Goal: Task Accomplishment & Management: Use online tool/utility

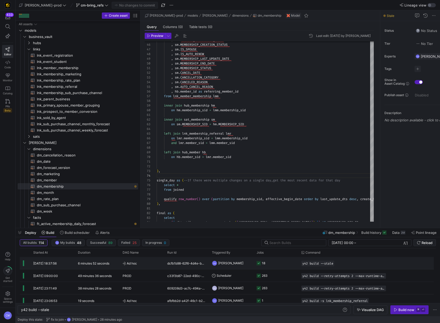
scroll to position [0, 28]
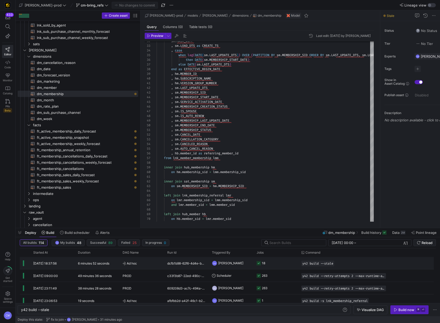
click at [277, 263] on y42-job-status-cell-renderer "18" at bounding box center [276, 263] width 38 height 12
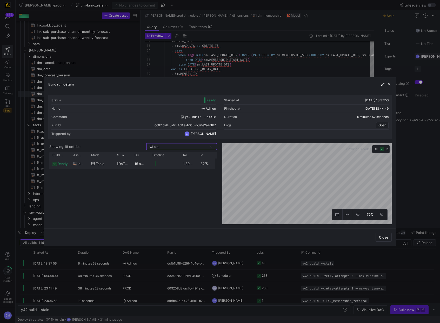
type input "dm"
click at [160, 167] on y42-job-duration-timeline-cell-renderer at bounding box center [164, 164] width 25 height 10
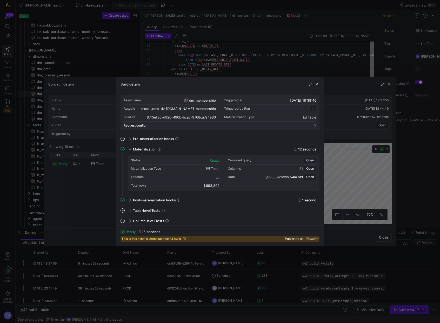
scroll to position [47, 0]
click at [343, 265] on div at bounding box center [220, 161] width 440 height 323
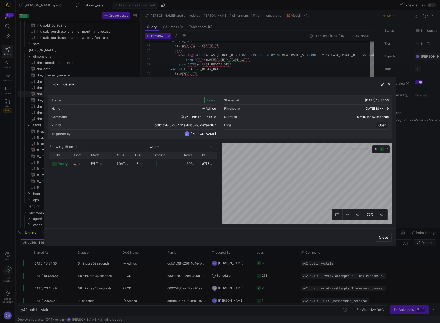
click at [345, 271] on div at bounding box center [220, 161] width 440 height 323
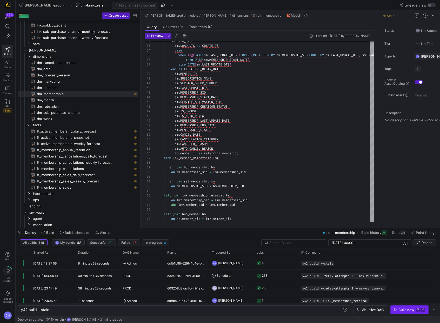
click at [401, 310] on div "Build now" at bounding box center [406, 310] width 16 height 4
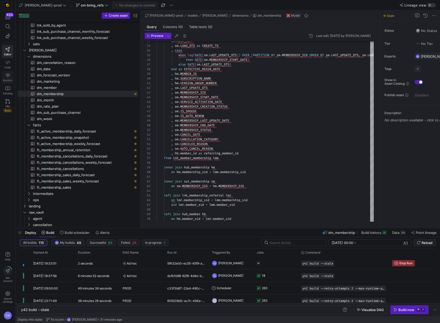
click at [9, 76] on icon at bounding box center [8, 76] width 4 height 4
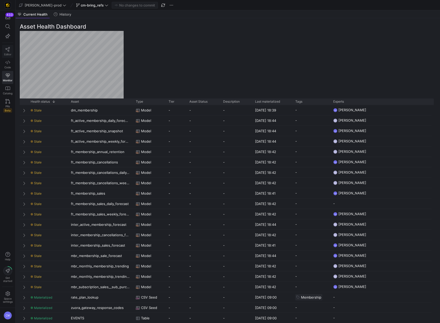
click at [9, 53] on span "Editor" at bounding box center [7, 54] width 7 height 3
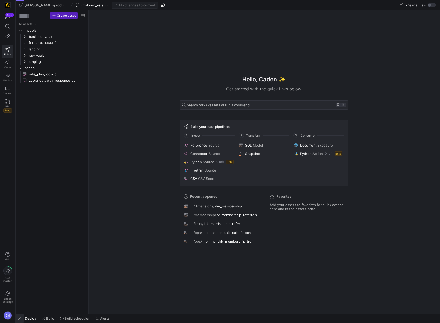
click at [20, 319] on span "button" at bounding box center [20, 318] width 8 height 9
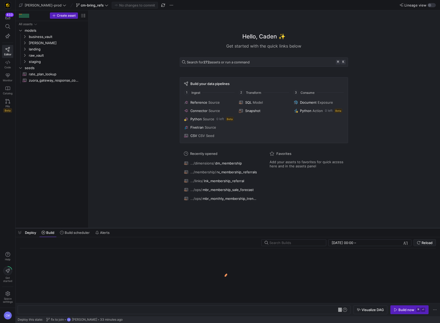
scroll to position [0, 16]
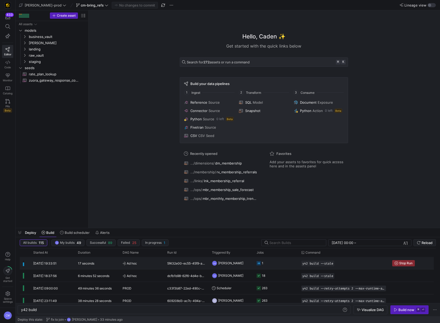
click at [190, 261] on div "5f432e00-ec55-45f9-a4fb-50726b38da15" at bounding box center [186, 263] width 45 height 12
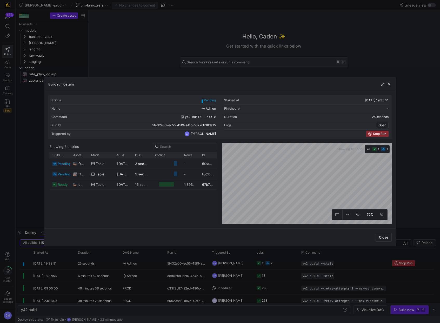
click at [194, 264] on div at bounding box center [220, 161] width 440 height 323
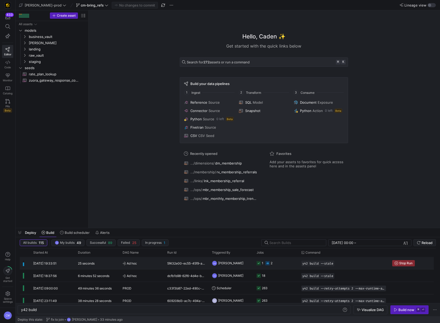
click at [194, 264] on div "5f432e00-ec55-45f9-a4fb-50726b38da15" at bounding box center [186, 263] width 45 height 12
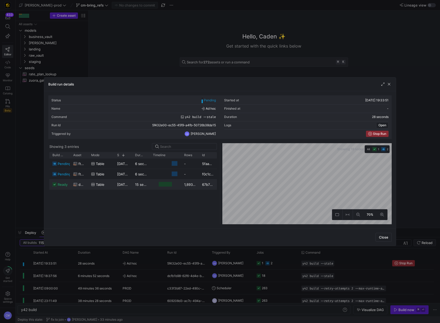
click at [119, 185] on span "[DATE] 19:33:57" at bounding box center [130, 184] width 26 height 4
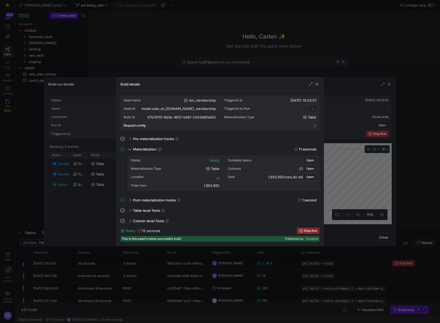
scroll to position [47, 0]
click at [187, 176] on span "67b781f0_6d3e_4837_b491_2437a98fa052" at bounding box center [185, 177] width 62 height 4
click at [252, 68] on div at bounding box center [220, 161] width 440 height 323
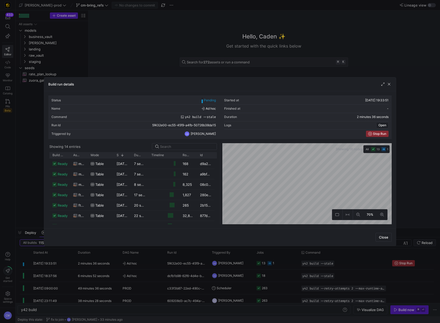
drag, startPoint x: 191, startPoint y: 54, endPoint x: 188, endPoint y: 53, distance: 3.0
click at [191, 54] on div at bounding box center [220, 161] width 440 height 323
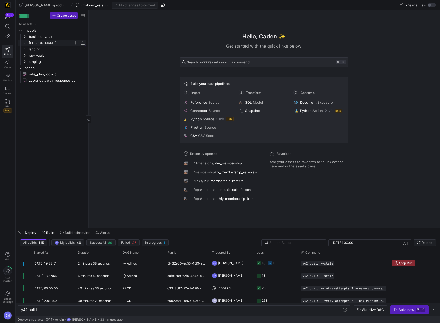
click at [41, 42] on span "[PERSON_NAME]" at bounding box center [51, 43] width 44 height 6
click at [53, 47] on span "dimensions" at bounding box center [53, 49] width 40 height 6
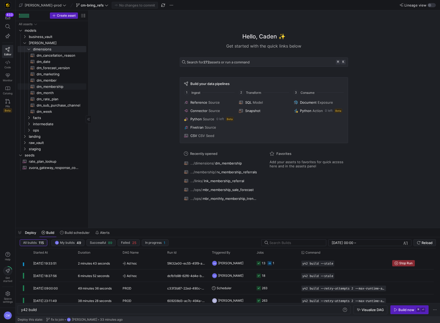
click at [59, 85] on span "dm_membership​​​​​​​​​​" at bounding box center [59, 87] width 44 height 6
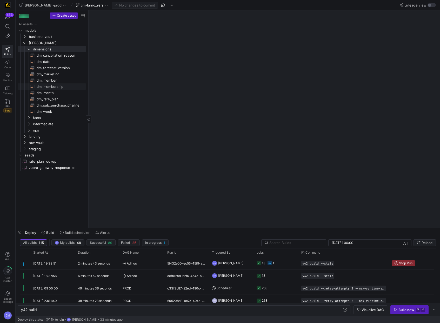
type textarea "y42 build -s dm_membership"
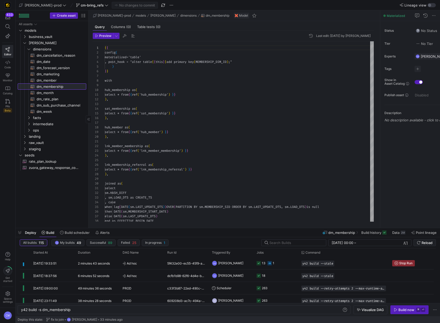
scroll to position [47, 0]
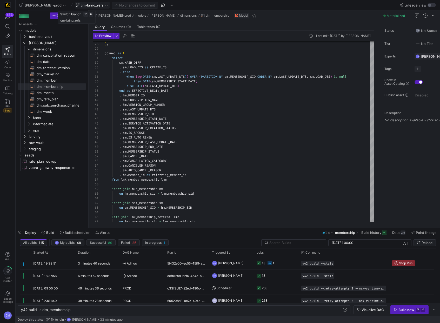
click at [81, 6] on span "cm-bring_refs" at bounding box center [92, 5] width 23 height 4
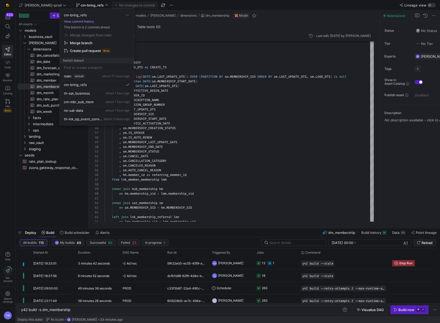
click at [84, 21] on button "View commit history" at bounding box center [79, 22] width 38 height 4
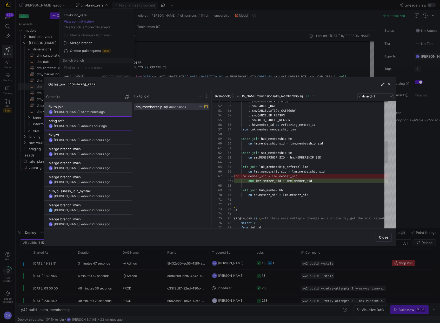
click at [76, 123] on y42-git-commit-item "bring refs CM [PERSON_NAME] • about 1 hour ago" at bounding box center [88, 123] width 79 height 9
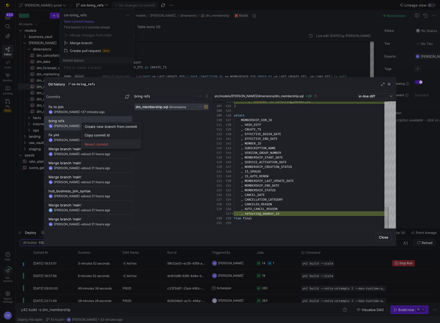
click at [108, 143] on span "Revert commit" at bounding box center [111, 144] width 52 height 4
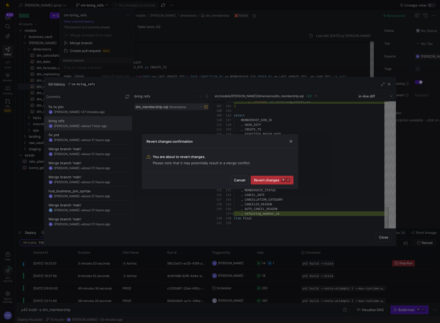
click at [258, 181] on span "Revert changes ⌘ ⏎" at bounding box center [272, 180] width 36 height 4
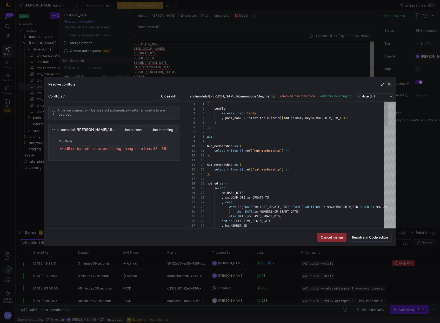
click at [389, 83] on span "button" at bounding box center [389, 84] width 5 height 5
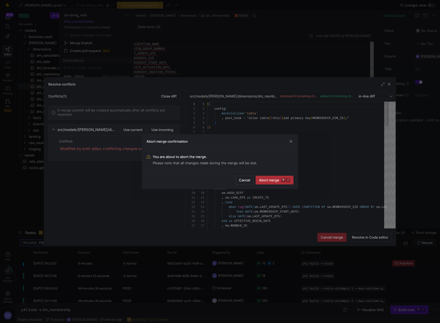
click at [268, 184] on button "Abort merge ⌘ ⏎" at bounding box center [275, 180] width 38 height 9
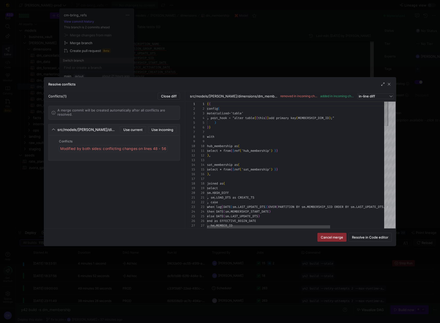
scroll to position [0, 0]
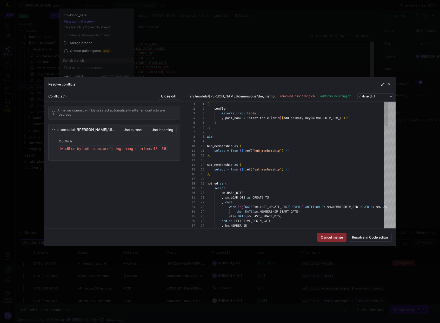
click at [249, 74] on div at bounding box center [220, 161] width 440 height 323
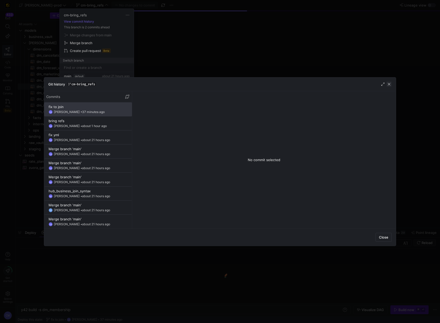
click at [391, 85] on span "button" at bounding box center [389, 84] width 5 height 5
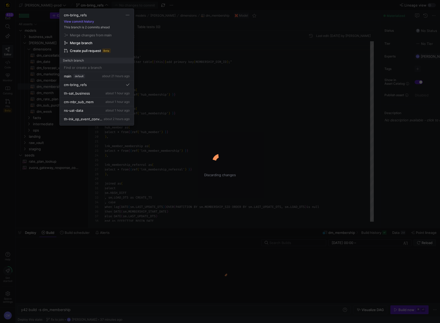
click at [264, 69] on div at bounding box center [220, 161] width 440 height 323
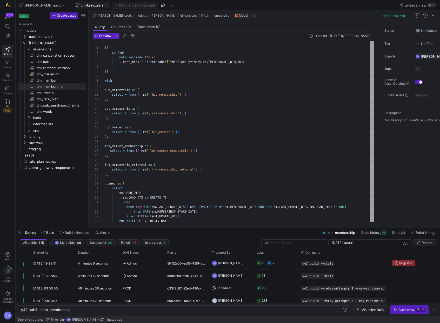
click at [81, 4] on span "cm-bring_refs" at bounding box center [92, 5] width 23 height 4
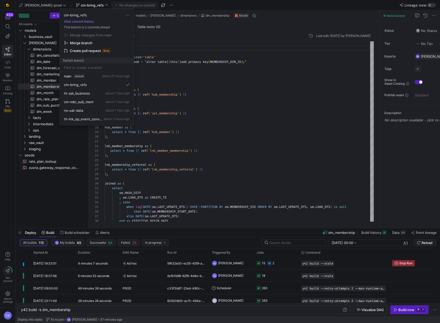
click at [218, 103] on div at bounding box center [220, 161] width 440 height 323
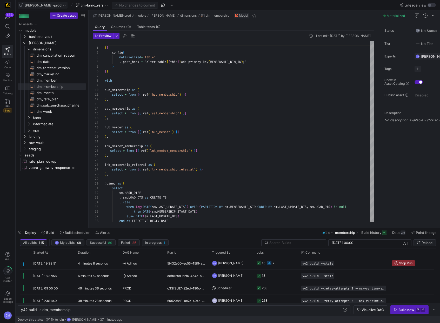
click at [35, 4] on span "[PERSON_NAME]-prod" at bounding box center [43, 5] width 37 height 4
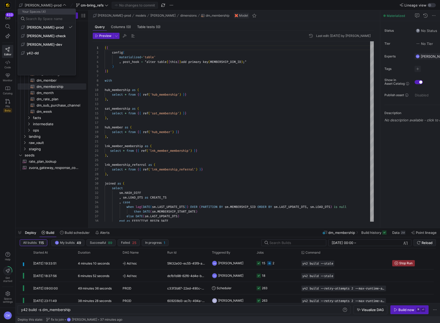
drag, startPoint x: 165, startPoint y: 52, endPoint x: 162, endPoint y: 50, distance: 3.8
click at [164, 51] on div at bounding box center [220, 161] width 440 height 323
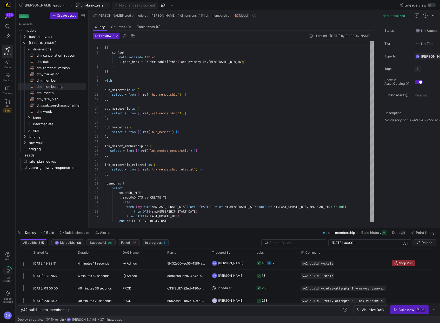
click at [81, 4] on span "cm-bring_refs" at bounding box center [92, 5] width 23 height 4
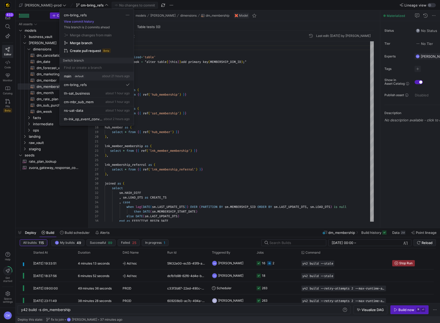
click at [102, 74] on span "about 21 hours ago" at bounding box center [116, 76] width 28 height 4
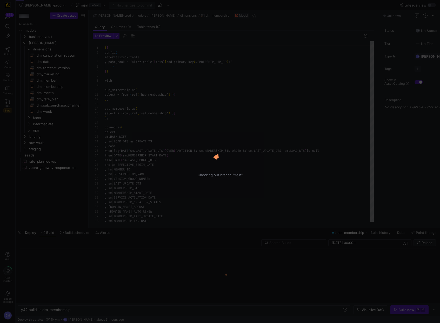
scroll to position [47, 0]
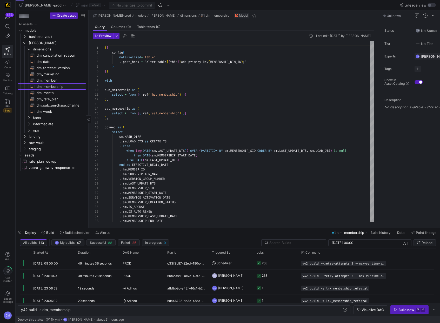
click at [76, 88] on span "dm_membership​​​​​​​​​​" at bounding box center [59, 87] width 44 height 6
type textarea "{{ config( materialized='table' , post_hook = "alter table {{ this }} add prima…"
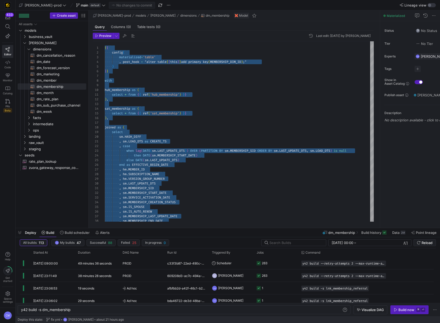
click at [70, 9] on y42-top-nav "[PERSON_NAME]-prod main default No changes to commit Lineage view" at bounding box center [228, 5] width 424 height 10
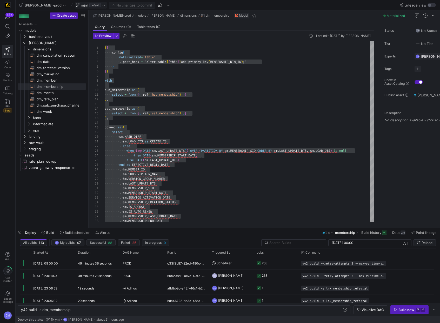
click at [75, 7] on span at bounding box center [90, 5] width 31 height 6
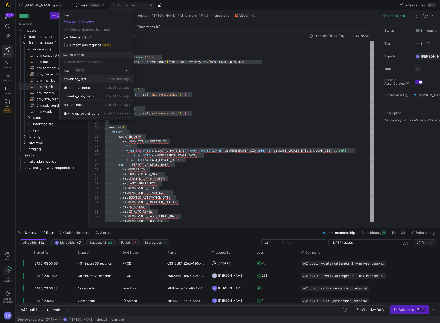
click at [103, 77] on div "cm-bring_refs 37 minutes ago" at bounding box center [97, 79] width 66 height 4
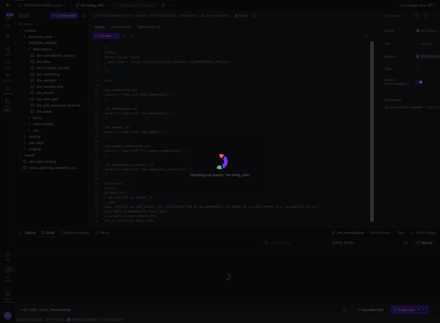
scroll to position [47, 0]
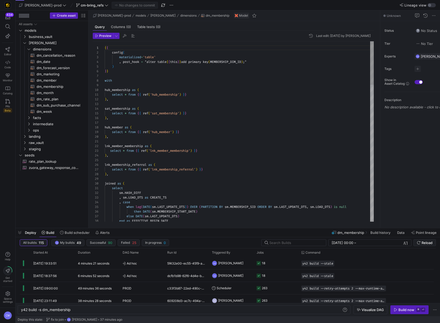
type textarea "{{ config( materialized='table' , post_hook = "alter table {{ this }} add prima…"
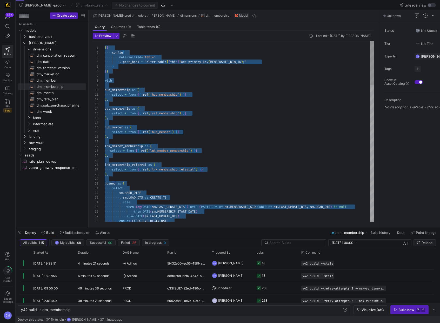
scroll to position [0, 0]
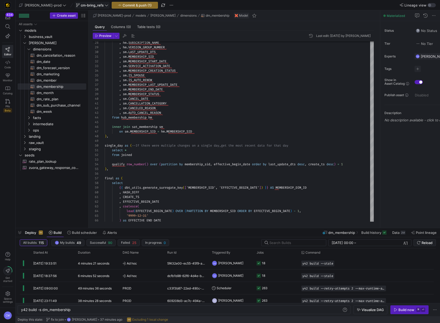
click at [75, 3] on span at bounding box center [92, 5] width 34 height 6
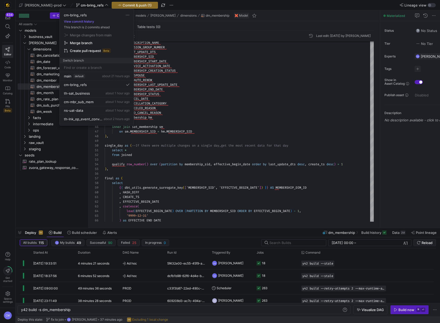
click at [44, 5] on div at bounding box center [220, 161] width 440 height 323
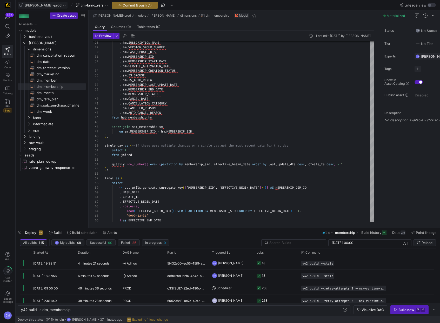
click at [44, 5] on span "[PERSON_NAME]-prod" at bounding box center [43, 5] width 37 height 4
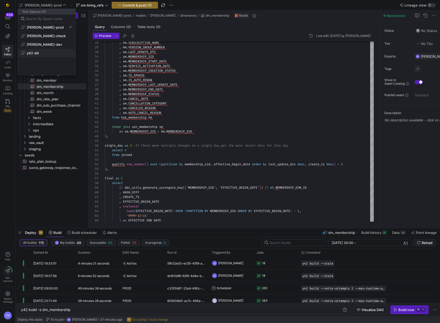
click at [44, 50] on button "y42-dd" at bounding box center [47, 53] width 58 height 8
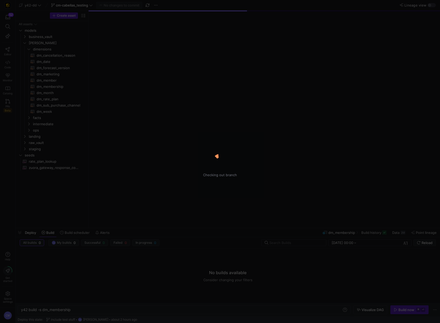
type textarea "y42 build"
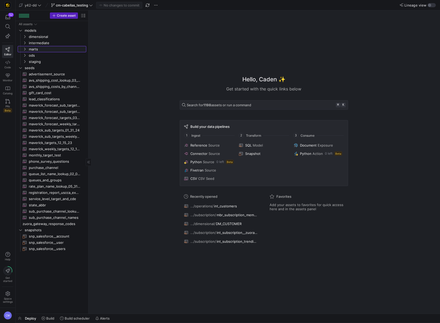
click at [49, 46] on link "marts" at bounding box center [52, 49] width 69 height 6
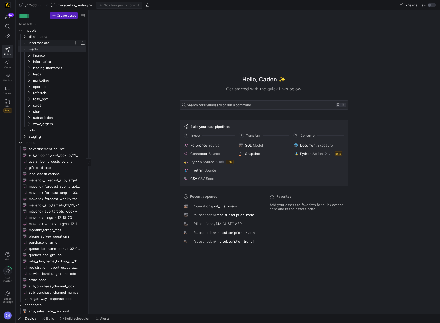
click at [50, 44] on span "intermediate" at bounding box center [51, 43] width 44 height 6
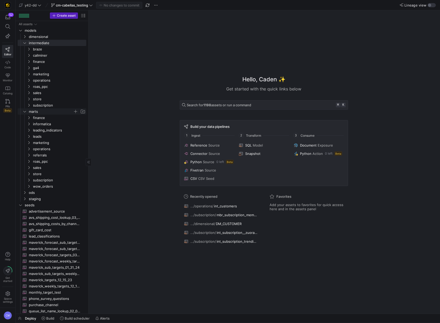
click at [55, 111] on span "marts" at bounding box center [51, 112] width 44 height 6
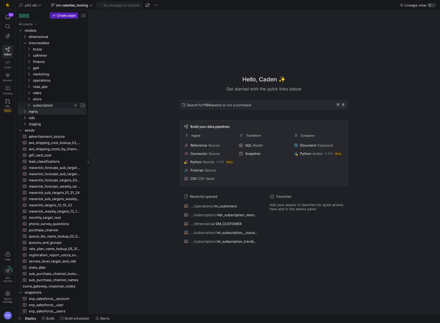
click at [54, 104] on span "subscription" at bounding box center [53, 105] width 40 height 6
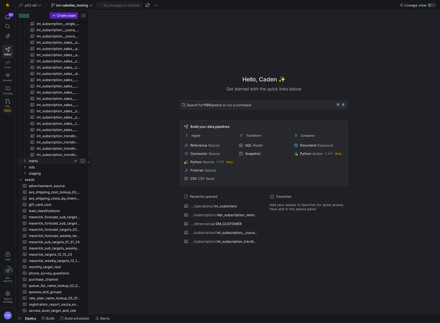
click at [50, 163] on span "marts" at bounding box center [51, 161] width 44 height 6
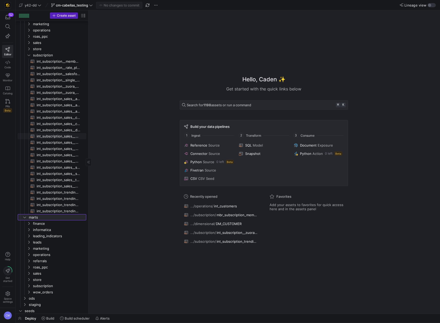
scroll to position [44, 0]
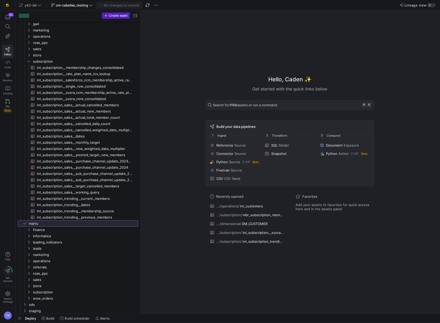
drag, startPoint x: 88, startPoint y: 74, endPoint x: 188, endPoint y: 74, distance: 100.0
click at [118, 100] on span "int_subscription__zuora_core_consolidated​​​​​​​​​​" at bounding box center [84, 99] width 95 height 6
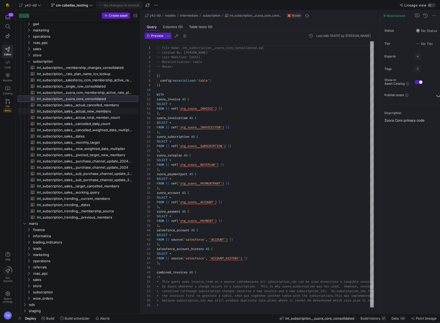
scroll to position [47, 0]
click at [20, 318] on span "button" at bounding box center [20, 318] width 8 height 9
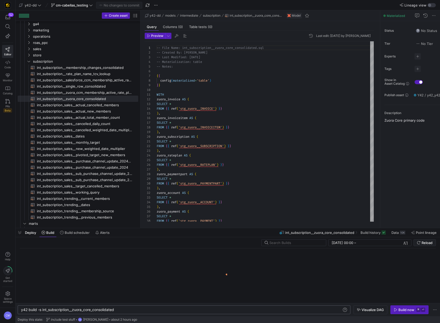
click at [122, 309] on div "y42 build -s int_subscription__zuora_core_consolid ated" at bounding box center [181, 310] width 321 height 4
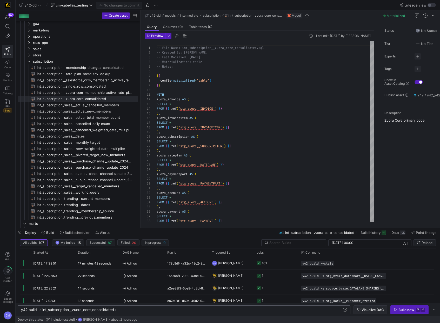
type textarea "y42 build -s int_subscription__zuora_core_consolidated+"
click at [357, 306] on span "button" at bounding box center [370, 309] width 33 height 8
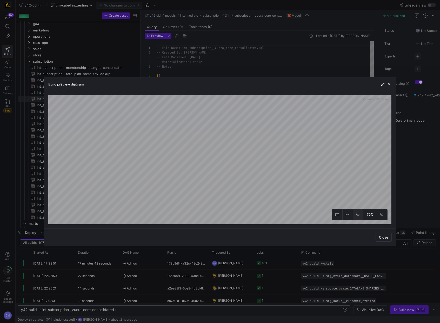
click at [359, 216] on icon at bounding box center [358, 215] width 4 height 4
click at [383, 213] on icon at bounding box center [382, 215] width 4 height 4
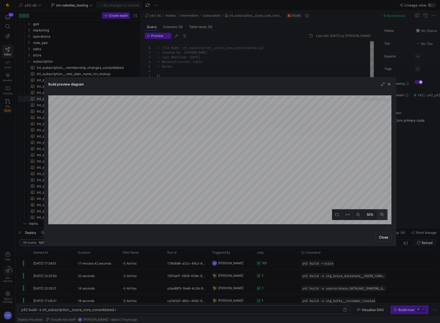
click at [383, 213] on icon at bounding box center [382, 215] width 4 height 4
click at [390, 83] on span "button" at bounding box center [389, 84] width 5 height 5
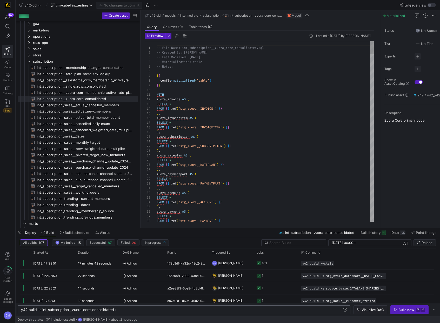
scroll to position [5, 76]
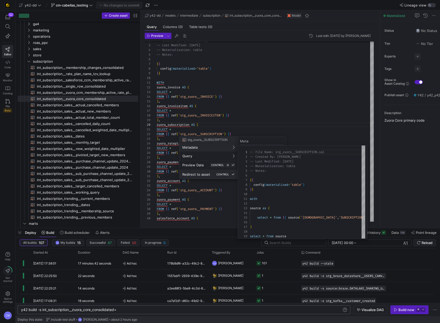
scroll to position [0, 0]
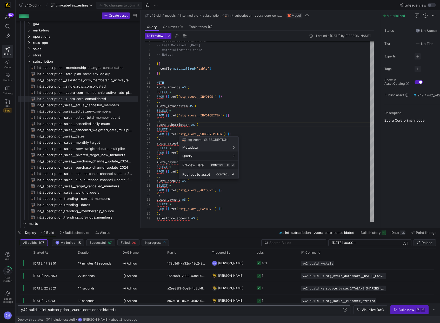
click at [215, 174] on kbd "CONTROL" at bounding box center [222, 174] width 15 height 5
type textarea "-- File Name: stg_zuora__SUBSCRIPTION.sql -- Created By: Bret Harvestine -- Las…"
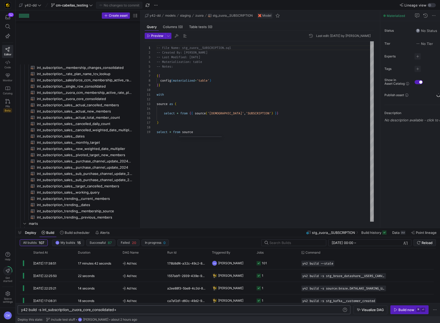
scroll to position [404, 0]
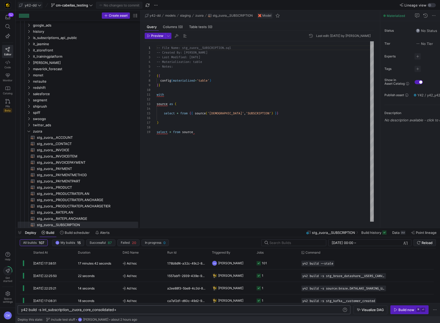
click at [32, 4] on span "y42-dd" at bounding box center [31, 5] width 12 height 4
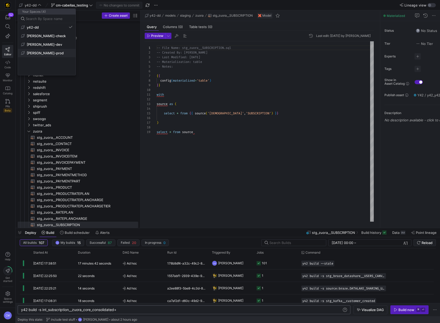
click at [53, 51] on span "[PERSON_NAME]-prod" at bounding box center [46, 53] width 51 height 4
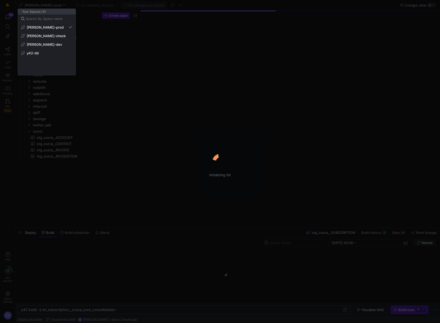
scroll to position [18, 0]
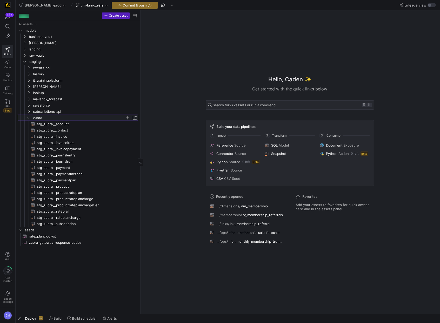
click at [61, 116] on span "zuora" at bounding box center [79, 118] width 92 height 6
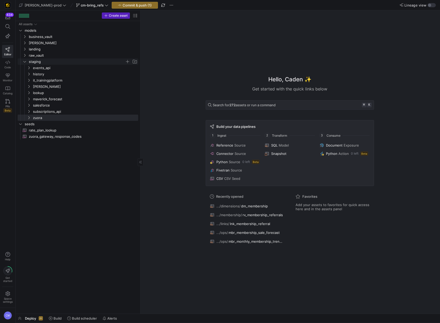
click at [48, 62] on span "staging" at bounding box center [77, 62] width 96 height 6
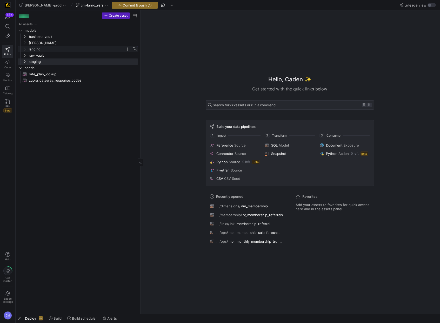
click at [47, 46] on span "landing" at bounding box center [77, 49] width 96 height 6
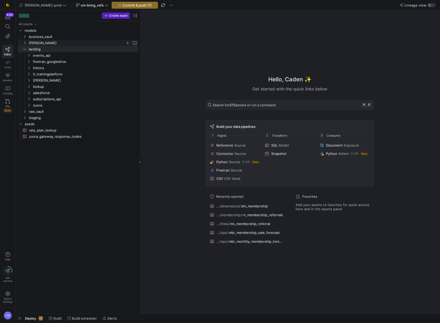
click at [47, 44] on span "[PERSON_NAME]" at bounding box center [77, 43] width 96 height 6
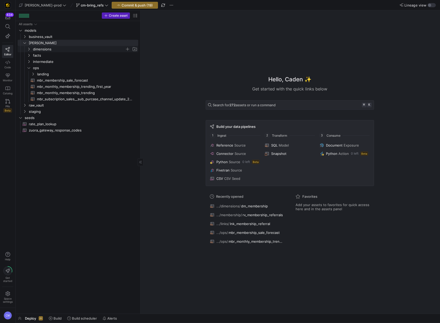
click at [51, 50] on span "dimensions" at bounding box center [79, 49] width 92 height 6
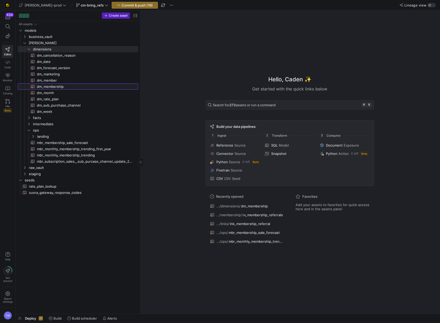
click at [69, 85] on span "dm_membership​​​​​​​​​​" at bounding box center [84, 87] width 95 height 6
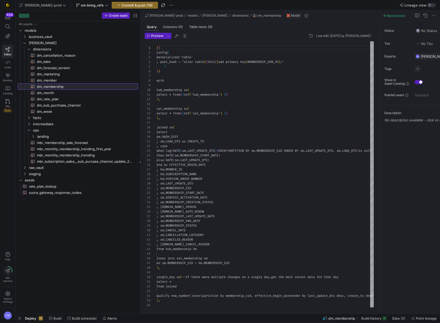
scroll to position [47, 0]
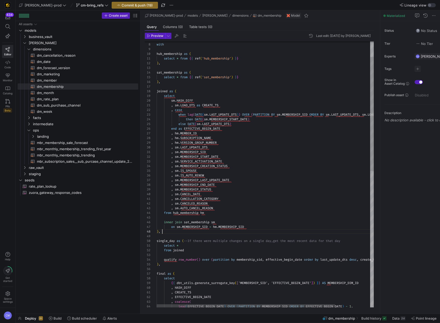
click at [166, 231] on div "with hub_membership as ( select * from { { ref ( 'hub_membership' ) } } ) , sat…" at bounding box center [287, 315] width 260 height 620
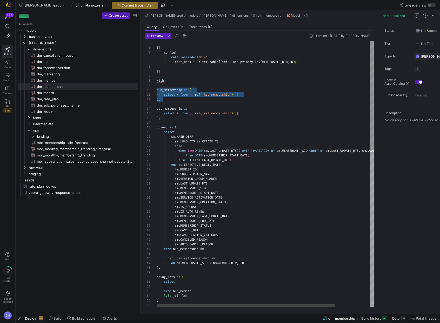
scroll to position [42, 0]
drag, startPoint x: 174, startPoint y: 101, endPoint x: 149, endPoint y: 92, distance: 27.0
click at [173, 98] on div ") ," at bounding box center [287, 99] width 260 height 5
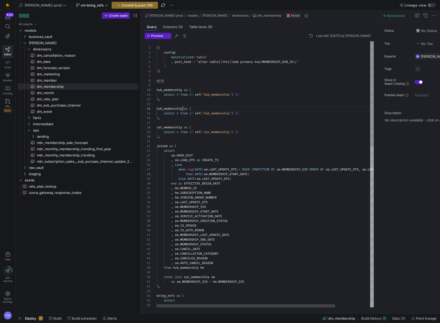
scroll to position [14, 26]
drag, startPoint x: 183, startPoint y: 109, endPoint x: 196, endPoint y: 108, distance: 12.7
click at [184, 108] on span at bounding box center [183, 108] width 2 height 4
click at [216, 113] on div at bounding box center [220, 161] width 440 height 323
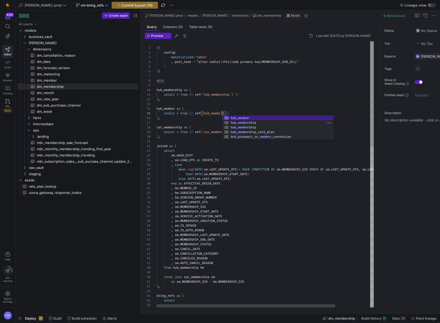
scroll to position [19, 67]
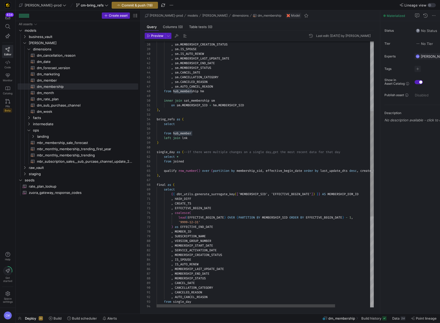
click at [183, 132] on div ", sm . SERVICE_ACTIVATION_DATE , sm . MEMBERSHIP_CREATION_STATUS , sm . IS_SPOU…" at bounding box center [287, 200] width 260 height 671
click at [193, 129] on div ", sm . SERVICE_ACTIVATION_DATE , sm . MEMBERSHIP_CREATION_STATUS , sm . IS_SPOU…" at bounding box center [287, 200] width 260 height 671
click at [197, 135] on div ", sm . SERVICE_ACTIVATION_DATE , sm . MEMBERSHIP_CREATION_STATUS , sm . IS_SPOU…" at bounding box center [287, 200] width 260 height 671
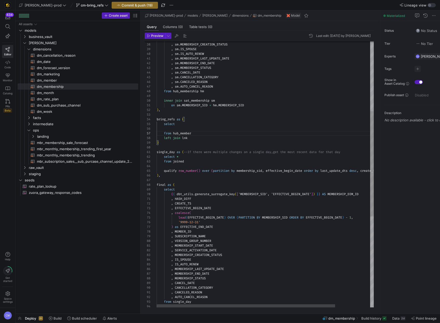
click at [196, 138] on div ", sm . SERVICE_ACTIVATION_DATE , sm . MEMBERSHIP_CREATION_STATUS , sm . IS_SPOU…" at bounding box center [287, 200] width 260 height 671
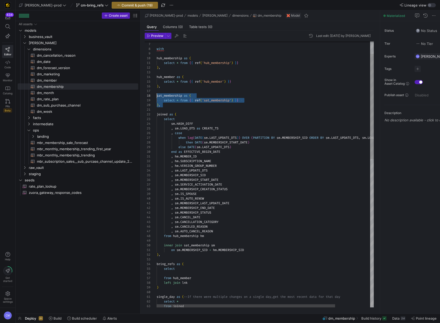
scroll to position [33, 0]
drag, startPoint x: 166, startPoint y: 103, endPoint x: 145, endPoint y: 96, distance: 22.3
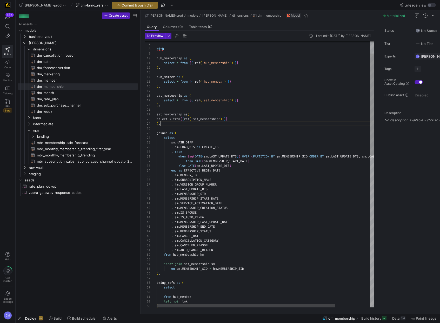
scroll to position [14, 4]
click at [210, 120] on body "434 Editor Code Monitor Catalog PRs Beta Help Get started Space settings CM edw…" at bounding box center [220, 161] width 440 height 323
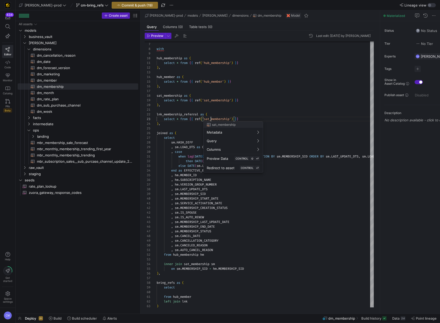
scroll to position [9, 54]
click at [211, 120] on div at bounding box center [220, 161] width 440 height 323
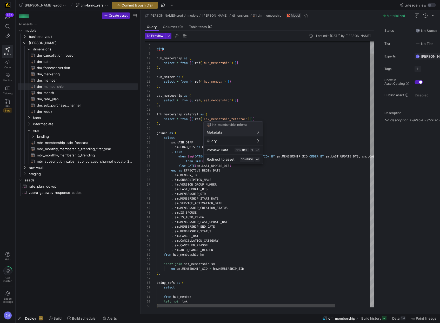
click at [217, 119] on div at bounding box center [220, 161] width 440 height 323
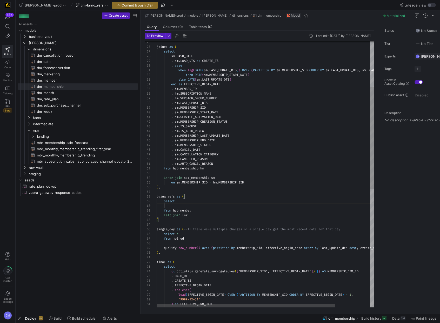
click at [198, 205] on div at bounding box center [287, 205] width 260 height 5
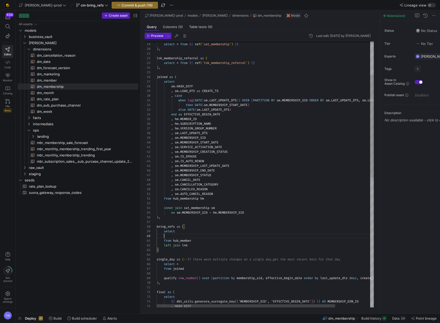
scroll to position [42, 15]
click at [197, 246] on div ", sm . SERVICE_ACTIVATION_DATE , sm . MEMBERSHIP_CREATION_STATUS , sm . IS_SPOU…" at bounding box center [287, 299] width 260 height 690
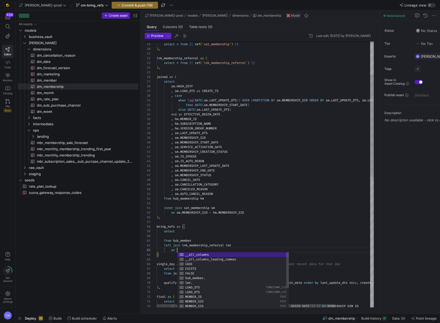
scroll to position [9, 21]
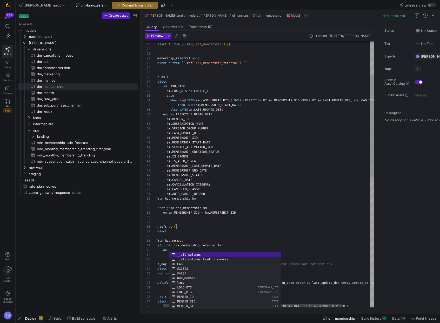
click at [189, 241] on div ", sm . SERVICE_ACTIVATION_DATE , sm . MEMBERSHIP_CREATION_STATUS , sm . IS_SPOU…" at bounding box center [279, 301] width 260 height 695
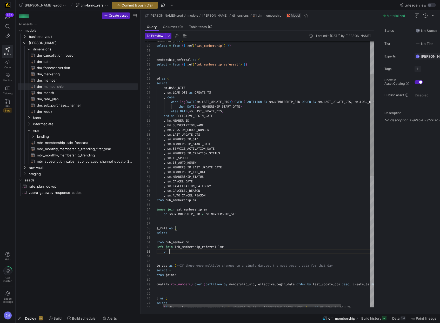
click at [176, 253] on div ", sm . SERVICE_ACTIVATION_DATE , sm . MEMBERSHIP_CREATION_STATUS , sm . IS_SPOU…" at bounding box center [279, 302] width 260 height 695
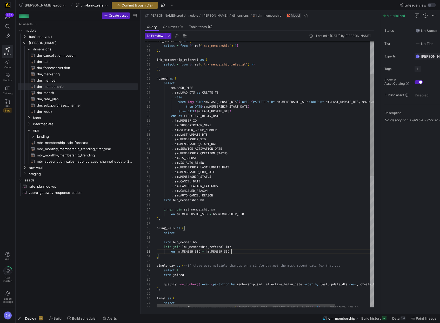
click at [194, 238] on div ", sm . SERVICE_ACTIVATION_DATE , sm . MEMBERSHIP_CREATION_STATUS , sm . IS_SPOU…" at bounding box center [287, 302] width 260 height 695
click at [197, 251] on div ", sm . SERVICE_ACTIVATION_DATE , sm . MEMBERSHIP_CREATION_STATUS , sm . IS_SPOU…" at bounding box center [287, 302] width 260 height 695
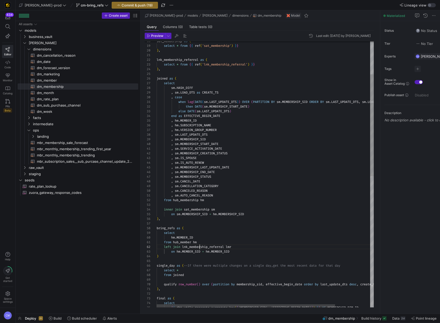
click at [199, 245] on div ", sm . SERVICE_ACTIVATION_DATE , sm . MEMBERSHIP_CREATION_STATUS , sm . IS_SPOU…" at bounding box center [287, 302] width 260 height 695
click at [248, 250] on div ", sm . SERVICE_ACTIVATION_DATE , sm . MEMBERSHIP_CREATION_STATUS , sm . IS_SPOU…" at bounding box center [287, 302] width 260 height 695
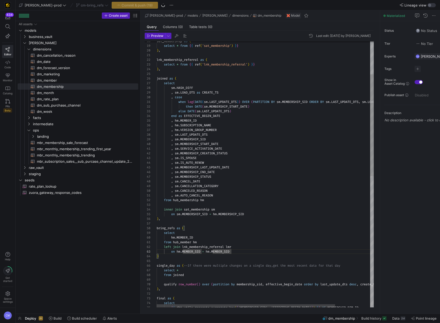
click at [225, 252] on div ", sm . SERVICE_ACTIVATION_DATE , sm . MEMBERSHIP_CREATION_STATUS , sm . IS_SPOU…" at bounding box center [287, 302] width 260 height 695
click at [196, 254] on div ", sm . SERVICE_ACTIVATION_DATE , sm . MEMBERSHIP_CREATION_STATUS , sm . IS_SPOU…" at bounding box center [287, 302] width 260 height 695
click at [195, 252] on div ", sm . SERVICE_ACTIVATION_DATE , sm . MEMBERSHIP_CREATION_STATUS , sm . IS_SPOU…" at bounding box center [287, 302] width 260 height 695
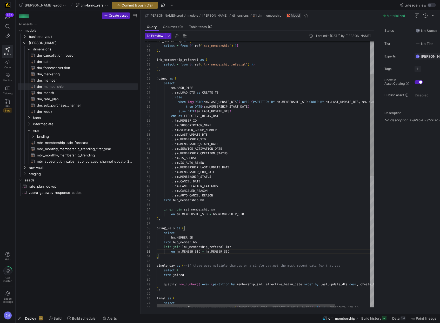
click at [195, 252] on div ", sm . SERVICE_ACTIVATION_DATE , sm . MEMBERSHIP_CREATION_STATUS , sm . IS_SPOU…" at bounding box center [287, 302] width 260 height 695
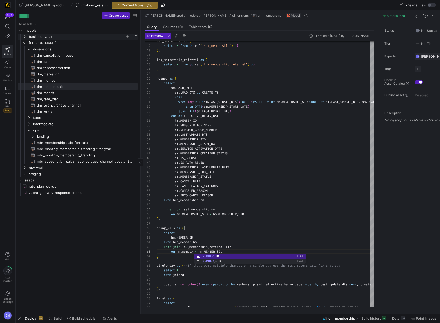
click at [57, 38] on span "business_vault" at bounding box center [77, 37] width 96 height 6
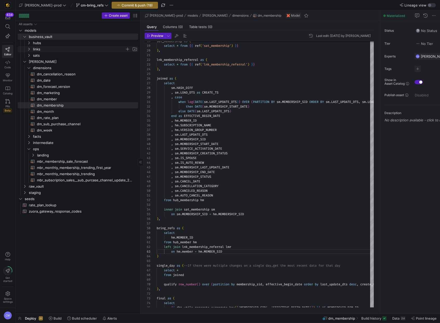
click at [53, 50] on span "links" at bounding box center [79, 49] width 92 height 6
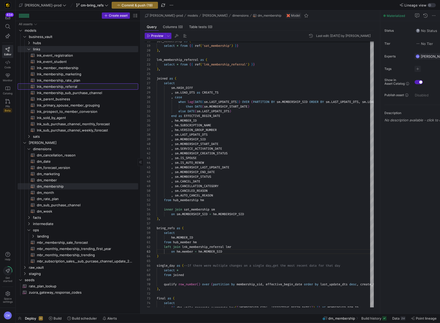
click at [84, 84] on span "lnk_membership_referral​​​​​​​​​​" at bounding box center [84, 87] width 95 height 6
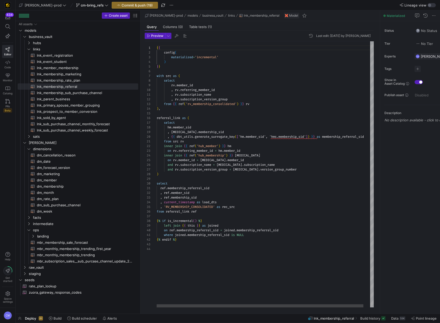
click at [197, 188] on div "{ { config ( materialized = 'incremental' ) } } with src as ( select rv . membe…" at bounding box center [269, 174] width 224 height 266
click at [184, 192] on div "{ { config ( materialized = 'incremental' ) } } with src as ( select rv . membe…" at bounding box center [269, 174] width 224 height 266
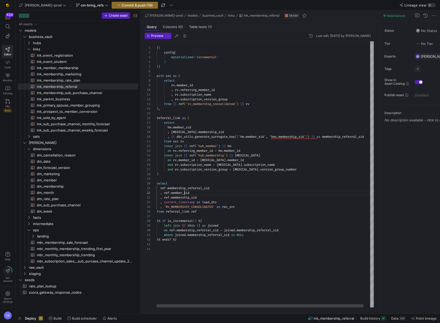
scroll to position [5, 34]
click at [207, 151] on div "{ { config ( materialized = 'incremental' ) } } with src as ( select rv . membe…" at bounding box center [269, 174] width 224 height 266
click at [78, 186] on span "dm_membership​​​​​​​​​​" at bounding box center [84, 186] width 95 height 6
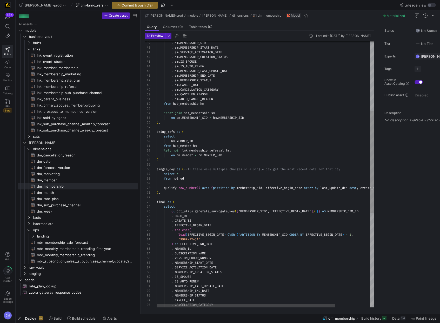
scroll to position [9, 67]
click at [228, 155] on div ", sm . AUTO_CANCEL_REASON from hub_membership hm inner join sat_membership sm o…" at bounding box center [287, 206] width 260 height 695
click at [193, 156] on div ", sm . AUTO_CANCEL_REASON from hub_membership hm inner join sat_membership sm o…" at bounding box center [287, 206] width 260 height 695
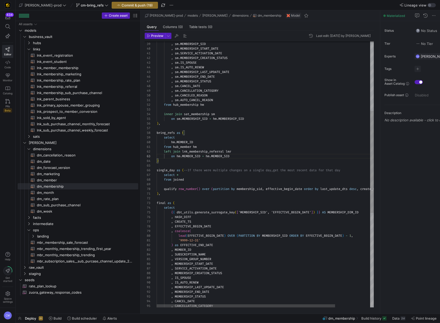
click at [201, 143] on div ", sm . AUTO_CANCEL_REASON from hub_membership hm inner join sat_membership sm o…" at bounding box center [287, 207] width 260 height 695
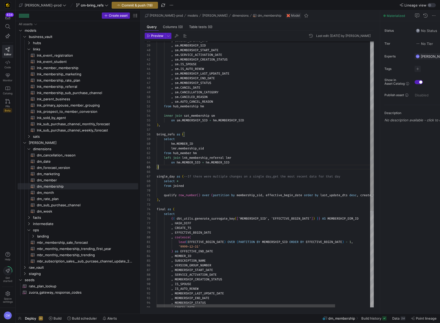
scroll to position [19, 2]
click at [172, 168] on div ", sm . AUTO_CANCEL_REASON from hub_membership hm inner join sat_membership sm o…" at bounding box center [287, 210] width 260 height 699
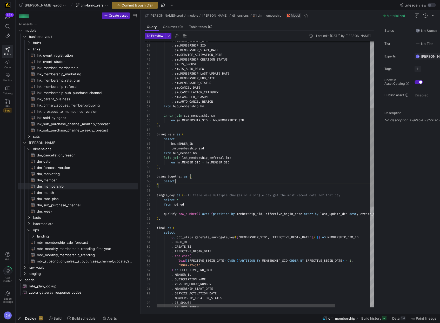
scroll to position [33, 21]
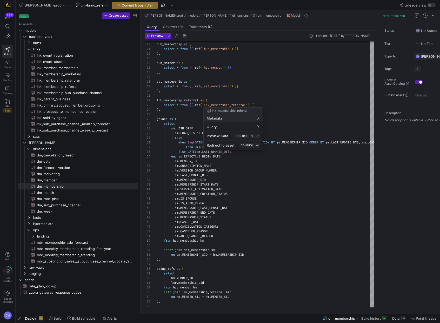
click at [225, 230] on div at bounding box center [220, 161] width 440 height 323
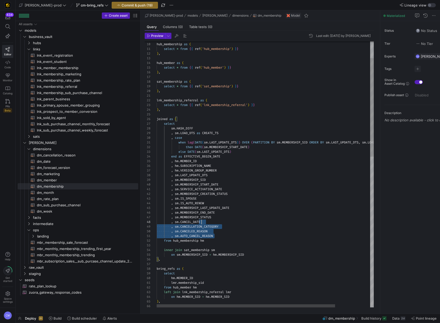
scroll to position [14, 4]
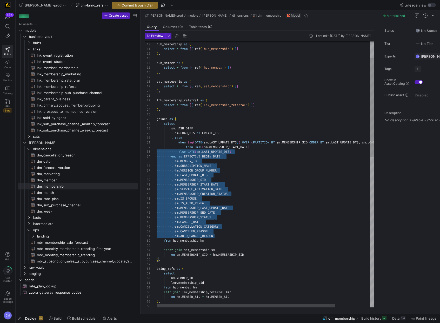
type textarea "lnk_membership_referral as ( select * from {{ ref('lnk_membership_referral') }}…"
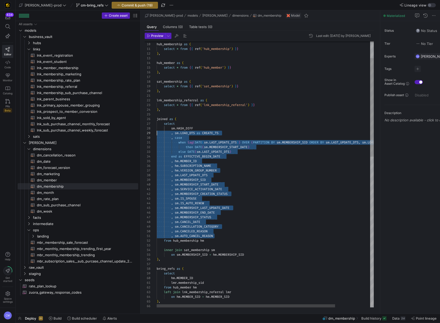
scroll to position [33, 0]
drag, startPoint x: 223, startPoint y: 237, endPoint x: 149, endPoint y: 129, distance: 131.5
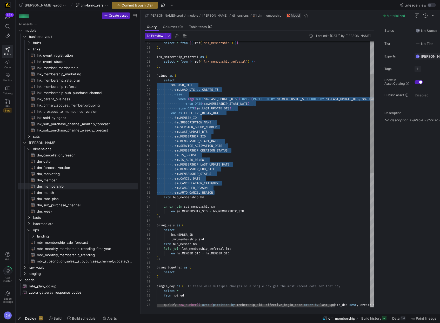
scroll to position [33, 0]
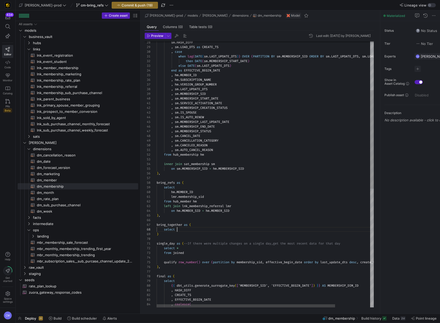
click at [180, 230] on div ", sm . AUTO_CANCEL_REASON from hub_membership hm inner join sat_membership sm o…" at bounding box center [287, 269] width 260 height 718
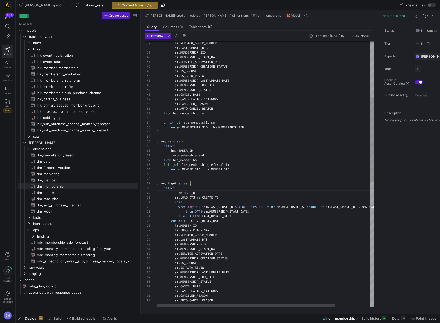
scroll to position [37, 22]
click at [180, 192] on div ", sm . AUTO_CANCEL_REASON from hub_membership hm inner join sat_membership sm o…" at bounding box center [287, 283] width 260 height 830
click at [177, 194] on div ", sm . AUTO_CANCEL_REASON from hub_membership hm inner join sat_membership sm o…" at bounding box center [287, 283] width 260 height 830
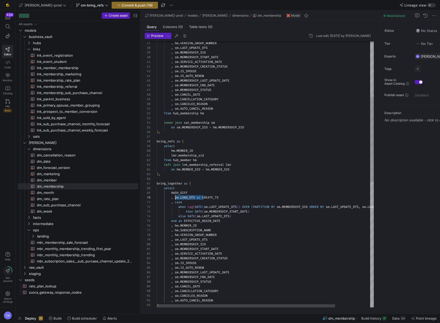
drag, startPoint x: 203, startPoint y: 198, endPoint x: 175, endPoint y: 198, distance: 28.3
click at [175, 198] on div ", sm . AUTO_CANCEL_REASON from hub_membership hm inner join sat_membership sm o…" at bounding box center [287, 283] width 260 height 830
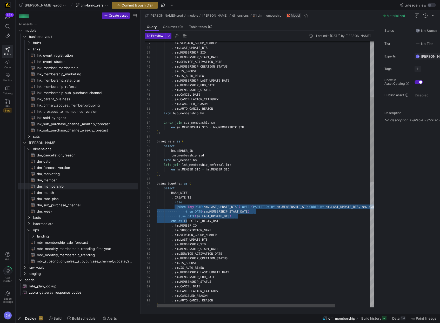
scroll to position [0, 21]
drag, startPoint x: 185, startPoint y: 219, endPoint x: 177, endPoint y: 204, distance: 17.4
click at [177, 204] on div ", sm . AUTO_CANCEL_REASON from hub_membership hm inner join sat_membership sm o…" at bounding box center [287, 283] width 260 height 830
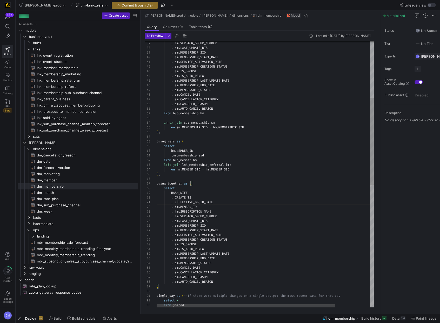
scroll to position [0, 19]
click at [180, 208] on div ", sm . AUTO_CANCEL_REASON from hub_membership hm inner join sat_membership sm o…" at bounding box center [287, 273] width 260 height 811
click at [181, 217] on div ", sm . AUTO_CANCEL_REASON from hub_membership hm inner join sat_membership sm o…" at bounding box center [287, 273] width 260 height 811
click at [181, 220] on div ", sm . AUTO_CANCEL_REASON from hub_membership hm inner join sat_membership sm o…" at bounding box center [287, 273] width 260 height 811
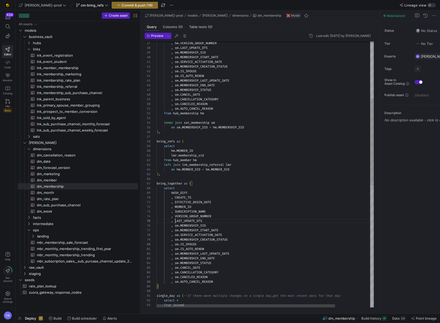
click at [181, 226] on div ", sm . AUTO_CANCEL_REASON from hub_membership hm inner join sat_membership sm o…" at bounding box center [287, 273] width 260 height 811
click at [181, 231] on div ", sm . AUTO_CANCEL_REASON from hub_membership hm inner join sat_membership sm o…" at bounding box center [287, 273] width 260 height 811
click at [180, 235] on div ", sm . AUTO_CANCEL_REASON from hub_membership hm inner join sat_membership sm o…" at bounding box center [287, 273] width 260 height 811
click at [181, 239] on div ", sm . AUTO_CANCEL_REASON from hub_membership hm inner join sat_membership sm o…" at bounding box center [287, 273] width 260 height 811
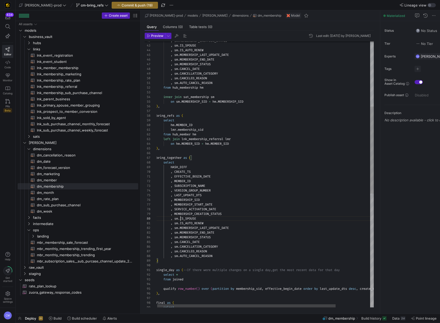
click at [180, 220] on div ", sm . AUTO_CANCEL_REASON from hub_membership hm inner join sat_membership sm o…" at bounding box center [286, 248] width 260 height 811
click at [181, 225] on div ", sm . AUTO_CANCEL_REASON from hub_membership hm inner join sat_membership sm o…" at bounding box center [286, 248] width 260 height 811
click at [180, 222] on div ", sm . AUTO_CANCEL_REASON from hub_membership hm inner join sat_membership sm o…" at bounding box center [286, 248] width 260 height 811
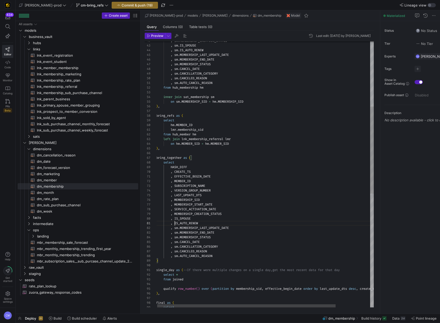
click at [180, 228] on div ", sm . AUTO_CANCEL_REASON from hub_membership hm inner join sat_membership sm o…" at bounding box center [286, 248] width 260 height 811
click at [181, 233] on div ", sm . AUTO_CANCEL_REASON from hub_membership hm inner join sat_membership sm o…" at bounding box center [286, 248] width 260 height 811
click at [180, 239] on div ", sm . AUTO_CANCEL_REASON from hub_membership hm inner join sat_membership sm o…" at bounding box center [286, 248] width 260 height 811
click at [181, 243] on div ", sm . AUTO_CANCEL_REASON from hub_membership hm inner join sat_membership sm o…" at bounding box center [286, 248] width 260 height 811
click at [181, 248] on div ", sm . AUTO_CANCEL_REASON from hub_membership hm inner join sat_membership sm o…" at bounding box center [286, 248] width 260 height 811
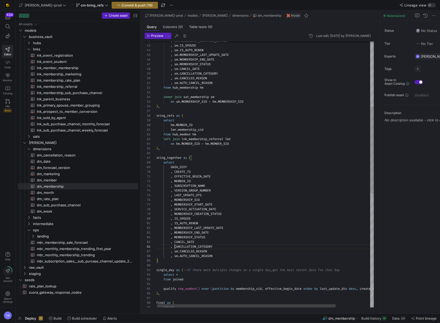
click at [181, 251] on div ", sm . AUTO_CANCEL_REASON from hub_membership hm inner join sat_membership sm o…" at bounding box center [286, 248] width 260 height 811
click at [180, 256] on div ", sm . AUTO_CANCEL_REASON from hub_membership hm inner join sat_membership sm o…" at bounding box center [286, 248] width 260 height 811
click at [213, 257] on div ", sm . AUTO_CANCEL_REASON from hub_membership hm inner join sat_membership sm o…" at bounding box center [286, 248] width 260 height 811
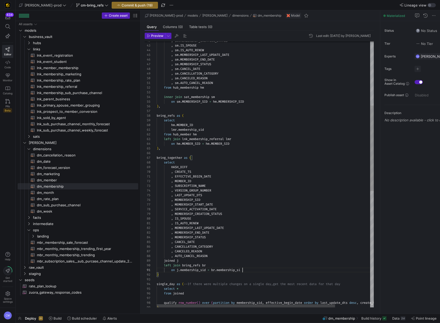
scroll to position [0, 88]
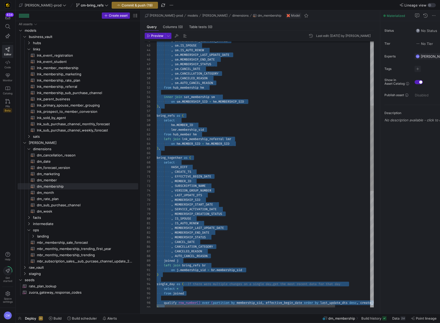
type textarea "{{ config( materialized='table' , post_hook = "alter table {{ this }} add prima…"
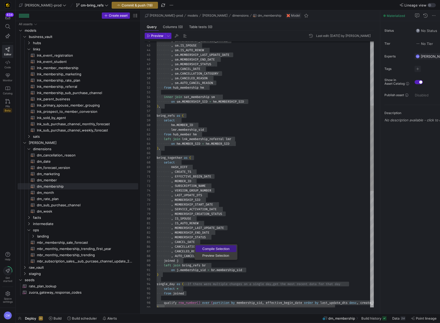
click at [216, 245] on link "Compile Selection" at bounding box center [216, 248] width 41 height 7
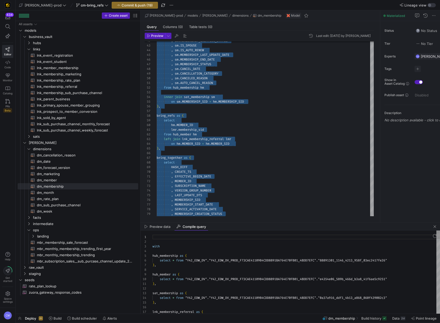
scroll to position [28, 4]
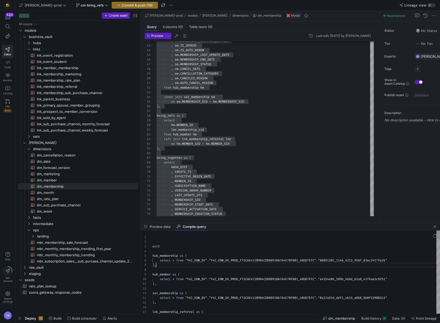
click at [250, 264] on div ") ," at bounding box center [296, 265] width 288 height 5
type textarea "with hub_membership as ( select * from "Y42_EDW_DV"."Y42_EDW_DV_PROD_F73CAE4110…"
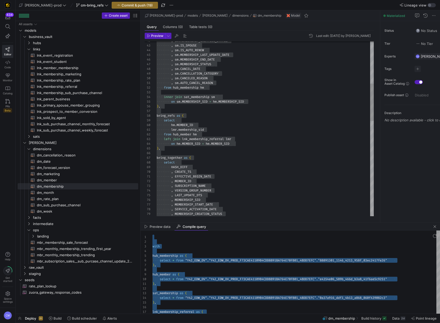
click at [225, 114] on div "bring_refs as (" at bounding box center [265, 115] width 217 height 5
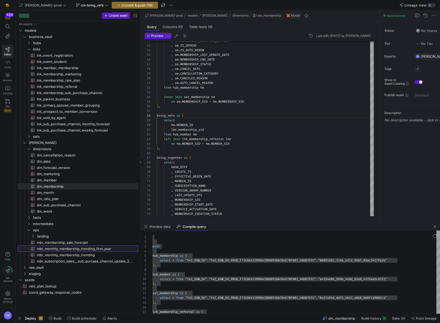
click at [105, 247] on span "mbr_monthly_membership_trending_first_year​​​​​​​​​​" at bounding box center [84, 249] width 95 height 6
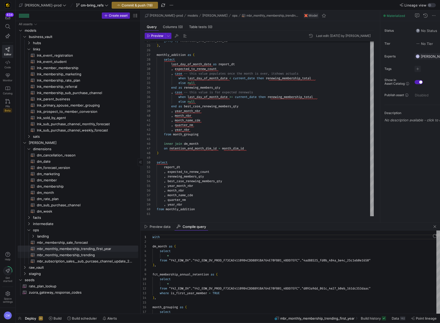
scroll to position [47, 0]
click at [109, 256] on span "mbr_monthly_membership_trending​​​​​​​​​​" at bounding box center [84, 255] width 95 height 6
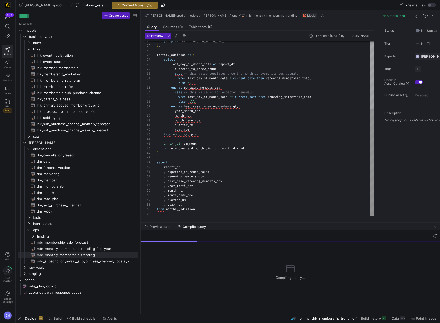
scroll to position [14, 37]
click at [220, 184] on div "group by retention_end_month_dim_id ) , monthly_addition as ( select last_day_o…" at bounding box center [265, 73] width 217 height 285
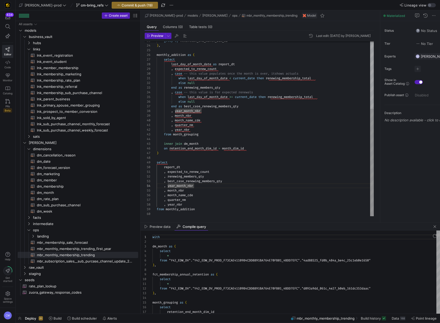
scroll to position [47, 0]
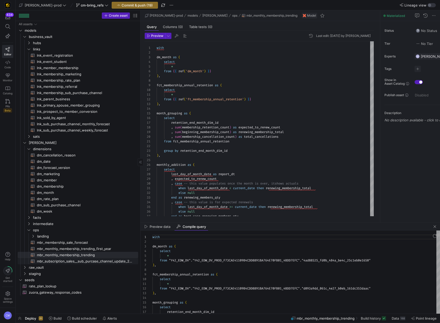
click at [95, 261] on span "mbr_subscription_sales__sub_purcase_channel_update_2024_forecast​​​​​​​​​​" at bounding box center [84, 261] width 95 height 6
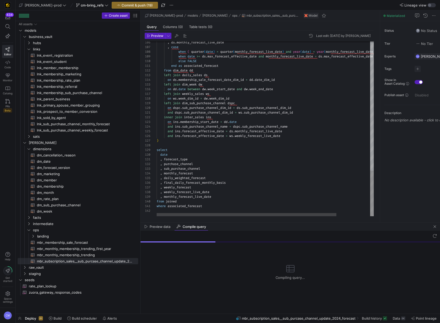
type textarea ", forecast_type , purchase_channel , sub_purchase_channel , monthly_forecast , …"
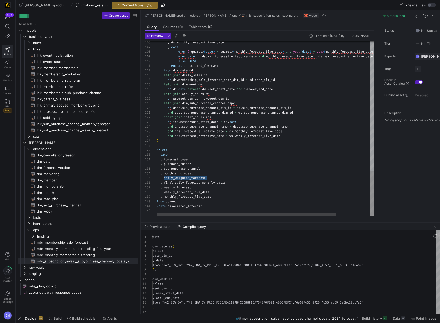
scroll to position [47, 0]
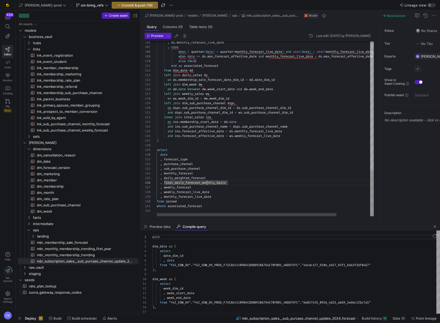
scroll to position [28, 36]
click at [122, 4] on span "Commit & push (19)" at bounding box center [137, 5] width 31 height 4
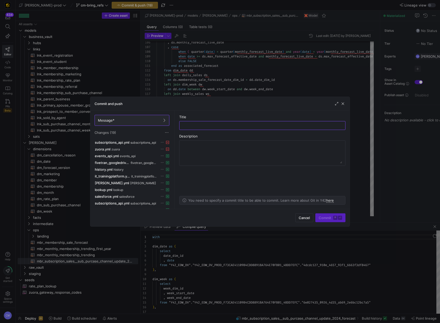
scroll to position [61, 0]
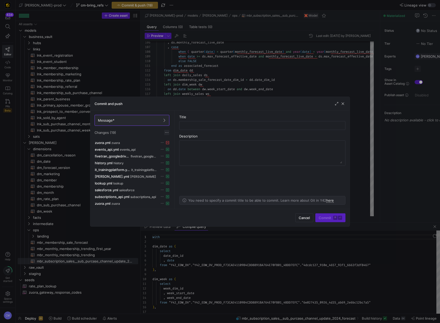
click at [167, 132] on span at bounding box center [166, 132] width 5 height 5
click at [174, 147] on span "Discard all changes" at bounding box center [186, 148] width 36 height 4
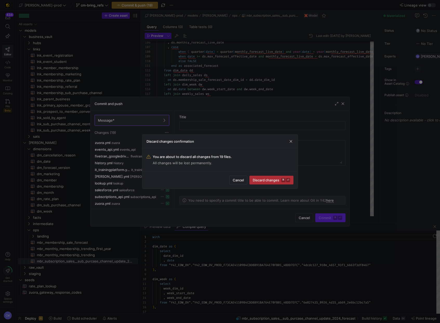
click at [265, 182] on span "submit" at bounding box center [272, 180] width 44 height 8
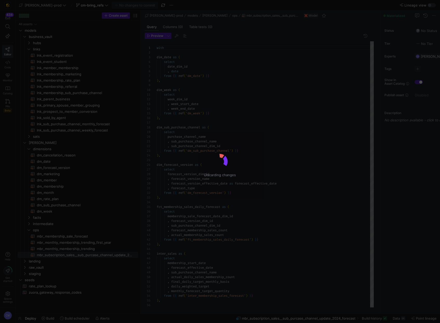
scroll to position [47, 0]
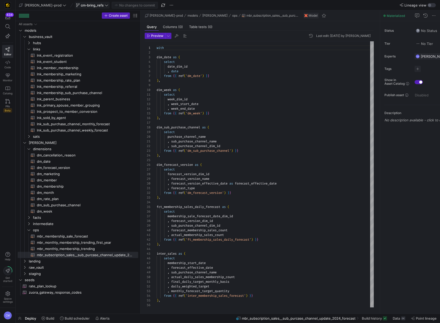
click at [82, 7] on span "cm-bring_refs" at bounding box center [92, 5] width 23 height 4
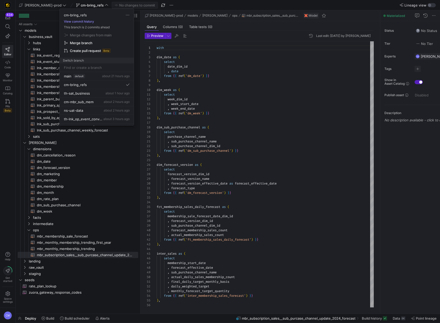
click at [86, 22] on button "View commit history" at bounding box center [79, 22] width 38 height 4
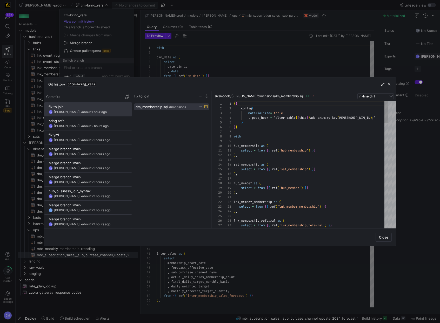
click at [213, 71] on div at bounding box center [220, 161] width 440 height 323
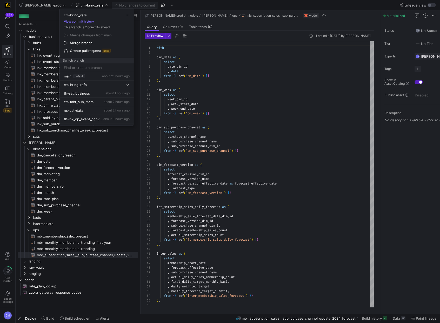
click at [212, 71] on div at bounding box center [220, 161] width 440 height 323
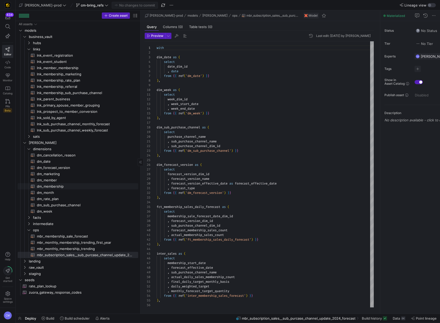
click at [71, 187] on span "dm_membership​​​​​​​​​​" at bounding box center [84, 186] width 95 height 6
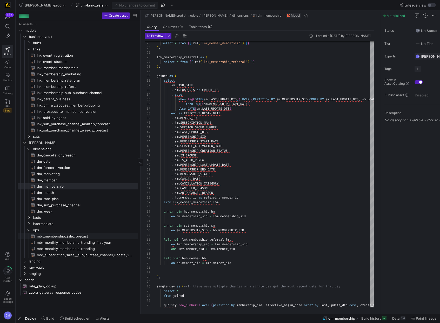
click at [93, 236] on span "mbr_membership_sale_forecast​​​​​​​​​​" at bounding box center [84, 236] width 95 height 6
type textarea "with dim_date as ( select * from {{ ref('dm_date') }} ), dim_week as ( select"
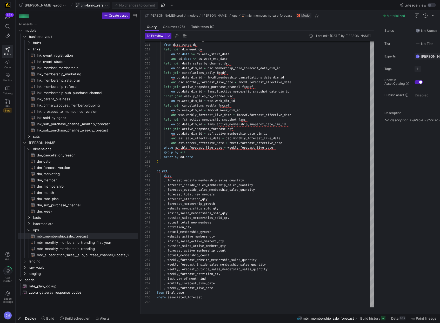
click at [81, 3] on span "cm-bring_refs" at bounding box center [92, 5] width 23 height 4
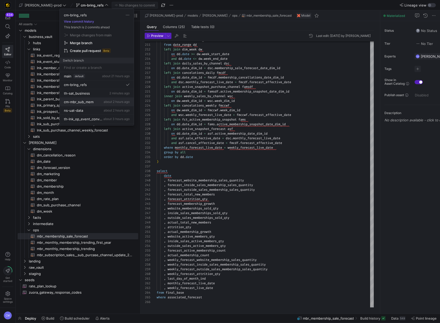
click at [104, 101] on span "about 2 hours ago" at bounding box center [117, 102] width 26 height 4
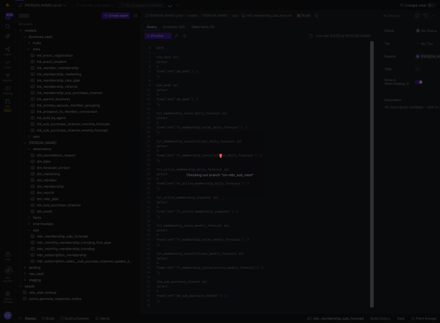
scroll to position [47, 0]
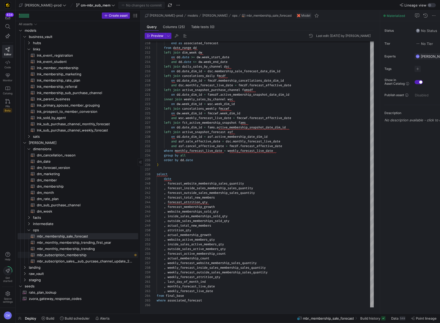
click at [89, 253] on span "mbr_subscription_membership​​​​​​​​​​" at bounding box center [84, 255] width 95 height 6
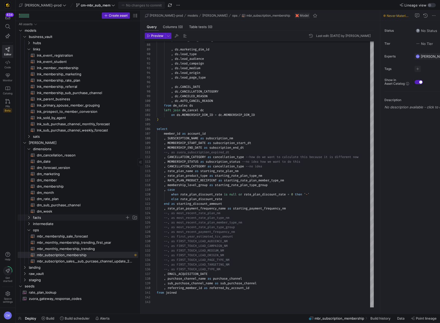
click at [60, 216] on span "facts" at bounding box center [79, 218] width 92 height 6
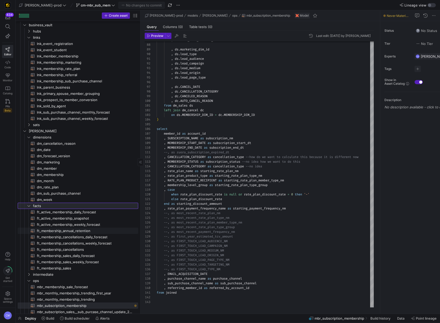
scroll to position [18, 0]
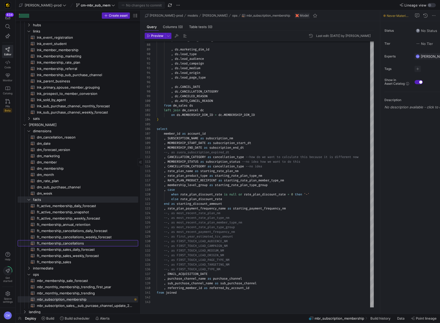
click at [82, 244] on span "ft_membership_cancellations​​​​​​​​​​" at bounding box center [84, 243] width 95 height 6
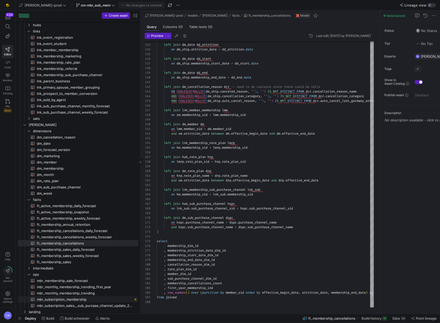
click at [105, 298] on span "mbr_subscription_membership​​​​​​​​​​" at bounding box center [84, 299] width 95 height 6
type textarea "lan_typewith dm_sales as ( select dship.MEMBERSHIP_DIM_ID , dship.MEMBERSHIP_ST…"
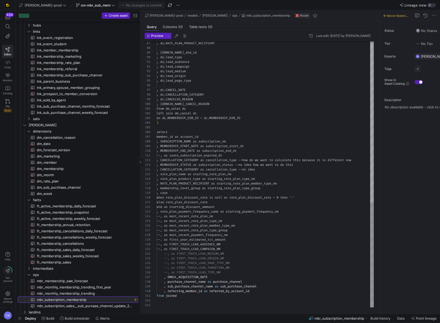
scroll to position [18, 0]
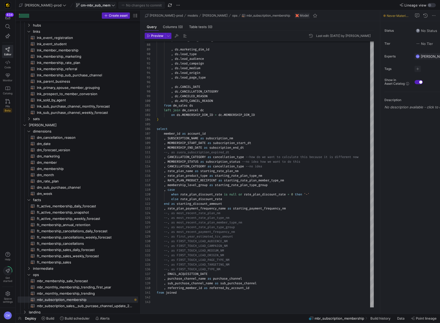
click at [82, 5] on span "cm-mbr_sub_mem" at bounding box center [96, 5] width 30 height 4
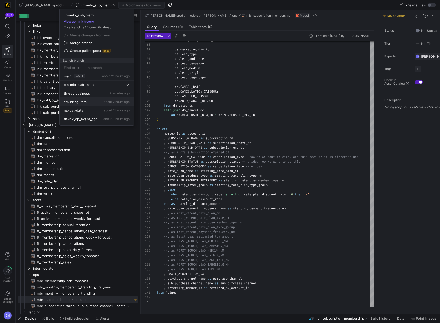
click at [88, 102] on div "cm-bring_refs about 2 hours ago" at bounding box center [97, 102] width 66 height 4
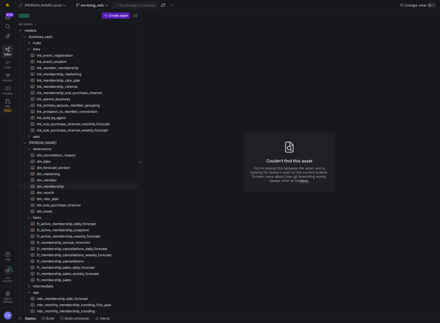
click at [58, 186] on span "dm_membership​​​​​​​​​​" at bounding box center [84, 186] width 95 height 6
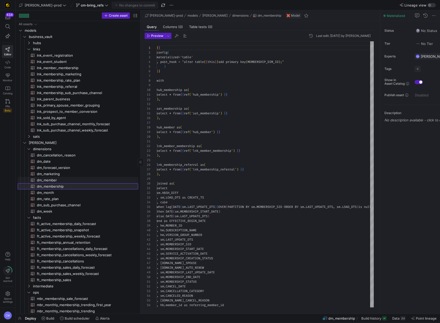
scroll to position [47, 0]
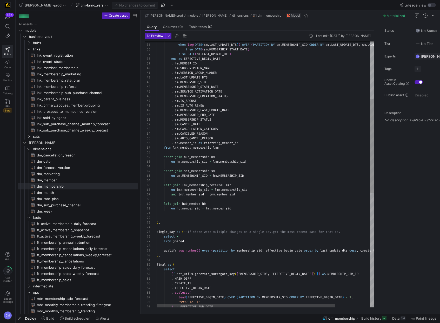
type textarea "inner join sat_membership sm on sm.MEMBERSHIP_SID = hm.MEMBERSHIP_SID left join…"
click at [247, 194] on div ", case when lag ( DATE ( sm . LAST_UPDATE_DTS ) ) OVER ( PARTITION BY sm . MEMB…" at bounding box center [287, 254] width 260 height 751
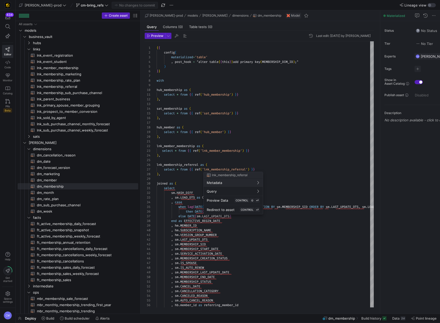
click at [185, 173] on div at bounding box center [220, 161] width 440 height 323
click at [33, 5] on span "[PERSON_NAME]-prod" at bounding box center [43, 5] width 37 height 4
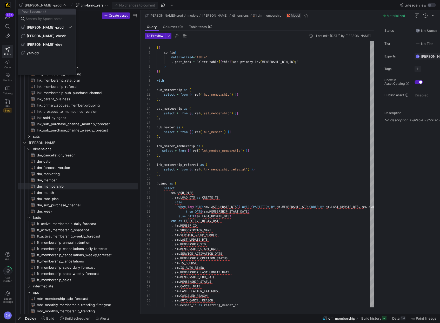
click at [64, 6] on div at bounding box center [220, 161] width 440 height 323
click at [76, 5] on span "cm-bring_refs" at bounding box center [92, 5] width 32 height 4
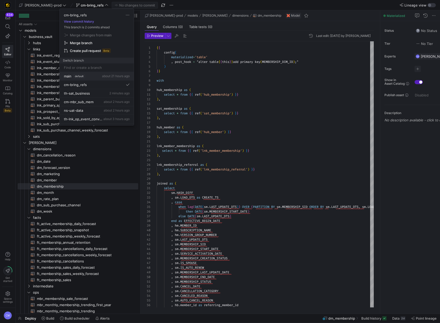
click at [84, 76] on span "default" at bounding box center [79, 76] width 11 height 4
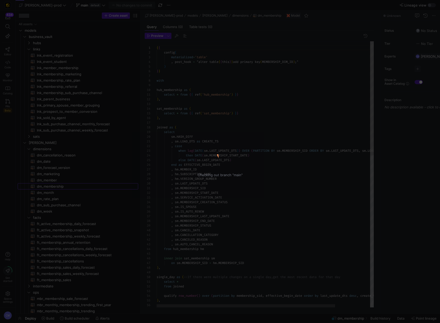
scroll to position [47, 0]
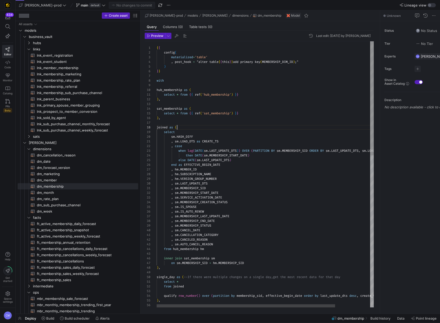
type textarea "{{ config( materialized='table' , post_hook = "alter table {{ this }} add prima…"
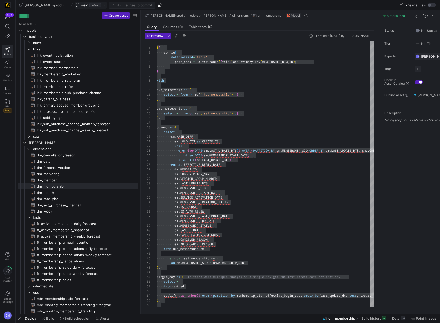
click at [81, 3] on span "main" at bounding box center [85, 5] width 8 height 4
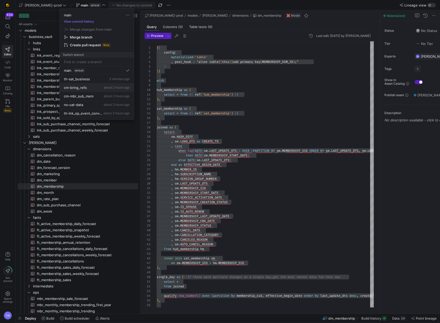
click at [88, 88] on div "cm-bring_refs about 2 hours ago" at bounding box center [97, 87] width 66 height 4
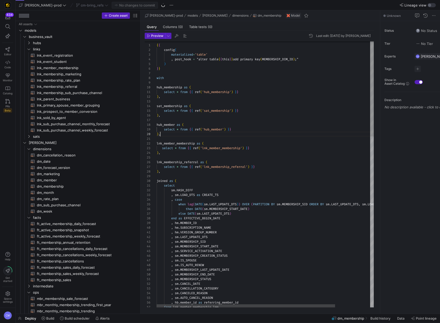
scroll to position [42, 4]
type textarea "{{ config( materialized='table' , post_hook = "alter table {{ this }} add prima…"
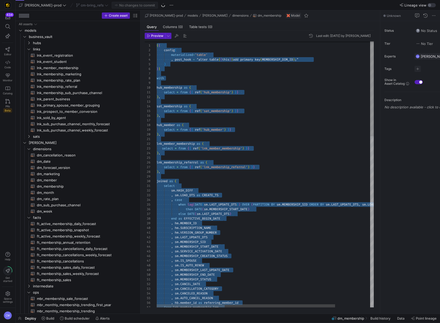
scroll to position [0, 0]
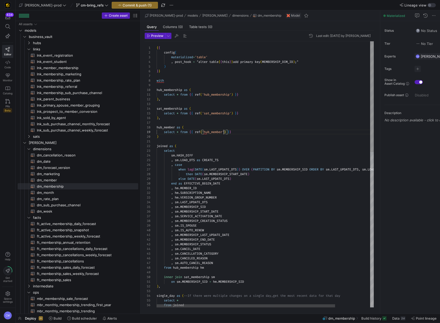
scroll to position [37, 67]
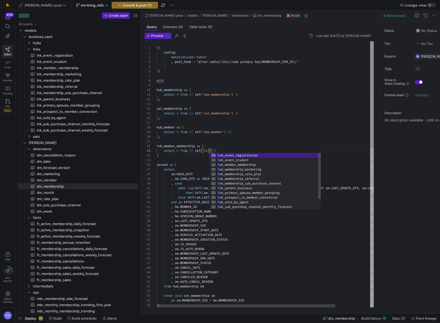
scroll to position [9, 54]
type textarea "lnk_member_membership as ( select * from {{ ref('lnk') }} ) joined as ( select …"
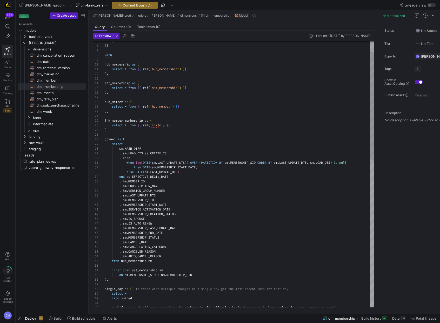
scroll to position [9, 58]
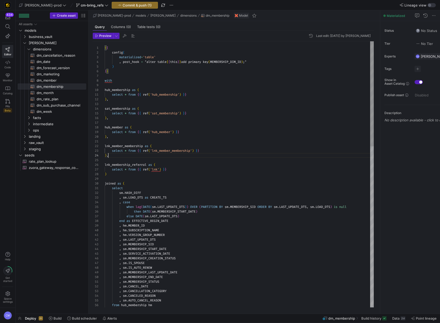
scroll to position [14, 4]
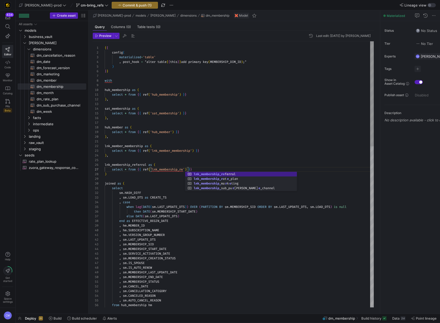
scroll to position [28, 92]
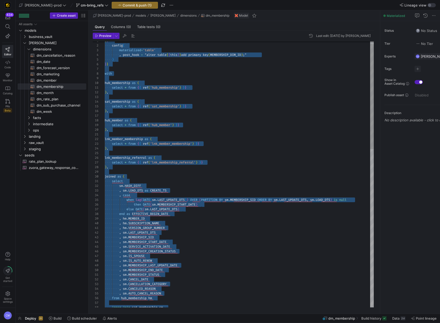
scroll to position [23, 4]
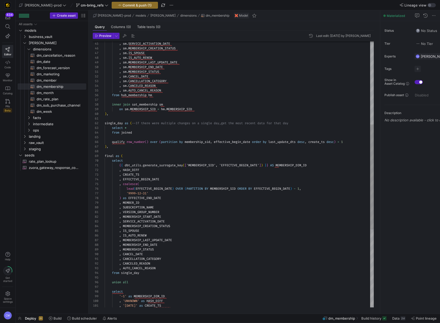
scroll to position [28, 4]
click at [157, 147] on div ", MEMBERSHIP_LAST_UPDATE_DATE , MEMBERSHIP_END_DATE , MEMBERSHIP_STATUS , CANCE…" at bounding box center [239, 167] width 269 height 673
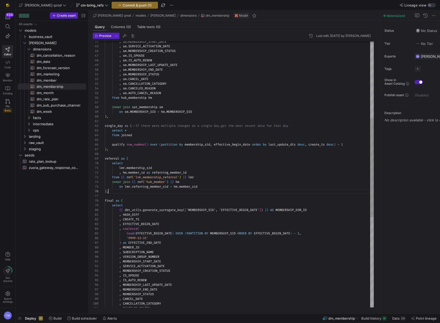
scroll to position [23, 4]
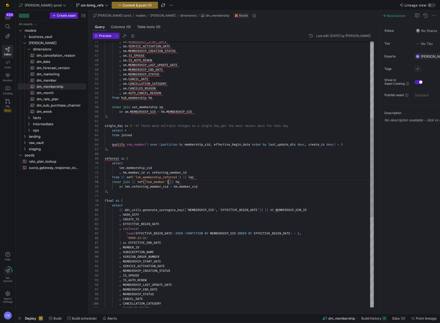
click at [168, 180] on div ", MEMBERSHIP_LAST_UPDATE_DATE , MEMBERSHIP_END_DATE , MEMBERSHIP_STATUS , CANCE…" at bounding box center [239, 191] width 269 height 715
click at [167, 177] on div ", MEMBERSHIP_LAST_UPDATE_DATE , MEMBERSHIP_END_DATE , MEMBERSHIP_STATUS , CANCE…" at bounding box center [239, 191] width 269 height 715
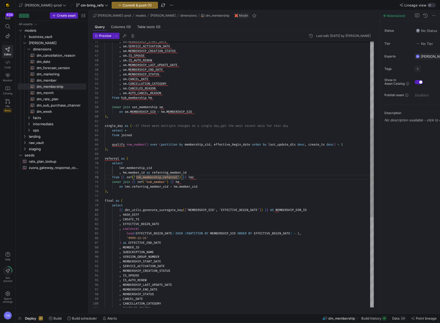
scroll to position [9, 75]
drag, startPoint x: 121, startPoint y: 177, endPoint x: 188, endPoint y: 178, distance: 67.0
click at [188, 178] on div ", MEMBERSHIP_LAST_UPDATE_DATE , MEMBERSHIP_END_DATE , MEMBERSHIP_STATUS , CANCE…" at bounding box center [239, 191] width 269 height 715
click at [158, 182] on div ", MEMBERSHIP_LAST_UPDATE_DATE , MEMBERSHIP_END_DATE , MEMBERSHIP_STATUS , CANCE…" at bounding box center [239, 191] width 269 height 715
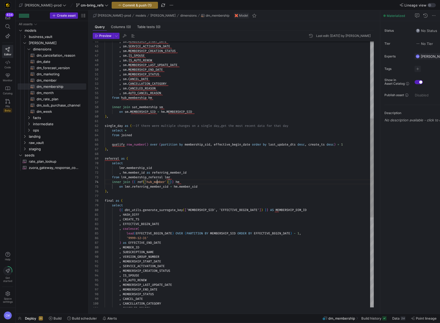
click at [158, 182] on div ", MEMBERSHIP_LAST_UPDATE_DATE , MEMBERSHIP_END_DATE , MEMBERSHIP_STATUS , CANCE…" at bounding box center [239, 191] width 269 height 715
drag, startPoint x: 132, startPoint y: 182, endPoint x: 175, endPoint y: 183, distance: 42.1
click at [175, 183] on div ", MEMBERSHIP_LAST_UPDATE_DATE , MEMBERSHIP_END_DATE , MEMBERSHIP_STATUS , CANCE…" at bounding box center [239, 191] width 269 height 715
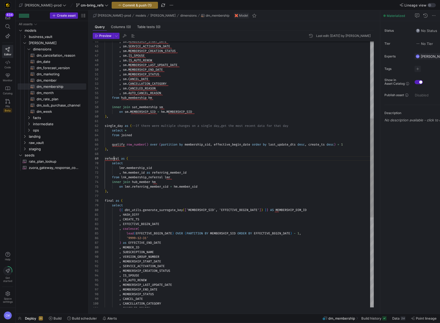
click at [115, 158] on div ", MEMBERSHIP_LAST_UPDATE_DATE , MEMBERSHIP_END_DATE , MEMBERSHIP_STATUS , CANCE…" at bounding box center [239, 191] width 269 height 715
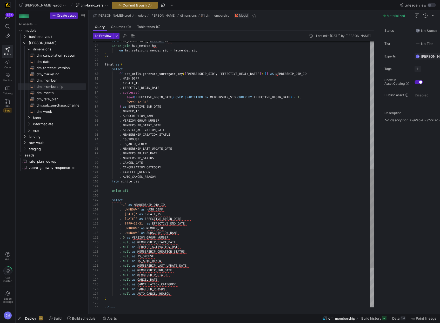
click at [143, 181] on div ", MEMBERSHIP_LAST_UPDATE_DATE , MEMBERSHIP_END_DATE , MEMBERSHIP_STATUS , CANCE…" at bounding box center [239, 55] width 269 height 715
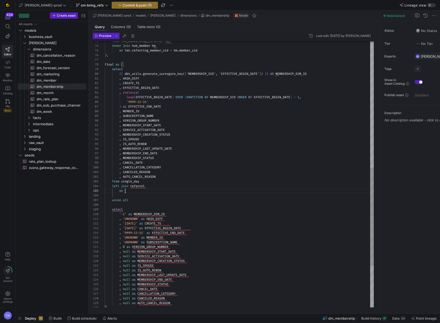
scroll to position [19, 21]
click at [149, 181] on div ", MEMBERSHIP_LAST_UPDATE_DATE , MEMBERSHIP_END_DATE , MEMBERSHIP_STATUS , CANCE…" at bounding box center [239, 60] width 269 height 724
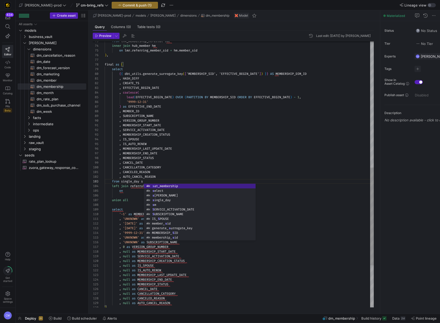
click at [139, 179] on div ", MEMBERSHIP_LAST_UPDATE_DATE , MEMBERSHIP_END_DATE , MEMBERSHIP_STATUS , CANCE…" at bounding box center [239, 60] width 269 height 724
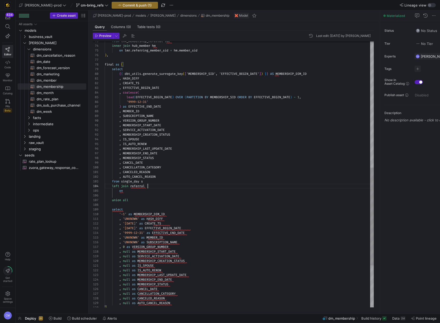
click at [152, 185] on div ", MEMBERSHIP_LAST_UPDATE_DATE , MEMBERSHIP_END_DATE , MEMBERSHIP_STATUS , CANCE…" at bounding box center [239, 60] width 269 height 724
click at [138, 190] on div ", MEMBERSHIP_LAST_UPDATE_DATE , MEMBERSHIP_END_DATE , MEMBERSHIP_STATUS , CANCE…" at bounding box center [239, 60] width 269 height 724
drag, startPoint x: 197, startPoint y: 191, endPoint x: 114, endPoint y: 187, distance: 83.2
click at [114, 187] on div ", MEMBERSHIP_LAST_UPDATE_DATE , MEMBERSHIP_END_DATE , MEMBERSHIP_STATUS , CANCE…" at bounding box center [239, 60] width 269 height 724
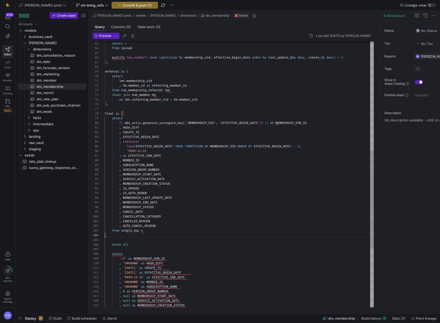
scroll to position [9, 39]
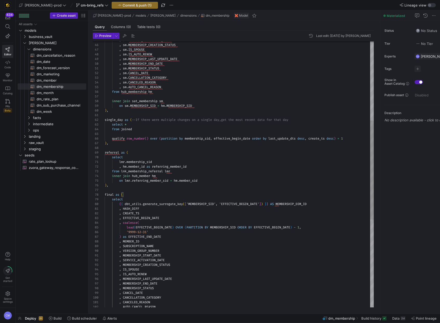
click at [118, 186] on div ", MEMBERSHIP_LAST_UPDATE_DATE , MEMBERSHIP_END_DATE , MEMBERSHIP_STATUS , CANCE…" at bounding box center [239, 185] width 269 height 715
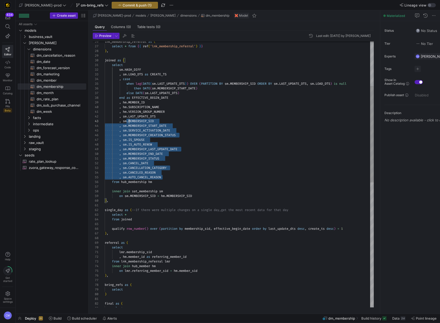
scroll to position [0, 19]
drag, startPoint x: 172, startPoint y: 178, endPoint x: 123, endPoint y: 110, distance: 83.6
click at [123, 110] on div "select final as ( from lnk_membership_referral lmr inner join hub_member hm on …" at bounding box center [239, 285] width 269 height 734
click at [147, 287] on div "select final as ( from lnk_membership_referral lmr inner join hub_member hm on …" at bounding box center [239, 285] width 269 height 734
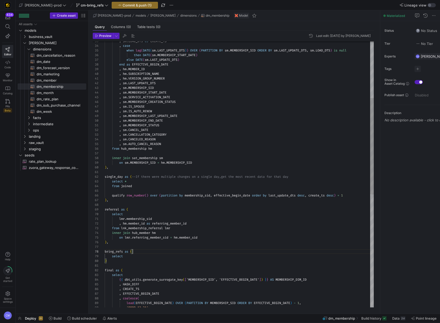
click at [128, 256] on div "select final as ( from lnk_membership_referral lmr inner join hub_member hm on …" at bounding box center [239, 252] width 269 height 734
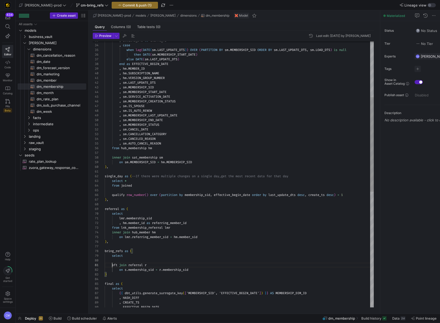
scroll to position [0, 8]
click at [112, 266] on div "select final as ( from lnk_membership_referral lmr inner join hub_member hm on …" at bounding box center [239, 258] width 269 height 748
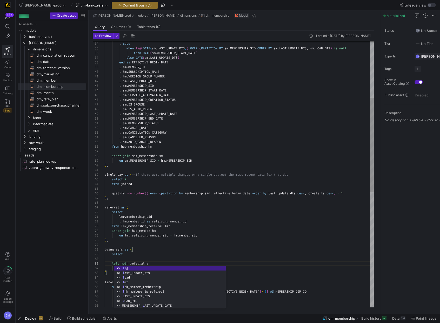
scroll to position [42, 0]
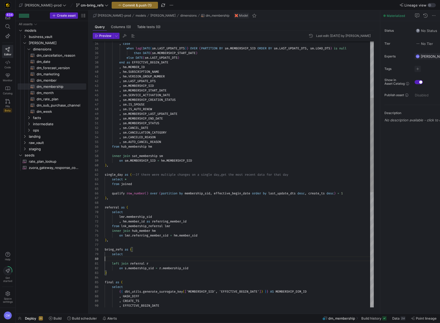
click at [138, 258] on div "select final as ( from lnk_membership_referral lmr inner join hub_member hm on …" at bounding box center [239, 257] width 269 height 748
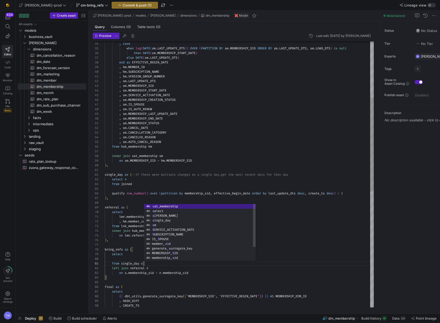
scroll to position [0, 39]
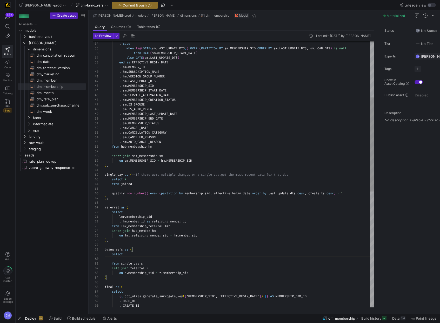
click at [124, 259] on div "select final as ( from lnk_membership_referral lmr inner join hub_member hm on …" at bounding box center [239, 259] width 269 height 752
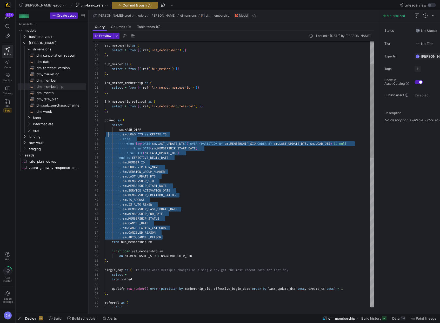
scroll to position [5, 0]
drag, startPoint x: 166, startPoint y: 237, endPoint x: 101, endPoint y: 130, distance: 125.0
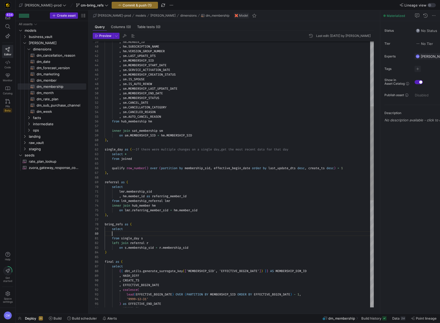
scroll to position [42, 8]
click at [125, 234] on div ") as EFFECTIVE_END_DATE , MEMBER_ID , EFFECTIVE_BEGIN_DATE , coalesce ( lead ( …" at bounding box center [239, 234] width 269 height 752
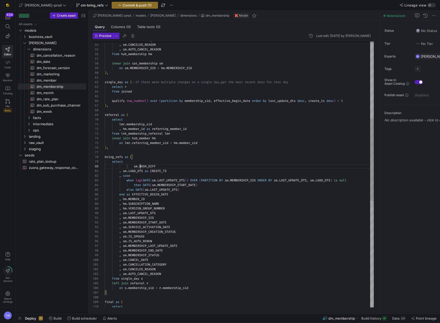
scroll to position [42, 36]
click at [141, 166] on div "bring_refs as ( select sm . HASH_DIFF ) , inner join hub_member hm on lmr . ref…" at bounding box center [239, 220] width 269 height 860
drag, startPoint x: 128, startPoint y: 170, endPoint x: 132, endPoint y: 170, distance: 4.4
click at [128, 170] on span "." at bounding box center [128, 171] width 2 height 4
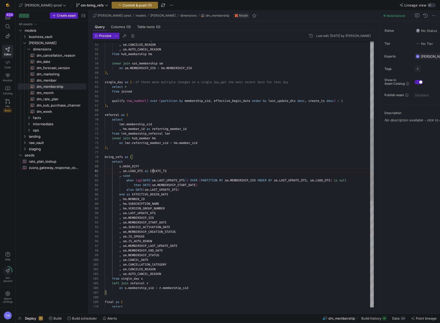
scroll to position [0, 49]
click at [154, 172] on div "bring_refs as ( select s . HASH_DIFF ) , inner join hub_member hm on lmr . refe…" at bounding box center [239, 220] width 269 height 860
drag, startPoint x: 152, startPoint y: 172, endPoint x: 125, endPoint y: 173, distance: 26.8
click at [125, 173] on div "bring_refs as ( select s . HASH_DIFF ) , inner join hub_member hm on lmr . refe…" at bounding box center [239, 220] width 269 height 860
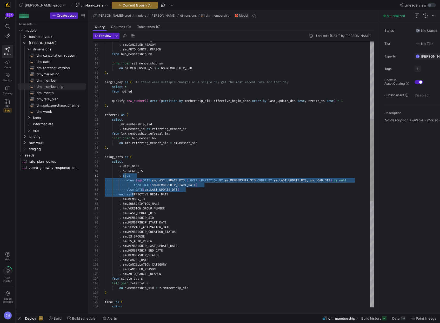
scroll to position [5, 21]
drag, startPoint x: 131, startPoint y: 193, endPoint x: 124, endPoint y: 177, distance: 17.3
click at [124, 177] on div "bring_refs as ( select s . HASH_DIFF ) , inner join hub_member hm on lmr . refe…" at bounding box center [239, 220] width 269 height 860
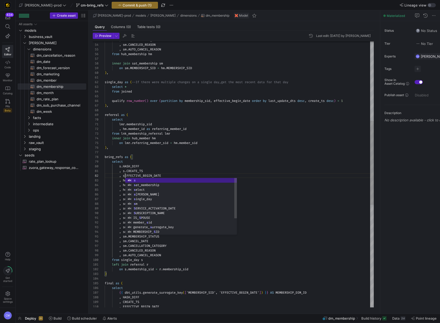
scroll to position [5, 22]
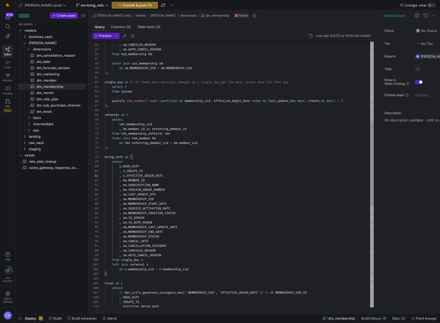
click at [124, 180] on div "bring_refs as ( select s . HASH_DIFF ) , inner join hub_member hm on lmr . refe…" at bounding box center [239, 210] width 269 height 841
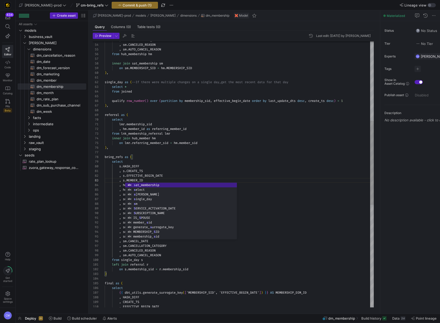
click at [125, 175] on div "bring_refs as ( select s . HASH_DIFF ) , inner join hub_member hm on lmr . refe…" at bounding box center [239, 210] width 269 height 841
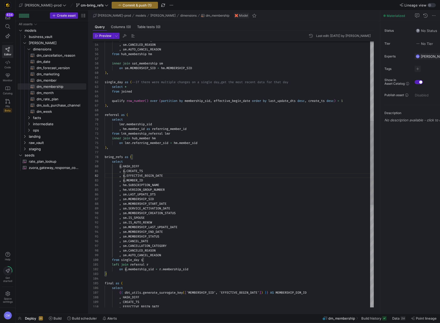
click at [125, 184] on div "bring_refs as ( select s . HASH_DIFF ) , inner join hub_member hm on lmr . refe…" at bounding box center [239, 210] width 269 height 841
click at [125, 184] on div at bounding box center [125, 185] width 1 height 5
click at [132, 177] on div "bring_refs as ( select s . HASH_DIFF ) , inner join hub_member hm on lmr . refe…" at bounding box center [239, 210] width 269 height 841
click at [126, 190] on div "bring_refs as ( select s . HASH_DIFF ) , inner join hub_member hm on lmr . refe…" at bounding box center [239, 210] width 269 height 841
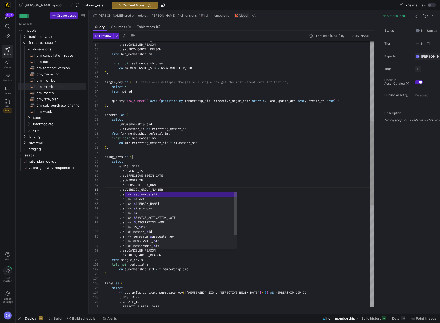
scroll to position [14, 30]
click at [134, 184] on div "bring_refs as ( select s . HASH_DIFF ) , inner join hub_member hm on lmr . refe…" at bounding box center [239, 210] width 269 height 841
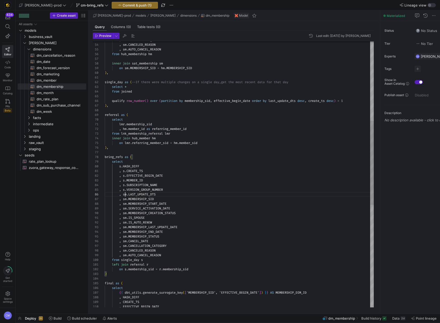
click at [125, 194] on div "bring_refs as ( select s . HASH_DIFF ) , inner join hub_member hm on lmr . refe…" at bounding box center [239, 210] width 269 height 841
click at [137, 190] on div "bring_refs as ( select s . HASH_DIFF ) , inner join hub_member hm on lmr . refe…" at bounding box center [239, 210] width 269 height 841
click at [125, 199] on div "bring_refs as ( select s . HASH_DIFF ) , inner join hub_member hm on lmr . refe…" at bounding box center [239, 210] width 269 height 841
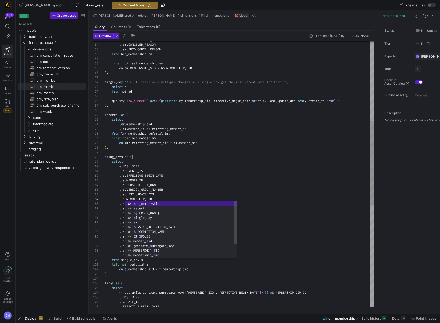
click at [138, 194] on div "bring_refs as ( select s . HASH_DIFF ) , inner join hub_member hm on lmr . refe…" at bounding box center [239, 210] width 269 height 841
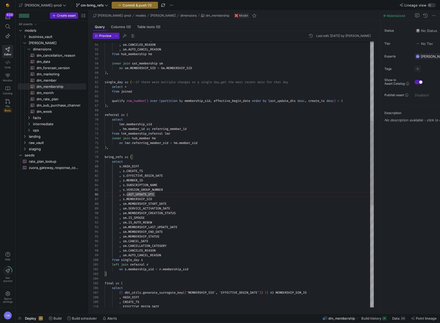
click at [126, 202] on div "bring_refs as ( select s . HASH_DIFF ) , inner join hub_member hm on lmr . refe…" at bounding box center [239, 210] width 269 height 841
click at [136, 193] on div "bring_refs as ( select s . HASH_DIFF ) , inner join hub_member hm on lmr . refe…" at bounding box center [239, 210] width 269 height 841
click at [125, 208] on div "bring_refs as ( select s . HASH_DIFF ) , inner join hub_member hm on lmr . refe…" at bounding box center [239, 210] width 269 height 841
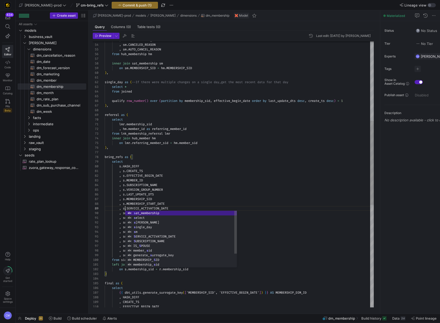
click at [139, 199] on div "bring_refs as ( select s . HASH_DIFF ) , inner join hub_member hm on lmr . refe…" at bounding box center [239, 210] width 269 height 841
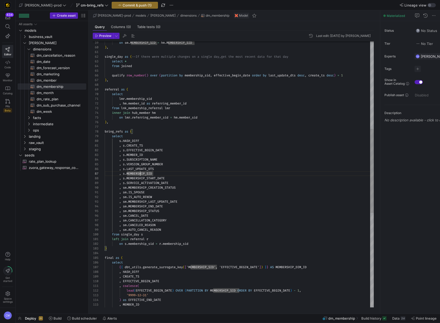
click at [126, 188] on div "bring_refs as ( select s . HASH_DIFF ) , inner join hub_member hm on lmr . refe…" at bounding box center [239, 185] width 269 height 841
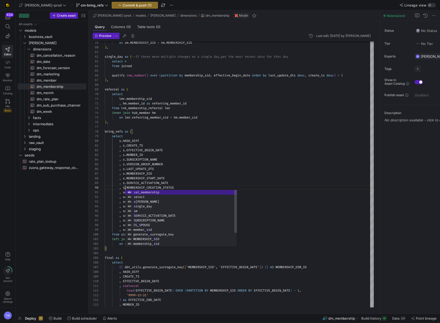
scroll to position [42, 45]
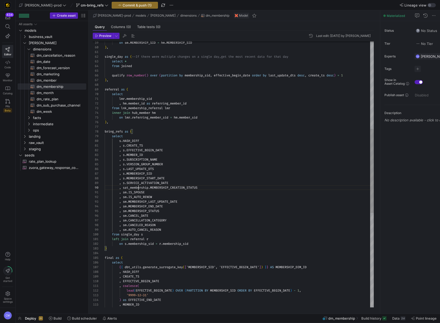
click at [137, 187] on div "bring_refs as ( select s . HASH_DIFF ) , inner join hub_member hm on lmr . refe…" at bounding box center [239, 185] width 269 height 841
click at [142, 177] on div "bring_refs as ( select s . HASH_DIFF ) , inner join hub_member hm on lmr . refe…" at bounding box center [239, 185] width 269 height 841
click at [127, 192] on div "bring_refs as ( select s . HASH_DIFF ) , inner join hub_member hm on lmr . refe…" at bounding box center [239, 185] width 269 height 841
click at [127, 192] on div at bounding box center [127, 192] width 1 height 5
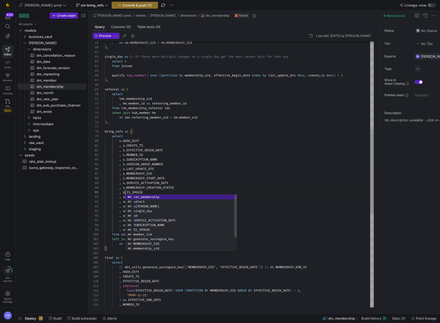
scroll to position [0, 21]
click at [138, 184] on div "bring_refs as ( select s . HASH_DIFF ) , inner join hub_member hm on lmr . refe…" at bounding box center [239, 185] width 269 height 841
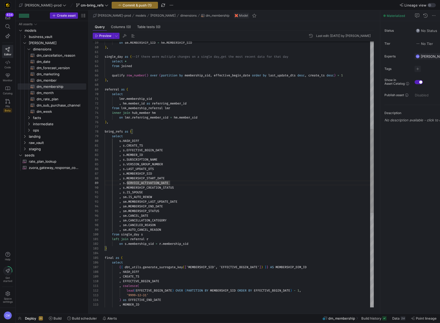
click at [127, 196] on div "bring_refs as ( select s . HASH_DIFF ) , inner join hub_member hm on lmr . refe…" at bounding box center [239, 185] width 269 height 841
click at [136, 182] on div "bring_refs as ( select s . HASH_DIFF ) , inner join hub_member hm on lmr . refe…" at bounding box center [239, 185] width 269 height 841
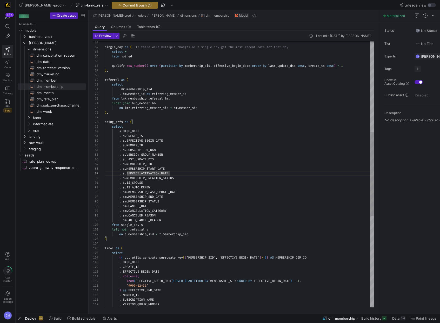
click at [126, 191] on div "bring_refs as ( select s . HASH_DIFF ) , inner join hub_member hm on lmr . refe…" at bounding box center [239, 175] width 269 height 841
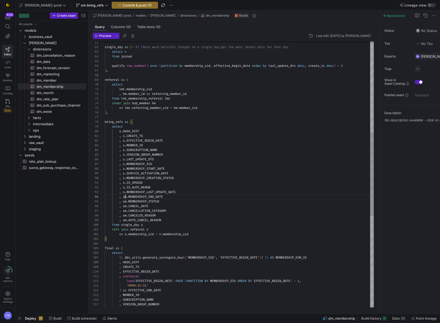
click at [125, 196] on span "sm" at bounding box center [125, 197] width 4 height 4
click at [125, 196] on div "bring_refs as ( select s . HASH_DIFF ) , inner join hub_member hm on lmr . refe…" at bounding box center [239, 175] width 269 height 841
click at [138, 187] on div "bring_refs as ( select s . HASH_DIFF ) , inner join hub_member hm on lmr . refe…" at bounding box center [239, 175] width 269 height 841
click at [126, 201] on div "bring_refs as ( select s . HASH_DIFF ) , inner join hub_member hm on lmr . refe…" at bounding box center [239, 175] width 269 height 841
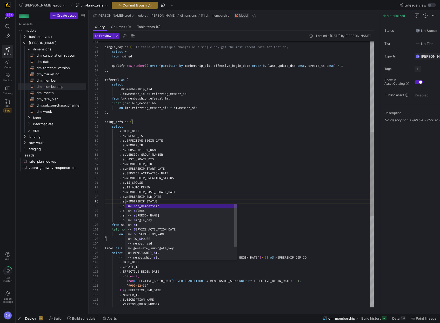
click at [139, 190] on div "bring_refs as ( select s . HASH_DIFF ) , inner join hub_member hm on lmr . refe…" at bounding box center [239, 175] width 269 height 841
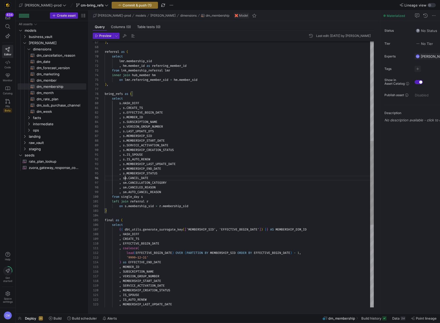
click at [125, 178] on div "bring_refs as ( select s . HASH_DIFF ) , inner join hub_member hm on lmr . refe…" at bounding box center [239, 147] width 269 height 841
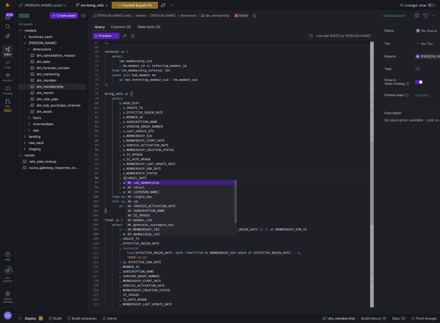
click at [140, 176] on div "bring_refs as ( select s . HASH_DIFF ) , inner join hub_member hm on lmr . refe…" at bounding box center [239, 147] width 269 height 841
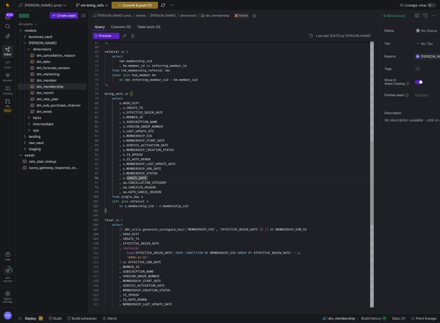
click at [126, 181] on div "bring_refs as ( select s . HASH_DIFF ) , inner join hub_member hm on lmr . refe…" at bounding box center [239, 147] width 269 height 841
click at [140, 175] on div "bring_refs as ( select s . HASH_DIFF ) , inner join hub_member hm on lmr . refe…" at bounding box center [239, 147] width 269 height 841
click at [127, 187] on div "bring_refs as ( select s . HASH_DIFF ) , inner join hub_member hm on lmr . refe…" at bounding box center [239, 147] width 269 height 841
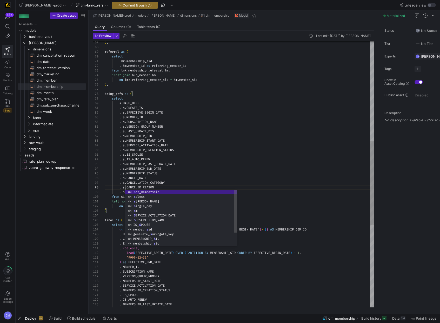
click at [136, 180] on div "bring_refs as ( select s . HASH_DIFF ) , inner join hub_member hm on lmr . refe…" at bounding box center [239, 147] width 269 height 841
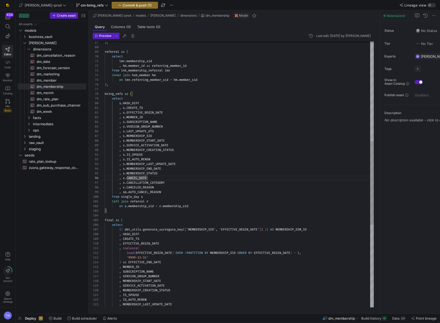
click at [124, 192] on div "bring_refs as ( select s . HASH_DIFF ) , inner join hub_member hm on lmr . refe…" at bounding box center [239, 147] width 269 height 841
click at [153, 176] on div "bring_refs as ( select s . HASH_DIFF ) , inner join hub_member hm on lmr . refe…" at bounding box center [239, 147] width 269 height 841
click at [169, 191] on div "bring_refs as ( select s . HASH_DIFF ) , inner join hub_member hm on lmr . refe…" at bounding box center [239, 147] width 269 height 841
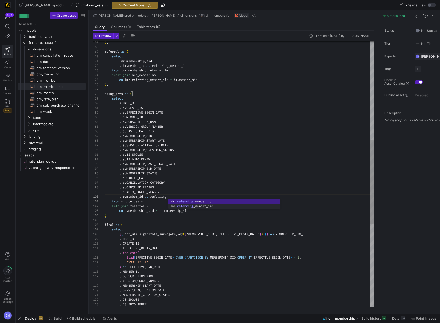
scroll to position [42, 82]
click at [174, 195] on div "bring_refs as ( select s . HASH_DIFF ) , inner join hub_member hm on lmr . refe…" at bounding box center [239, 150] width 269 height 846
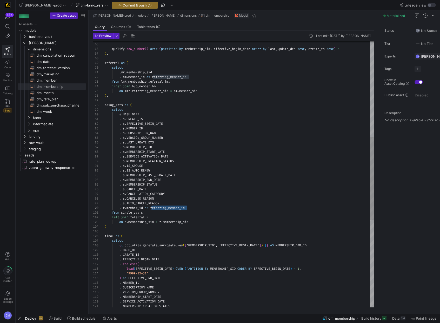
click at [167, 206] on div "bring_refs as ( select s . HASH_DIFF ) , inner join hub_member hm on lmr . refe…" at bounding box center [239, 161] width 269 height 846
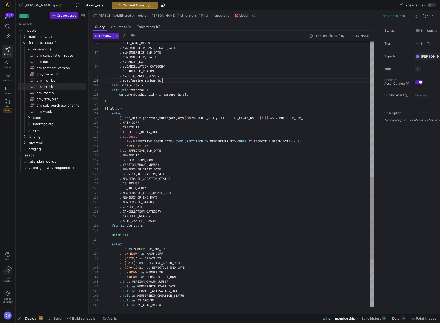
click at [164, 219] on div ", s . IS_AUTO_RENEW , s . MEMBERSHIP_LAST_UPDATE_DATE , s . MEMBERSHIP_END_DATE…" at bounding box center [239, 34] width 269 height 846
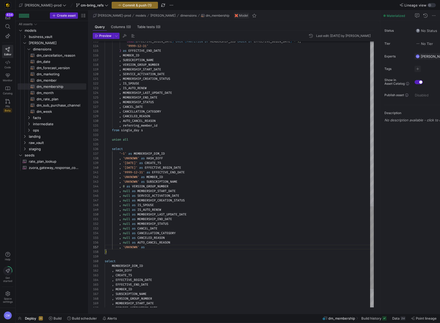
scroll to position [28, 78]
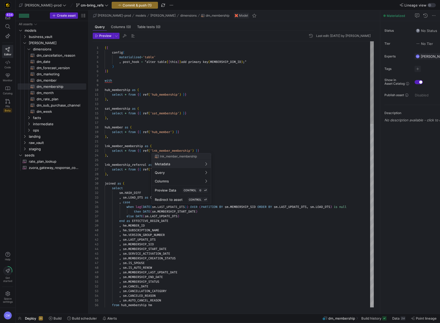
click at [181, 150] on div at bounding box center [220, 161] width 440 height 323
drag, startPoint x: 137, startPoint y: 155, endPoint x: 92, endPoint y: 146, distance: 46.4
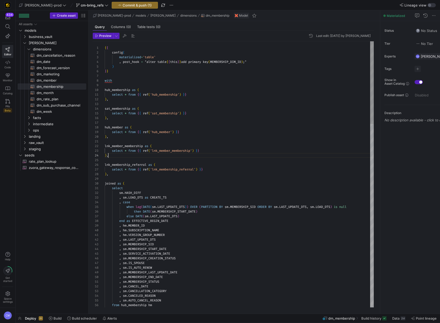
scroll to position [14, 3]
drag, startPoint x: 121, startPoint y: 156, endPoint x: 98, endPoint y: 147, distance: 24.7
drag, startPoint x: 118, startPoint y: 156, endPoint x: 98, endPoint y: 147, distance: 21.5
click at [98, 147] on div "55 56 52 53 54 51 50 46 47 48 49 42 43 44 45 38 39 40 41 34 35 36 37 26 27 28 2…" at bounding box center [233, 174] width 281 height 266
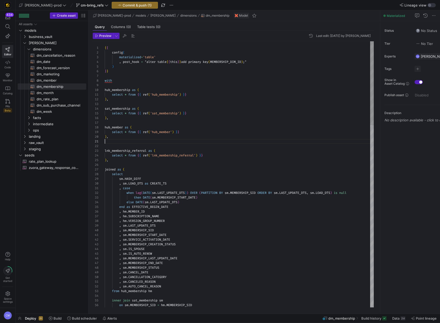
type textarea "select * from {{ ref('hub_membership') }} ), sat_membership as ( select * from …"
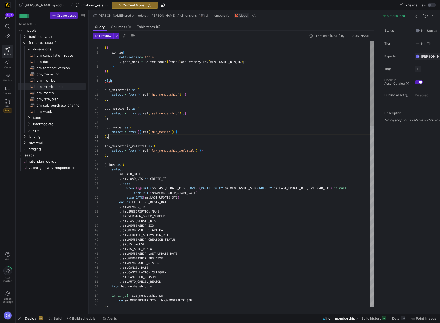
scroll to position [42, 4]
click at [129, 4] on span "Commit & push (1)" at bounding box center [137, 5] width 29 height 4
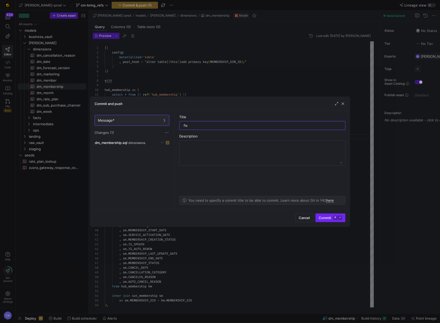
type input "fix"
click at [331, 216] on span "Commit ⌘ ⏎" at bounding box center [330, 218] width 23 height 4
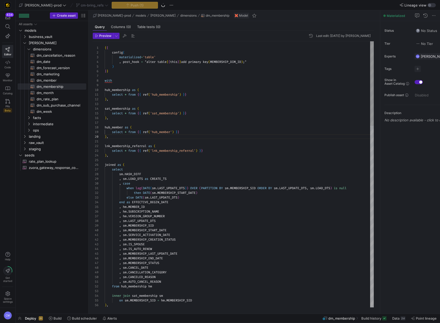
type textarea "when lag(DATE(sm.LAST_UPDATE_DTS)) OVER (PARTITION BY sm.MEMBERSHIP_SID ORDER B…"
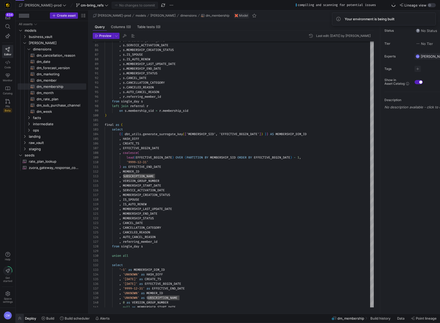
click at [21, 319] on span "button" at bounding box center [20, 318] width 8 height 9
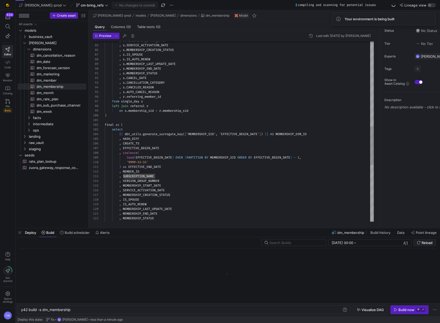
scroll to position [0, 50]
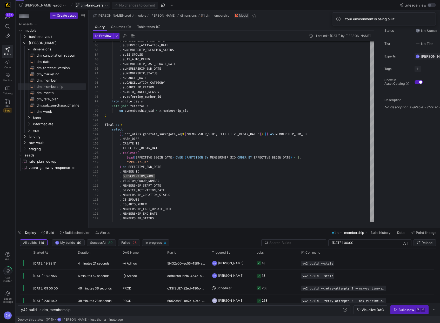
click at [81, 6] on span "cm-bring_refs" at bounding box center [92, 5] width 23 height 4
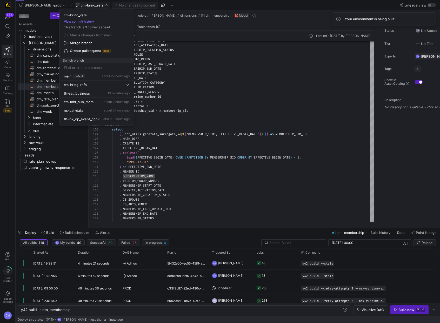
click at [70, 6] on body "434 Editor Code Monitor Catalog PRs Beta Help Get started Space settings CM edw…" at bounding box center [220, 161] width 440 height 323
click at [96, 101] on div "cm-mbr_sub_mem about 2 hours ago" at bounding box center [97, 102] width 66 height 4
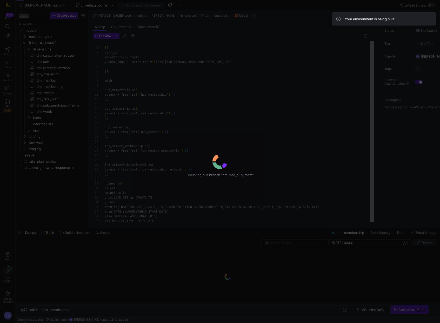
scroll to position [47, 0]
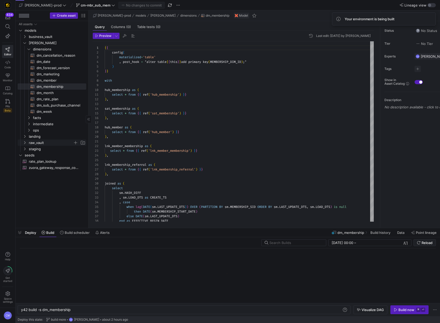
click at [39, 142] on span "raw_vault" at bounding box center [51, 143] width 44 height 6
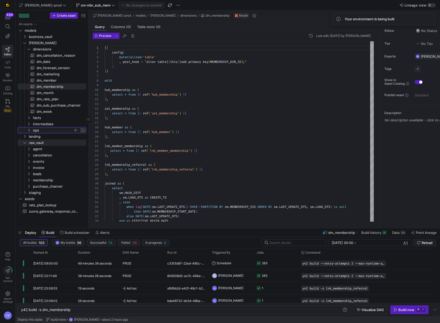
click at [48, 127] on span "ops" at bounding box center [53, 130] width 40 height 6
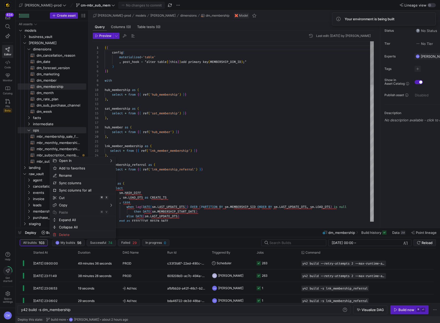
type textarea "lnk_member_membership as ( select * from {{ ref('lnk_member_membership') }} ), …"
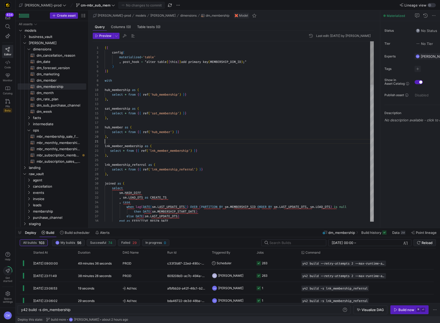
scroll to position [0, 0]
click at [48, 154] on span "mbr_subscription_membership​​​​​​​​​​" at bounding box center [59, 155] width 44 height 6
type textarea "y42 build -s mbr_subscription_membership"
type textarea "lan_typewith dm_sales as ( select dship.MEMBERSHIP_DIM_ID , dship.MEMBERSHIP_ST…"
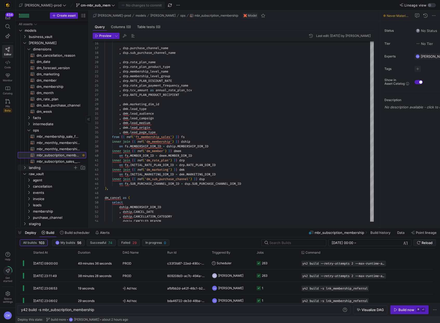
scroll to position [1, 0]
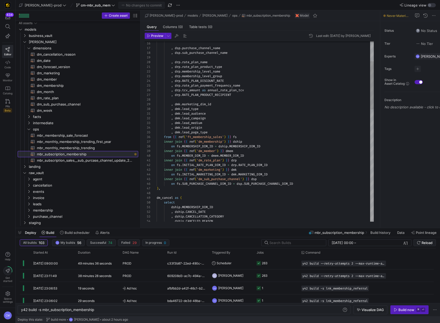
drag, startPoint x: 88, startPoint y: 137, endPoint x: 179, endPoint y: 148, distance: 91.0
click at [179, 148] on as-split "Create asset Drag here to set row groups Drag here to set column labels Group 1…" at bounding box center [228, 118] width 424 height 217
click at [114, 137] on span "mbr_membership_sale_forecast​​​​​​​​​​" at bounding box center [84, 135] width 95 height 6
type textarea "y42 build -s mbr_membership_sale_forecast"
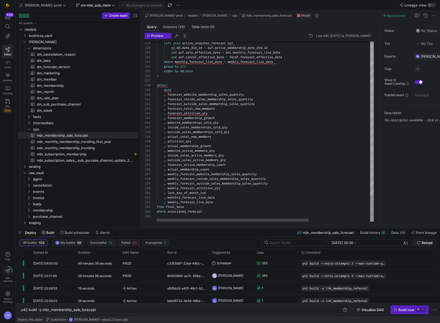
scroll to position [37, 86]
type textarea ", last_day_of_month_ind , monthly_forecast_live_date , weekly_forecast_live_dat…"
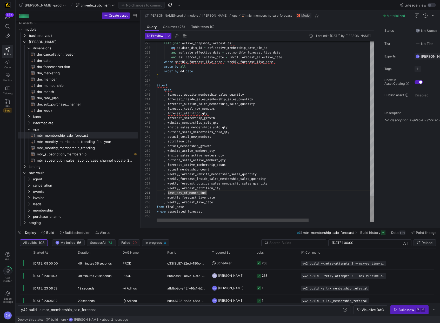
scroll to position [0, 50]
type textarea "day"
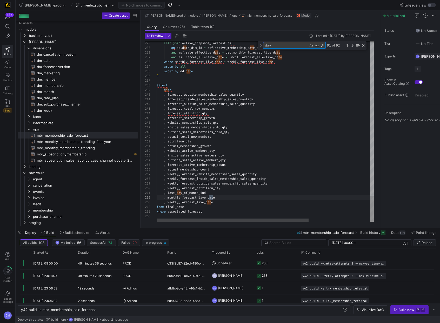
type textarea "), date_range as ( select distinct dd.date , dd.date_dim_id , dd.last_day_of_mo…"
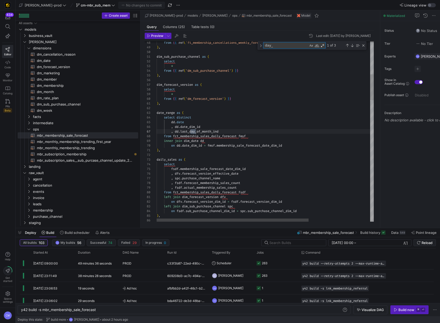
scroll to position [47, 41]
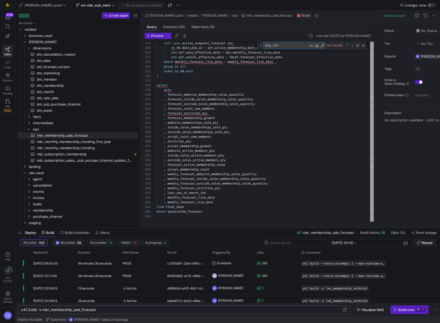
type textarea "day_nm"
click at [78, 311] on div "y42 build -s mbr_membership_sale_forecast" at bounding box center [181, 310] width 321 height 4
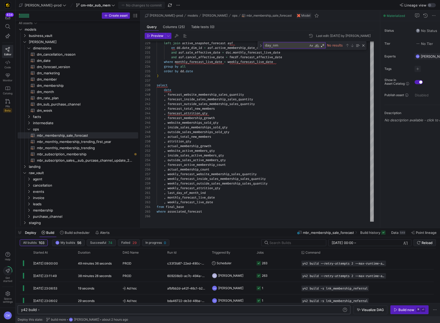
click at [78, 1] on y42-top-nav "edw-dv-prod cm-mbr_sub_mem No changes to commit Lineage view" at bounding box center [228, 5] width 424 height 10
click at [81, 3] on span "cm-mbr_sub_mem" at bounding box center [96, 5] width 30 height 4
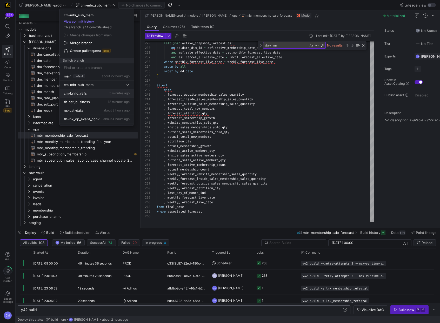
click at [82, 92] on span "cm-bring_refs" at bounding box center [75, 93] width 23 height 4
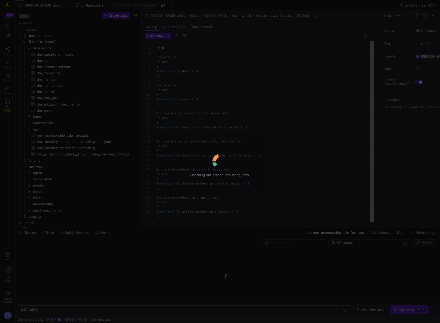
scroll to position [47, 0]
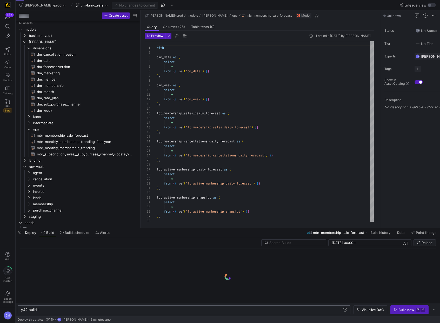
click at [48, 310] on div "y42 build -" at bounding box center [181, 310] width 321 height 4
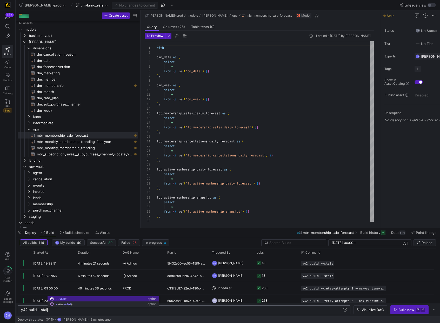
scroll to position [0, 28]
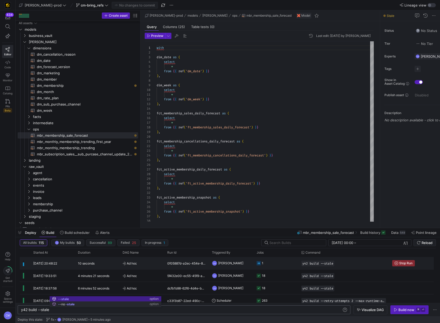
type textarea "y42 build --stale"
click at [239, 268] on y42-orchestration-triggered-by "CM Caden Miller" at bounding box center [231, 263] width 38 height 12
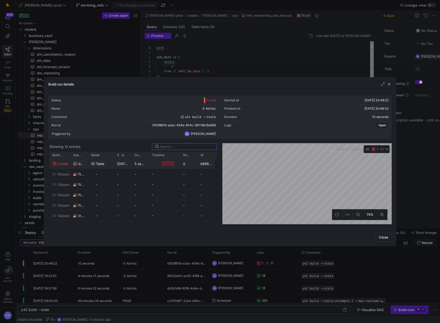
click at [146, 164] on y42-duration "5 seconds" at bounding box center [143, 164] width 17 height 4
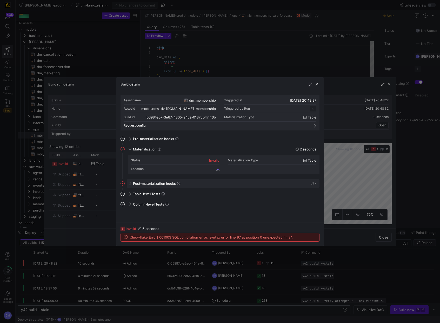
scroll to position [47, 0]
click at [247, 45] on div at bounding box center [220, 161] width 440 height 323
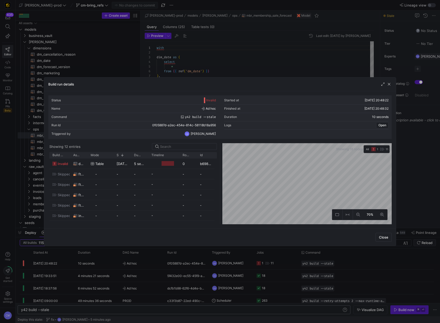
click at [244, 50] on div at bounding box center [220, 161] width 440 height 323
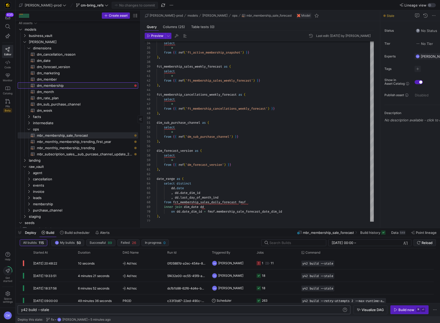
drag, startPoint x: 97, startPoint y: 86, endPoint x: 127, endPoint y: 95, distance: 30.4
click at [98, 86] on span "dm_membership​​​​​​​​​​" at bounding box center [84, 86] width 95 height 6
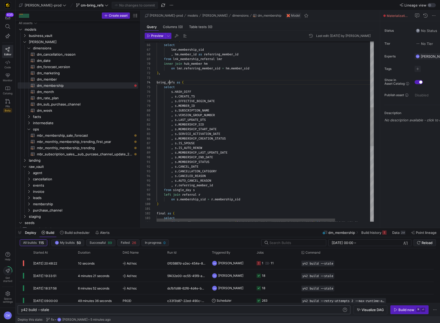
click at [170, 84] on div "{ { dbt_utils . generate_surrogate_key ( [ 'MEMBERSHIP_SID', 'EFFECTIVE_BEGIN_D…" at bounding box center [287, 155] width 260 height 840
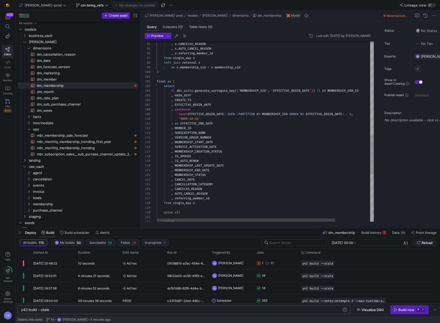
click at [179, 202] on div "{ { dbt_utils . generate_surrogate_key ( [ 'MEMBERSHIP_SID', 'EFFECTIVE_BEGIN_D…" at bounding box center [287, 23] width 260 height 840
click at [204, 202] on div "{ { dbt_utils . generate_surrogate_key ( [ 'MEMBERSHIP_SID', 'EFFECTIVE_BEGIN_D…" at bounding box center [287, 23] width 260 height 840
type textarea ", MEMBERSHIP_END_DATE , MEMBERSHIP_STATUS , CANCEL_DATE , CANCELLATION_CATEGORY…"
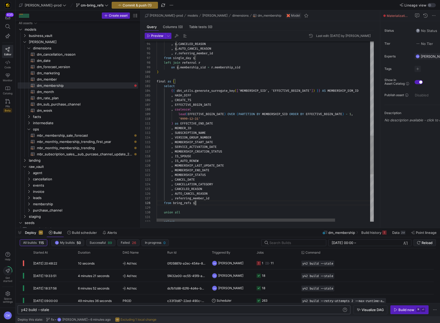
scroll to position [33, 37]
click at [137, 6] on span "button" at bounding box center [135, 5] width 46 height 6
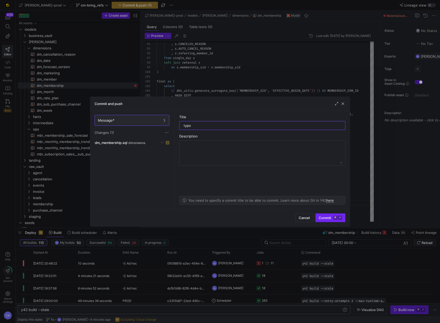
type input "typo"
click at [334, 214] on span "submit" at bounding box center [331, 218] width 30 height 8
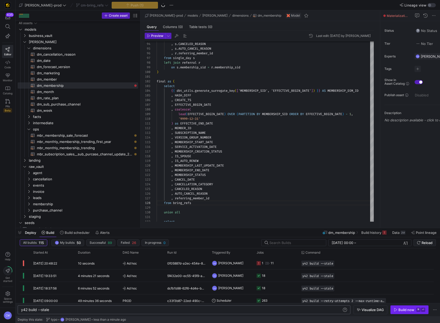
click at [396, 309] on icon "button" at bounding box center [396, 310] width 4 height 4
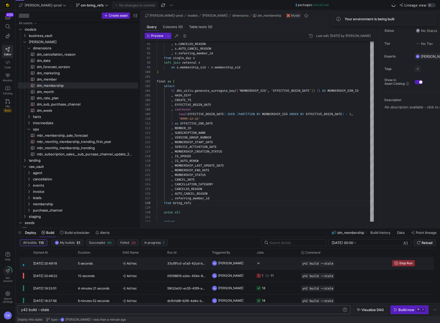
click at [291, 263] on y42-job-status-cell-renderer at bounding box center [276, 263] width 38 height 12
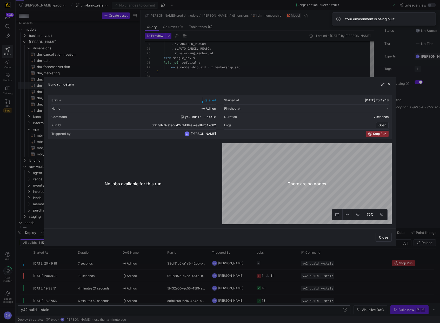
click at [289, 264] on div at bounding box center [220, 161] width 440 height 323
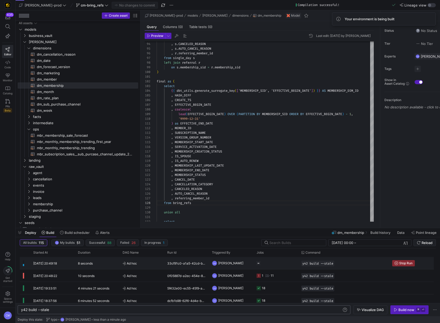
click at [289, 264] on y42-job-status-cell-renderer "Press SPACE to select this row." at bounding box center [276, 263] width 38 height 12
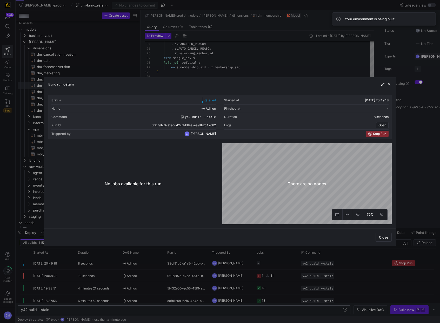
click at [289, 264] on div at bounding box center [220, 161] width 440 height 323
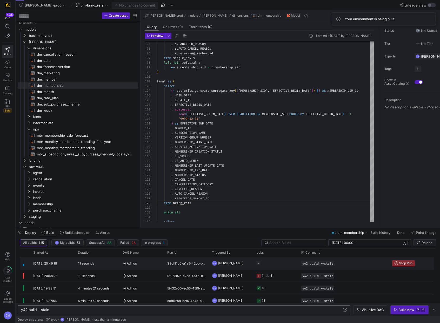
click at [289, 264] on y42-job-status-cell-renderer "Press SPACE to select this row." at bounding box center [276, 263] width 38 height 12
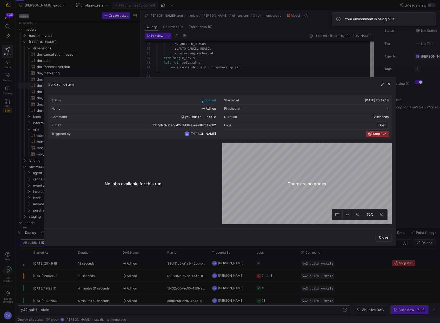
click at [289, 264] on div at bounding box center [220, 161] width 440 height 323
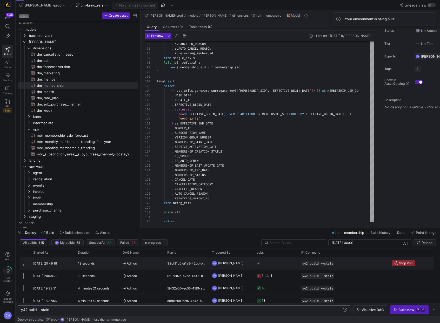
click at [289, 264] on y42-job-status-cell-renderer "Press SPACE to select this row." at bounding box center [276, 263] width 38 height 12
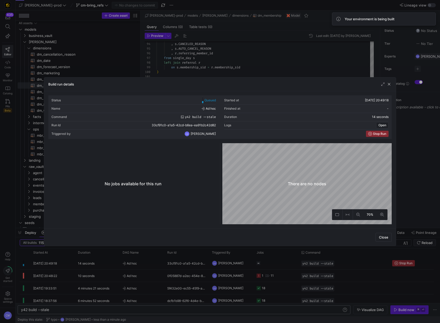
click at [289, 264] on div at bounding box center [220, 161] width 440 height 323
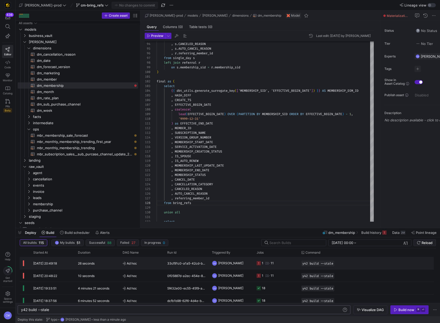
click at [280, 264] on y42-job-status-cell-renderer "1 11" at bounding box center [276, 263] width 38 height 12
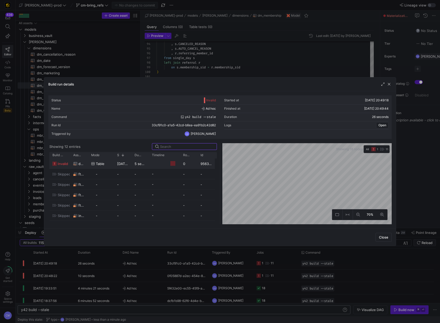
click at [151, 164] on div at bounding box center [164, 163] width 31 height 10
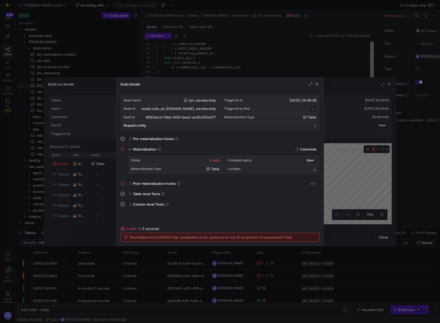
scroll to position [47, 0]
click at [287, 265] on div at bounding box center [220, 161] width 440 height 323
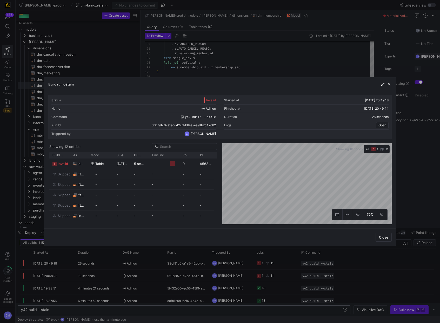
click at [286, 265] on div at bounding box center [220, 161] width 440 height 323
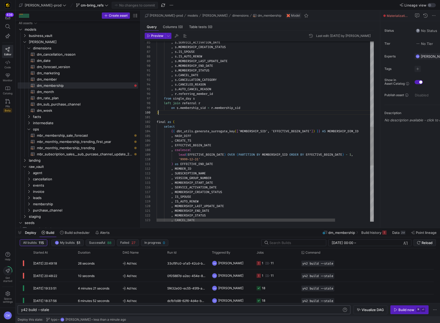
click at [168, 112] on div ", MEMBERSHIP_CREATION_STATUS , IS_SPOUSE , IS_AUTO_RENEW , MEMBERSHIP_LAST_UPDA…" at bounding box center [287, 63] width 260 height 840
type textarea ", s.MEMBERSHIP_STATUS , s.CANCEL_DATE , s.CANCELLATION_CATEGORY , s.CANCELED_RE…"
click at [128, 8] on span "button" at bounding box center [135, 5] width 46 height 6
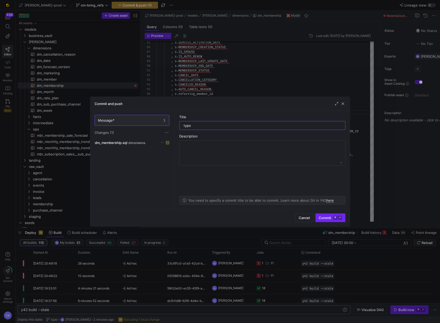
type input "typo"
click at [325, 218] on span "Commit ⌘ ⏎" at bounding box center [330, 218] width 23 height 4
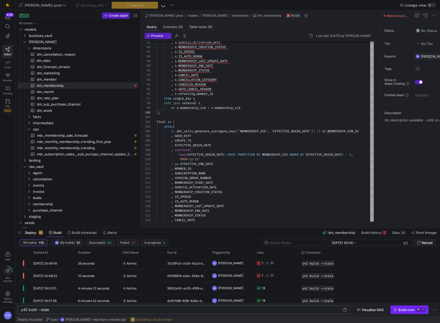
click at [399, 310] on div "Build now" at bounding box center [406, 310] width 16 height 4
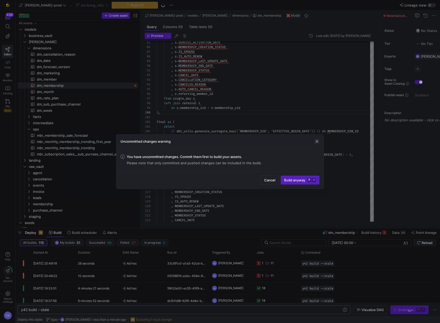
click at [315, 142] on span "button" at bounding box center [316, 141] width 5 height 5
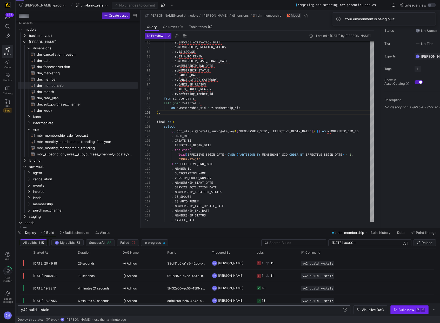
click at [414, 311] on div "Build now" at bounding box center [406, 310] width 16 height 4
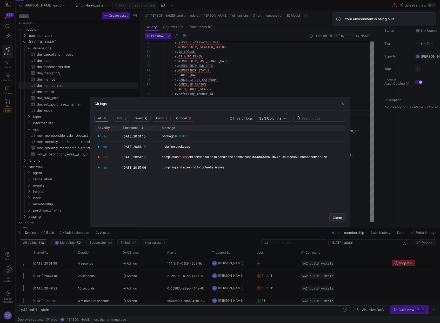
click at [338, 216] on span "Close" at bounding box center [337, 218] width 9 height 4
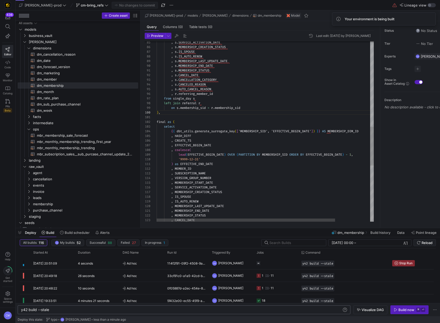
scroll to position [19, 58]
click at [337, 183] on div ", MEMBERSHIP_CREATION_STATUS , IS_SPOUSE , IS_AUTO_RENEW , MEMBERSHIP_LAST_UPDA…" at bounding box center [287, 63] width 260 height 840
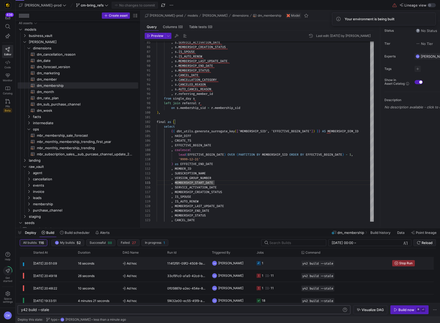
click at [275, 268] on y42-job-status-cell-renderer "1" at bounding box center [276, 263] width 38 height 12
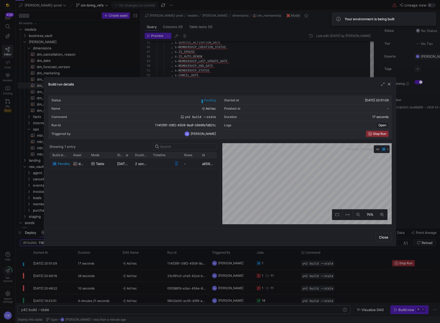
click at [275, 268] on div at bounding box center [220, 161] width 440 height 323
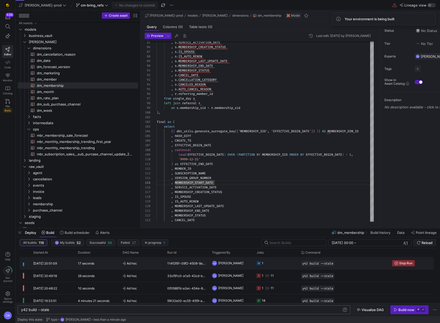
click at [275, 268] on y42-job-status-cell-renderer "1" at bounding box center [276, 263] width 38 height 12
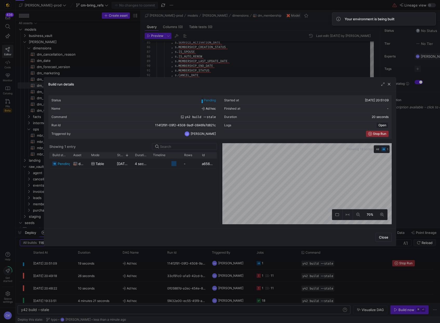
click at [275, 268] on div at bounding box center [220, 161] width 440 height 323
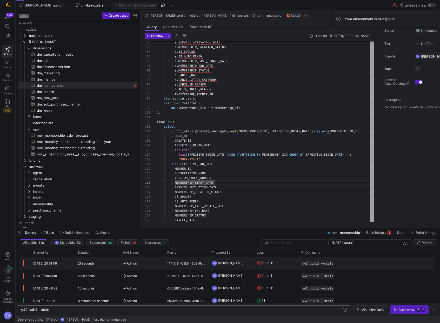
click at [275, 268] on y42-job-status-cell-renderer "1 11" at bounding box center [276, 263] width 38 height 12
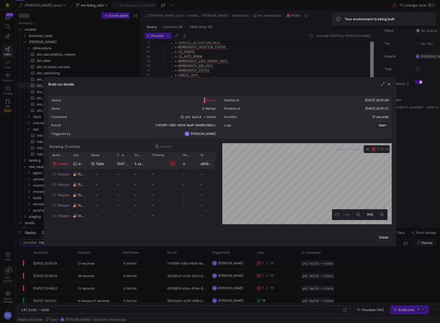
click at [159, 164] on y42-job-duration-timeline-cell-renderer at bounding box center [164, 164] width 25 height 10
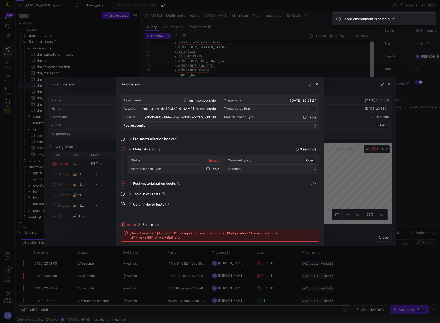
scroll to position [47, 0]
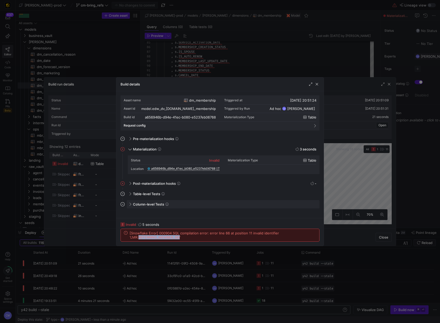
copy span "REFERRING_MEMBER_SID"
drag, startPoint x: 317, startPoint y: 46, endPoint x: 314, endPoint y: 48, distance: 3.1
click at [315, 47] on div at bounding box center [220, 161] width 440 height 323
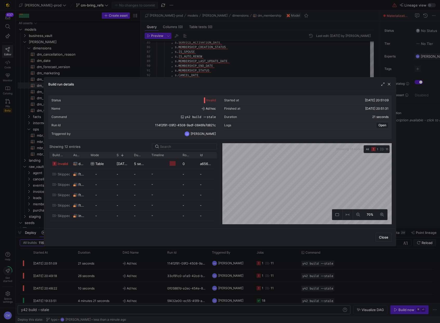
click at [303, 55] on div at bounding box center [220, 161] width 440 height 323
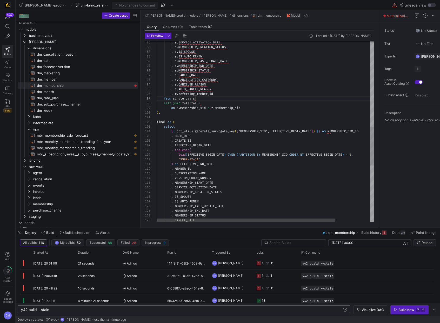
click at [249, 97] on div ", MEMBERSHIP_CREATION_STATUS , IS_SPOUSE , IS_AUTO_RENEW , MEMBERSHIP_LAST_UPDA…" at bounding box center [287, 63] width 260 height 840
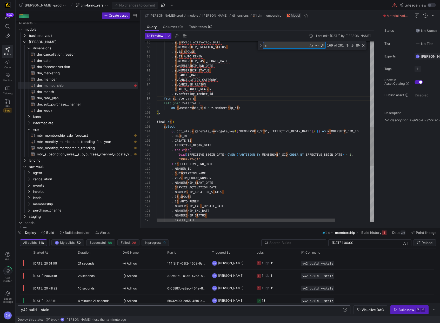
type textarea "on lmr.referring_member_sid = hm.member_sid ), bring_refs as ( select s.HASH_DI…"
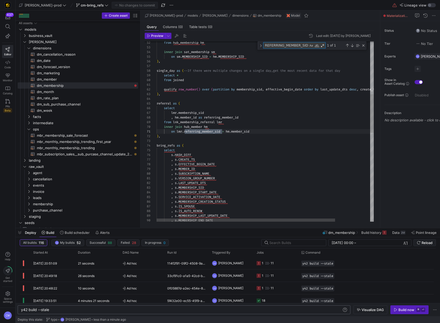
type textarea "REFERRING_MEMBER_SID"
click at [190, 118] on div ", s . MEMBERSHIP_END_DATE , s . MEMBERSHIP_LAST_UPDATE_DATE , s . IS_SPOUSE , s…" at bounding box center [287, 215] width 260 height 844
click at [190, 113] on div ", s . MEMBERSHIP_END_DATE , s . MEMBERSHIP_LAST_UPDATE_DATE , s . IS_SPOUSE , s…" at bounding box center [287, 215] width 260 height 844
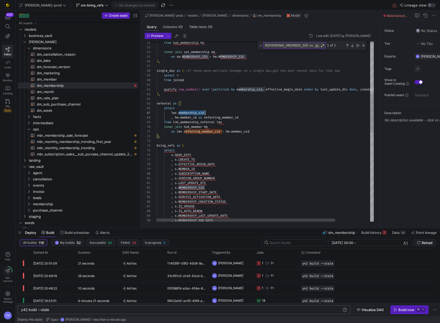
click at [190, 113] on div ", s . MEMBERSHIP_END_DATE , s . MEMBERSHIP_LAST_UPDATE_DATE , s . IS_SPOUSE , s…" at bounding box center [287, 215] width 260 height 844
click at [206, 132] on div ", s . MEMBERSHIP_END_DATE , s . MEMBERSHIP_LAST_UPDATE_DATE , s . IS_SPOUSE , s…" at bounding box center [287, 215] width 260 height 844
type textarea "on lmr.membership_sid = hm.member_sid ), bring_refs as ( select s.HASH_DIFF , s…"
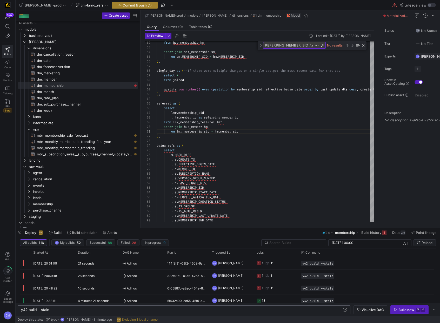
click at [136, 7] on span "Commit & push (1)" at bounding box center [137, 5] width 29 height 4
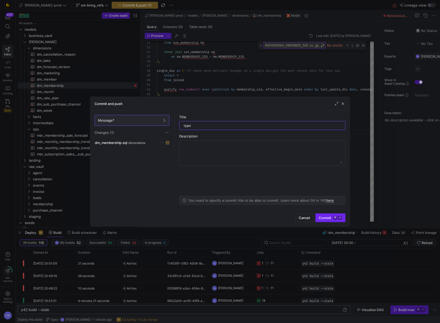
type input "typo"
click at [333, 216] on span "Commit ⌘ ⏎" at bounding box center [330, 218] width 23 height 4
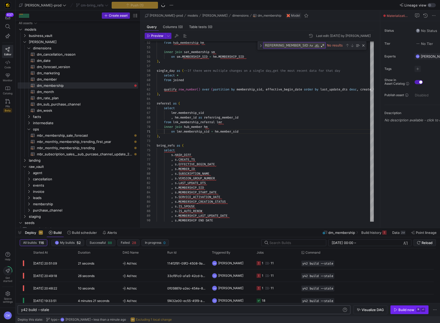
click at [412, 309] on div "Build now" at bounding box center [406, 310] width 16 height 4
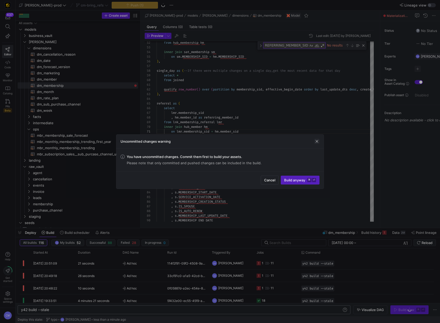
click at [317, 141] on span "button" at bounding box center [316, 141] width 5 height 5
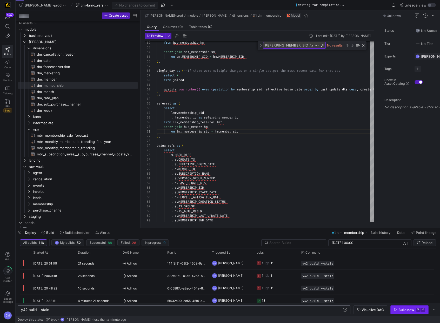
click at [403, 309] on div "Build now" at bounding box center [406, 310] width 16 height 4
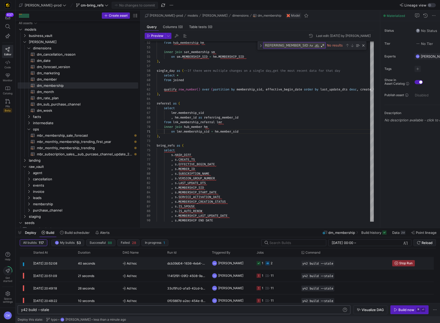
click at [283, 267] on y42-job-status-cell-renderer "1 2" at bounding box center [276, 263] width 38 height 12
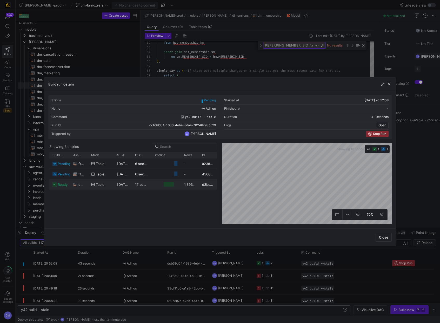
click at [160, 183] on y42-job-duration-timeline-cell-renderer at bounding box center [165, 184] width 25 height 10
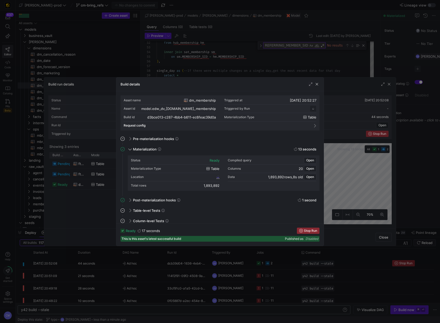
scroll to position [47, 0]
click at [231, 68] on div at bounding box center [220, 161] width 440 height 323
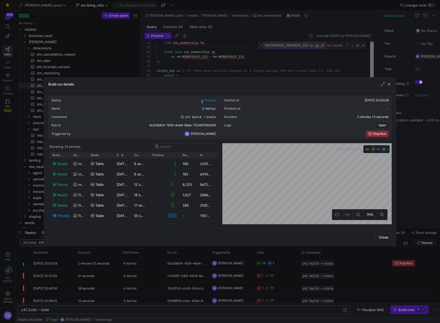
click at [217, 65] on div at bounding box center [220, 161] width 440 height 323
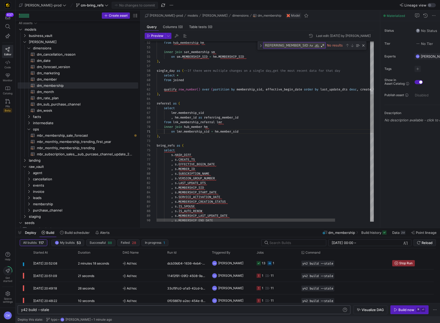
drag, startPoint x: 141, startPoint y: 150, endPoint x: 186, endPoint y: 149, distance: 45.2
click at [186, 149] on as-split "Create asset Drag here to set row groups Drag here to set column labels Group 1…" at bounding box center [228, 118] width 424 height 217
click at [103, 155] on span "mbr_subscription_sales__sub_purcase_channel_update_2024_forecast​​​​​​​​​​" at bounding box center [84, 154] width 95 height 6
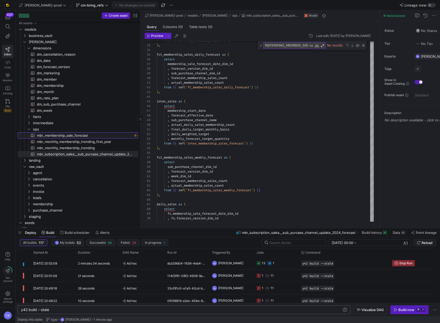
click at [77, 135] on span "mbr_membership_sale_forecast​​​​​​​​​​" at bounding box center [84, 135] width 95 height 6
type textarea "with dim_date as ( select * from {{ ref('dm_date') }} ), dim_week as ( select"
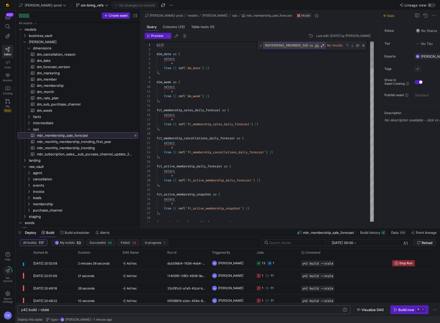
scroll to position [47, 0]
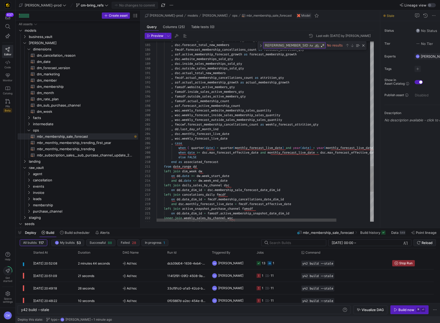
scroll to position [0, 28]
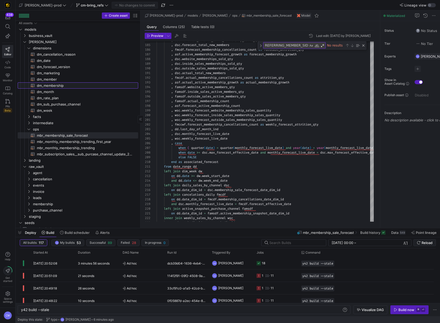
click at [65, 85] on span "dm_membership​​​​​​​​​​" at bounding box center [84, 86] width 95 height 6
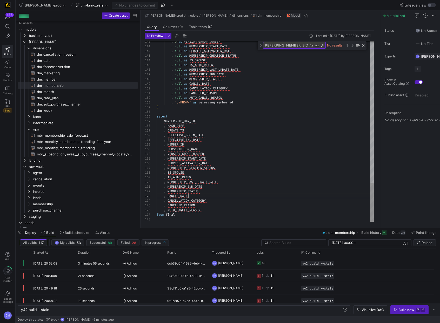
scroll to position [9, 32]
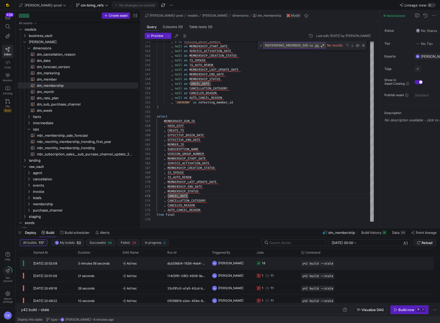
click at [246, 263] on y42-orchestration-triggered-by "CM Caden Miller" at bounding box center [231, 263] width 38 height 12
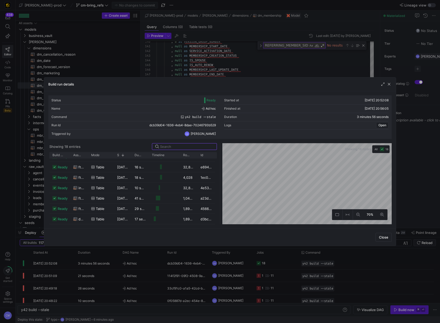
scroll to position [121, 0]
click at [121, 222] on div "20/08/25, 20:52:27" at bounding box center [122, 219] width 17 height 10
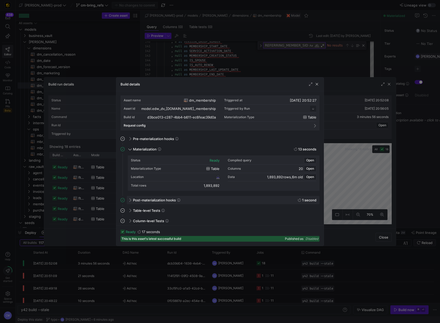
scroll to position [47, 0]
click at [190, 176] on span "d3bce013_c287_4bb4_b611_ec6feac39d0a" at bounding box center [183, 177] width 63 height 4
click at [227, 77] on div "Build details" at bounding box center [219, 84] width 207 height 14
click at [228, 71] on div at bounding box center [220, 161] width 440 height 323
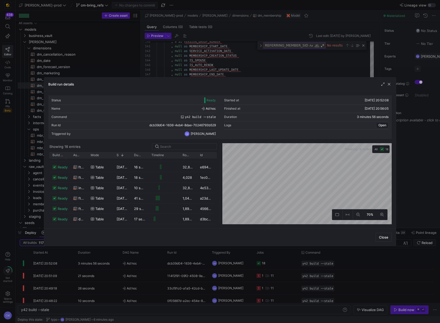
click at [228, 71] on div at bounding box center [220, 161] width 440 height 323
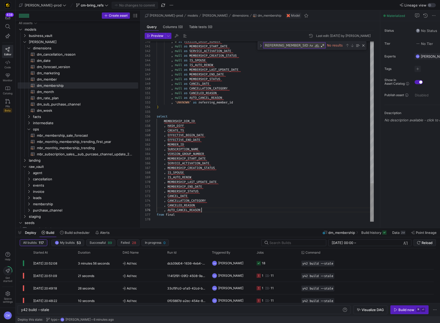
scroll to position [23, 45]
click at [206, 209] on div ", AUTO_CANCEL_REASON" at bounding box center [265, 210] width 217 height 5
type textarea ", MEMBERSHIP_END_DATE , MEMBERSHIP_STATUS , CANCEL_DATE , CANCELLATION_CATEGORY…"
click at [125, 5] on span "Commit & push (1)" at bounding box center [137, 5] width 29 height 4
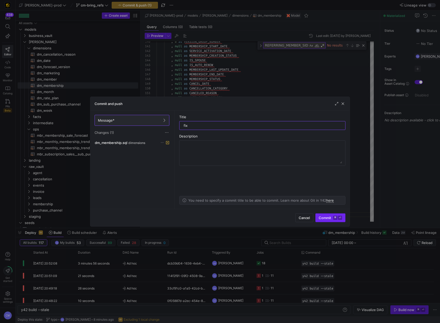
type input "fix"
click at [338, 218] on kbd "⏎" at bounding box center [340, 218] width 4 height 4
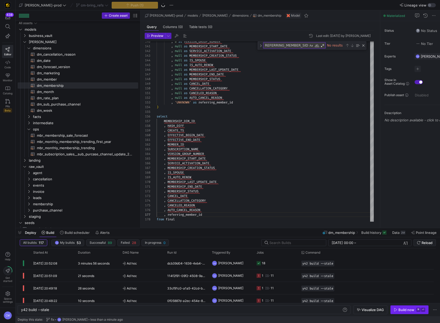
click at [400, 310] on div "Build now" at bounding box center [406, 310] width 16 height 4
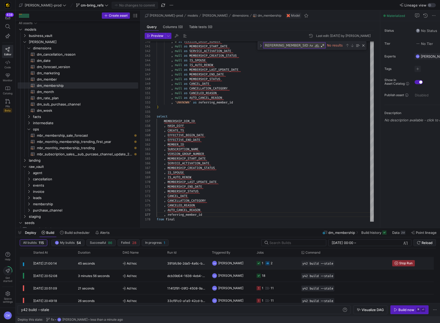
click at [285, 262] on y42-job-status-cell-renderer "1 2" at bounding box center [276, 263] width 38 height 12
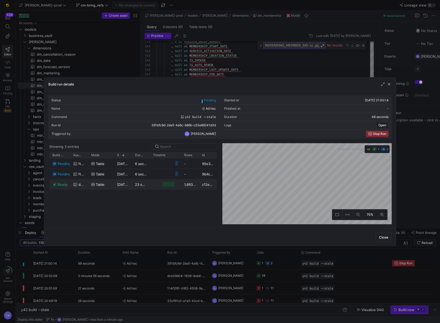
click at [132, 183] on div "23 seconds" at bounding box center [141, 184] width 18 height 10
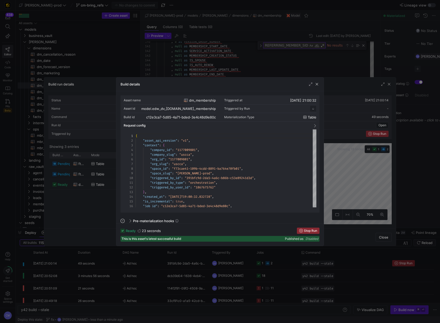
scroll to position [47, 0]
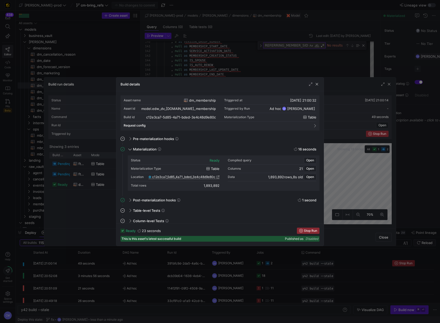
click at [204, 175] on span "c12e3ca7_5d85_4a71_bded_3e4c48d9e80c" at bounding box center [183, 177] width 63 height 4
click at [272, 47] on div at bounding box center [220, 161] width 440 height 323
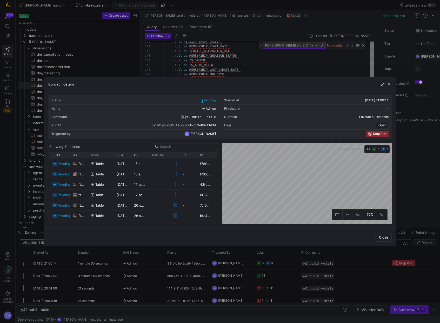
click at [256, 54] on div at bounding box center [220, 161] width 440 height 323
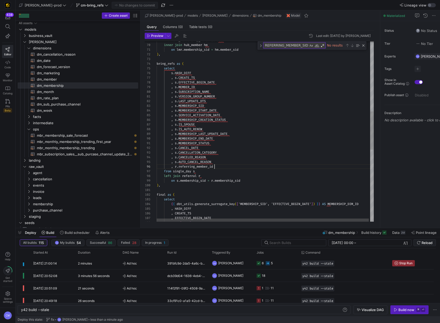
scroll to position [23, 58]
click at [296, 166] on div ", coalesce ( , EFFECTIVE_BEGIN_DATE , HASH_DIFF , CREATE_TS { { dbt_utils . gen…" at bounding box center [266, 135] width 218 height 849
type textarea "{{ config( materialized='table' , post_hook = "alter table {{ this }} add prima…"
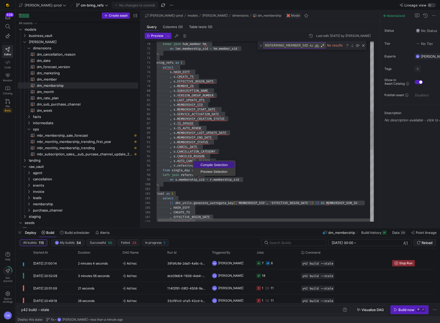
click at [204, 164] on span "Compile Selection" at bounding box center [214, 164] width 41 height 3
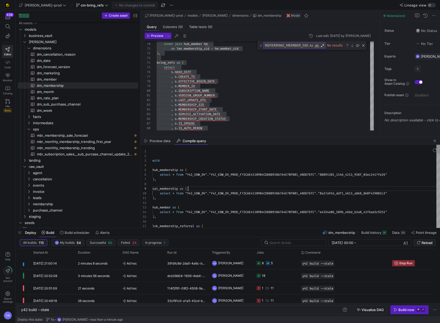
scroll to position [37, 36]
type textarea "with hub_membership as ( select * from "Y42_EDW_DV"."Y42_EDW_DV_PROD_F73CAE4110…"
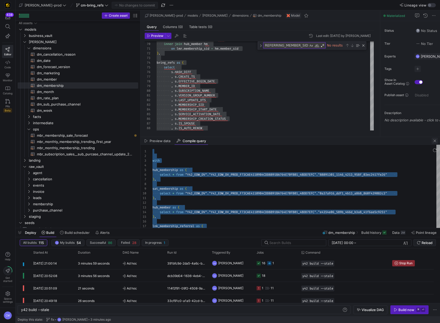
click at [433, 141] on span "button" at bounding box center [435, 141] width 6 height 6
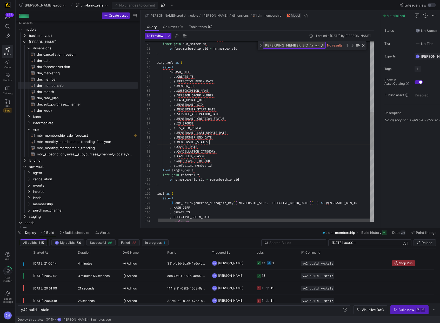
click at [234, 141] on div ", s . IS_AUTO_RENEW , s . SERVICE_ACTIVATION_DATE , s . MEMBERSHIP_CREATION_STA…" at bounding box center [264, 134] width 218 height 849
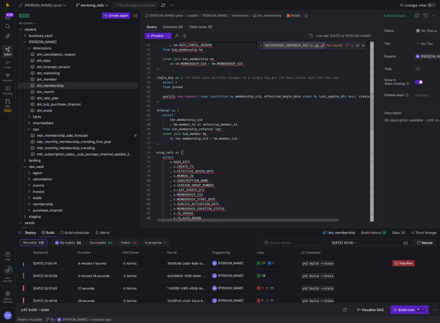
scroll to position [0, 49]
click at [204, 137] on div ", s . IS_AUTO_RENEW , s . SERVICE_ACTIVATION_DATE , s . MEMBERSHIP_CREATION_STA…" at bounding box center [283, 224] width 256 height 849
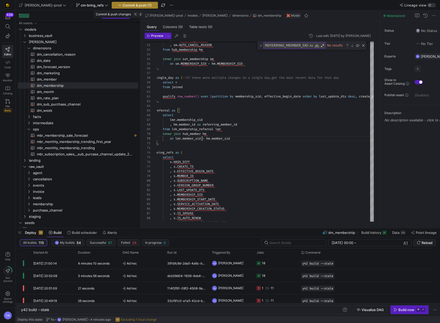
type textarea "on lmr.member_sid = hm.member_sid ), bring_refs as ( select s.HASH_DIFF , s.CRE…"
click at [125, 7] on span "Commit & push (1)" at bounding box center [137, 5] width 29 height 4
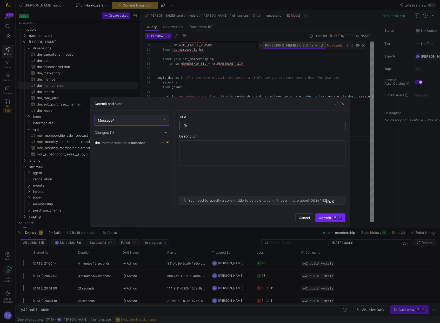
type input "fix"
click at [329, 216] on span "Commit ⌘ ⏎" at bounding box center [330, 218] width 23 height 4
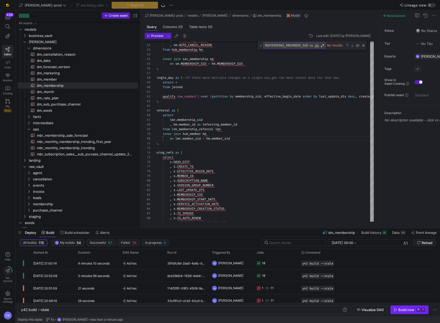
click at [402, 312] on span "button" at bounding box center [410, 309] width 38 height 8
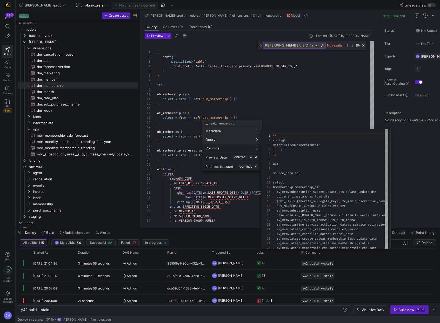
scroll to position [47, 0]
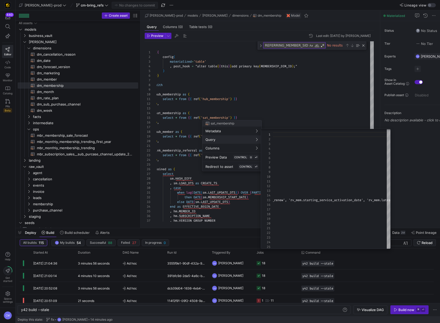
drag, startPoint x: 320, startPoint y: 94, endPoint x: 322, endPoint y: 96, distance: 2.8
click at [320, 95] on div at bounding box center [220, 161] width 440 height 323
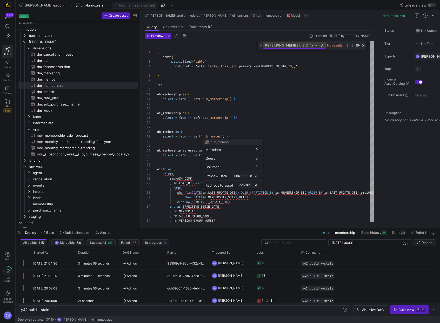
click at [272, 127] on div at bounding box center [220, 161] width 440 height 323
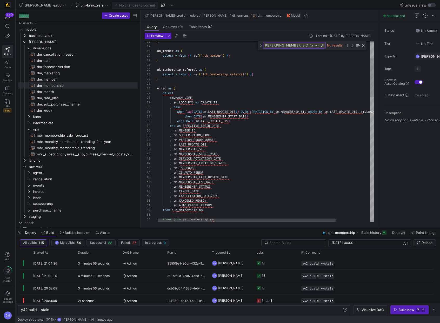
scroll to position [28, 62]
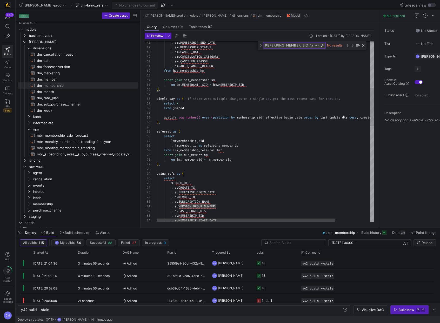
click at [259, 146] on div ", sm . MEMBERSHIP_END_DATE , sm . MEMBERSHIP_STATUS , sm . CANCEL_DATE , sm . C…" at bounding box center [287, 245] width 260 height 849
click at [196, 150] on div ", sm . MEMBERSHIP_END_DATE , sm . MEMBERSHIP_STATUS , sm . CANCEL_DATE , sm . C…" at bounding box center [287, 245] width 260 height 849
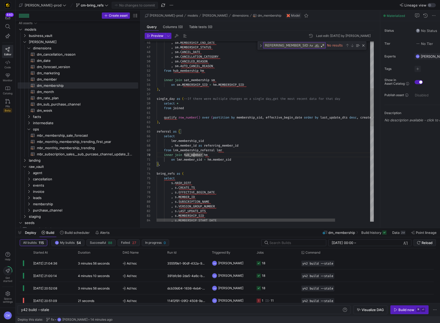
click at [194, 153] on div ", sm . MEMBERSHIP_END_DATE , sm . MEMBERSHIP_STATUS , sm . CANCEL_DATE , sm . C…" at bounding box center [287, 245] width 260 height 849
click at [195, 140] on div ", sm . MEMBERSHIP_END_DATE , sm . MEMBERSHIP_STATUS , sm . CANCEL_DATE , sm . C…" at bounding box center [287, 245] width 260 height 849
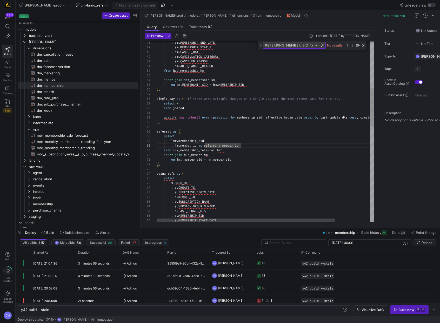
click at [222, 146] on div ", sm . MEMBERSHIP_END_DATE , sm . MEMBERSHIP_STATUS , sm . CANCEL_DATE , sm . C…" at bounding box center [287, 245] width 260 height 849
click at [203, 141] on div ", sm . MEMBERSHIP_END_DATE , sm . MEMBERSHIP_STATUS , sm . CANCEL_DATE , sm . C…" at bounding box center [287, 245] width 260 height 849
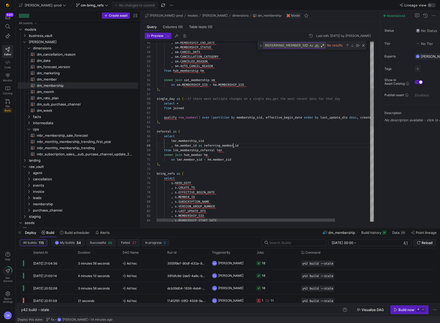
click at [233, 144] on div ", sm . MEMBERSHIP_END_DATE , sm . MEMBERSHIP_STATUS , sm . CANCEL_DATE , sm . C…" at bounding box center [287, 245] width 260 height 849
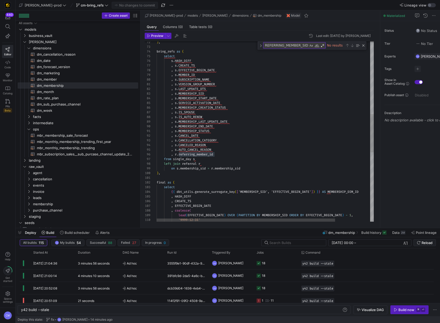
click at [203, 168] on div ") , bring_refs as ( select s . HASH_DIFF , s . CREATE_TS , s . EFFECTIVE_BEGIN_…" at bounding box center [287, 123] width 260 height 849
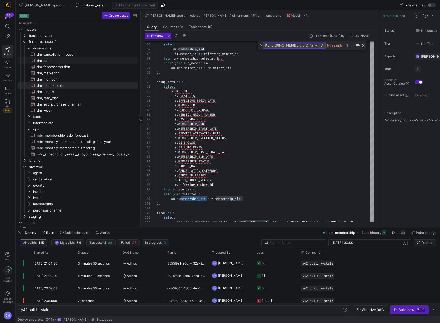
scroll to position [0, 0]
click at [52, 35] on span "business_vault" at bounding box center [77, 37] width 96 height 6
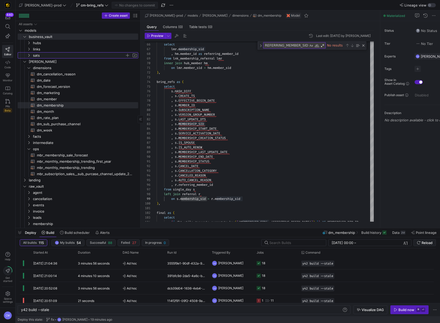
click at [57, 55] on span "sats" at bounding box center [79, 55] width 92 height 6
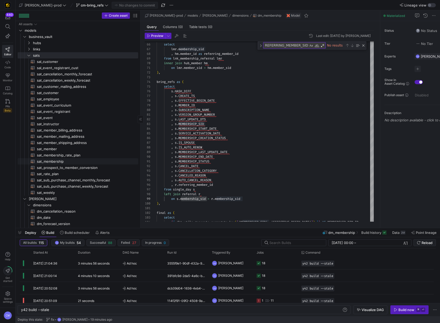
click at [74, 161] on span "sat_membership​​​​​​​​​​" at bounding box center [84, 161] width 95 height 6
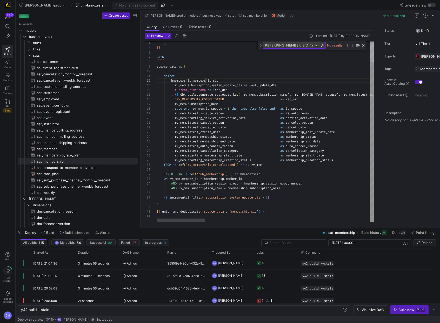
scroll to position [5, 49]
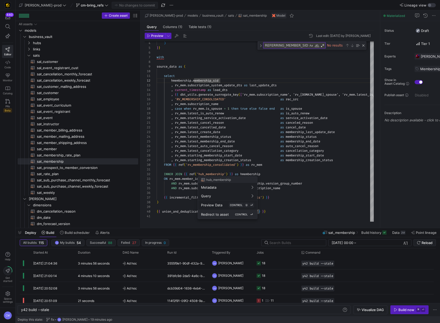
click at [209, 215] on span "Redirect to asset" at bounding box center [215, 214] width 28 height 4
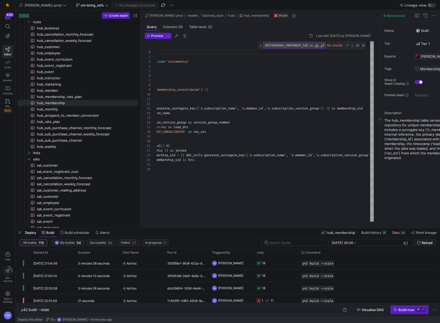
scroll to position [28, 0]
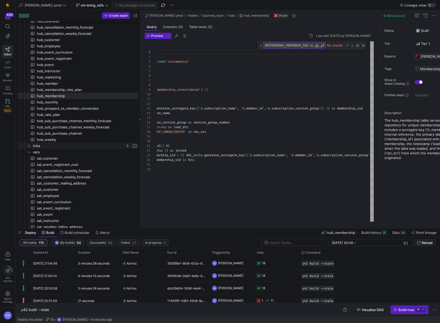
click at [45, 147] on span "links" at bounding box center [79, 146] width 92 height 6
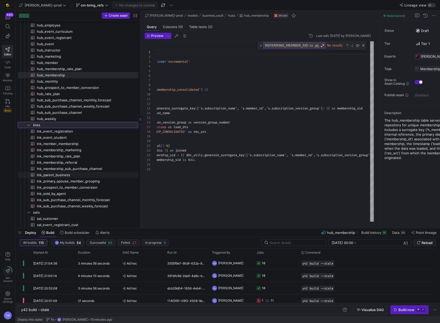
scroll to position [73, 0]
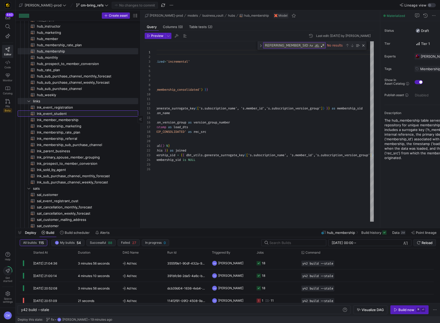
click at [62, 111] on span "lnk_event_student​​​​​​​​​​" at bounding box center [84, 114] width 95 height 6
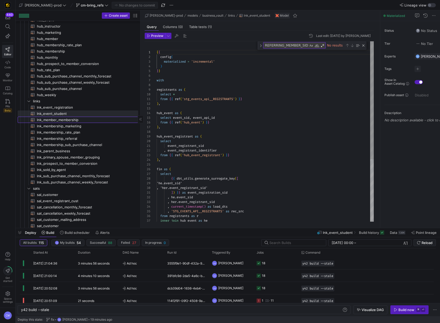
click at [60, 119] on span "lnk_member_membership​​​​​​​​​​" at bounding box center [84, 120] width 95 height 6
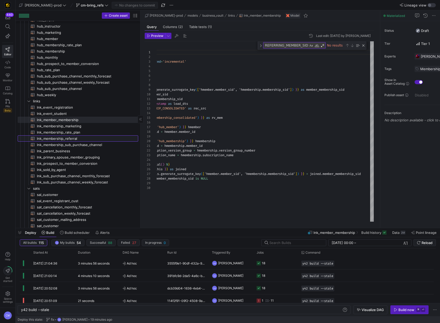
click at [84, 137] on span "lnk_membership_referral​​​​​​​​​​" at bounding box center [84, 139] width 95 height 6
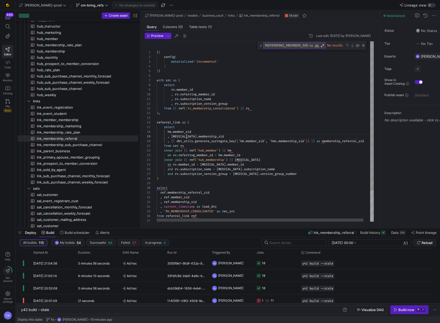
click at [187, 134] on div "{ { config ( materialized = 'incremental' ) } } with src as ( select rv . membe…" at bounding box center [269, 149] width 224 height 217
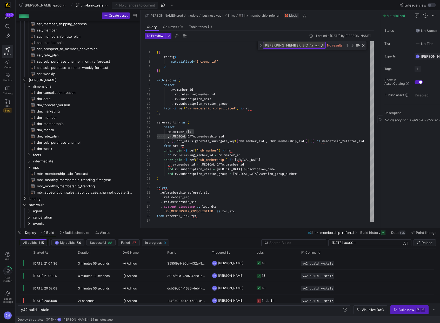
scroll to position [373, 0]
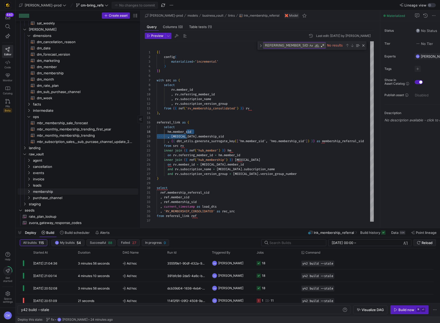
click at [55, 195] on link "purchase_channel" at bounding box center [78, 198] width 121 height 6
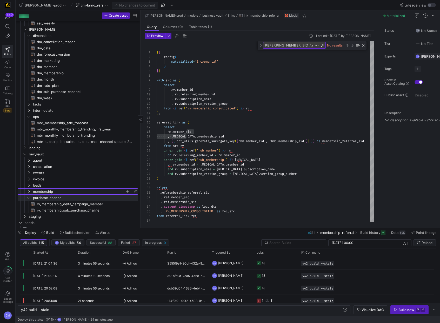
click at [54, 191] on span "membership" at bounding box center [79, 192] width 92 height 6
click at [55, 198] on span "rv_membership_consolidated​​​​​​​​​​" at bounding box center [84, 198] width 95 height 6
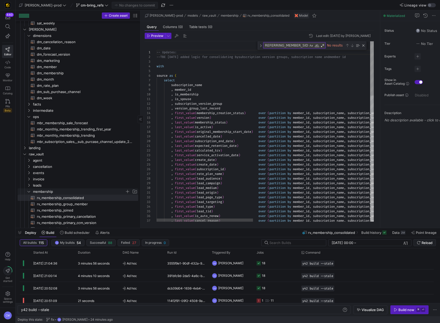
click at [56, 193] on span "membership" at bounding box center [79, 192] width 92 height 6
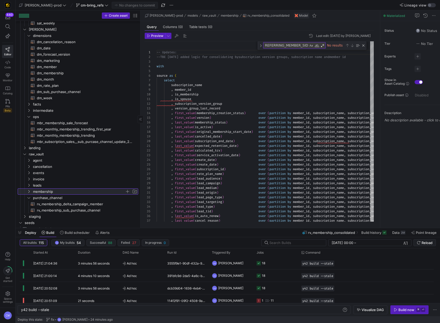
click at [56, 193] on span "membership" at bounding box center [79, 192] width 92 height 6
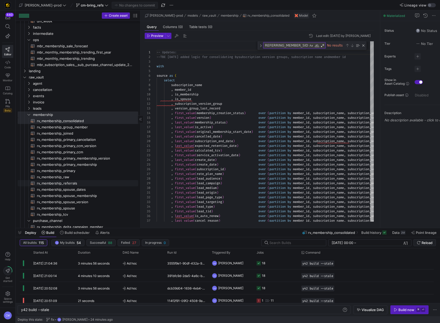
click at [71, 184] on span "rv_membership_referrals​​​​​​​​​​" at bounding box center [84, 183] width 95 height 6
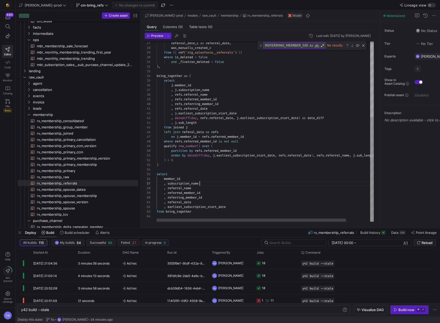
click at [216, 185] on div "referral_date_c as referral_date , was_manually_created_c from { { ref ( 'stg_s…" at bounding box center [279, 66] width 245 height 311
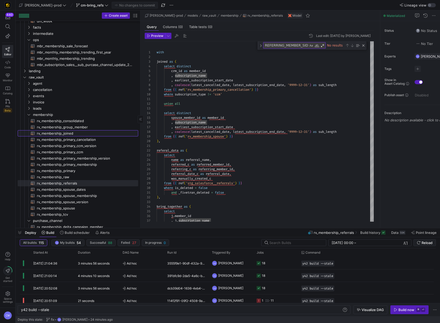
click at [68, 131] on span "rv_membership_joined​​​​​​​​​​" at bounding box center [84, 133] width 95 height 6
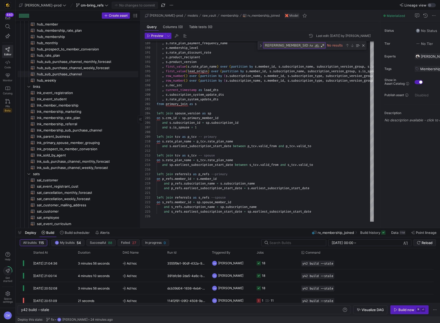
scroll to position [65, 0]
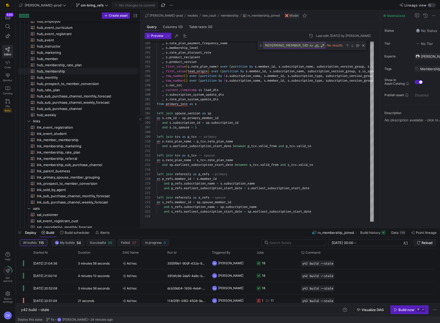
click at [67, 72] on span "hub_membership​​​​​​​​​​" at bounding box center [84, 71] width 95 height 6
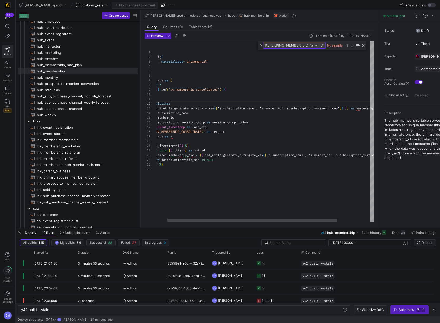
click at [324, 105] on div "select distinct" at bounding box center [279, 103] width 273 height 5
click at [319, 109] on div "{ { config ( materialized = 'incremental' ) } } with source as ( select * from …" at bounding box center [279, 131] width 273 height 180
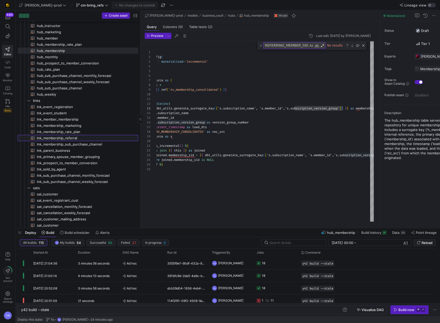
click at [86, 137] on span "lnk_membership_referral​​​​​​​​​​" at bounding box center [84, 138] width 95 height 6
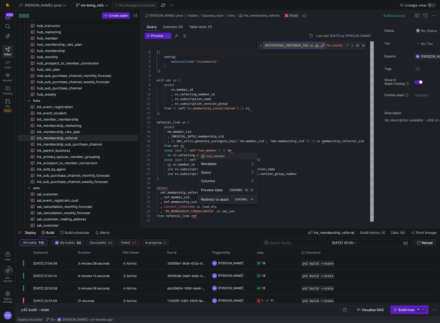
click at [226, 202] on button "Redirect to asset CONTROL ⏎" at bounding box center [227, 199] width 59 height 9
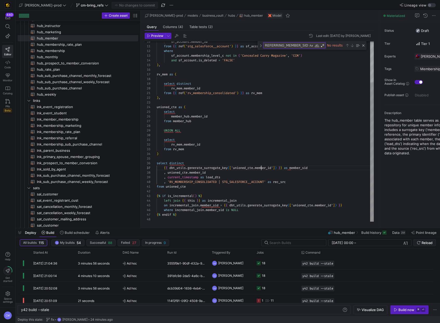
click at [261, 167] on div "sf_account . member_id from { { ref ( 'stg_salesforce__account' ) } } as sf_acc…" at bounding box center [265, 105] width 217 height 233
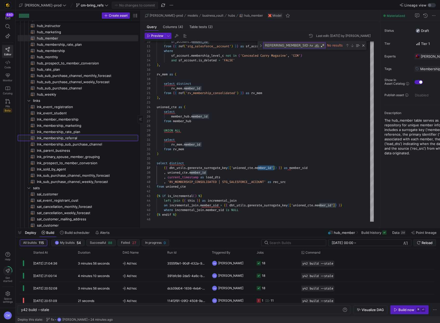
click at [79, 137] on span "lnk_membership_referral​​​​​​​​​​" at bounding box center [84, 138] width 95 height 6
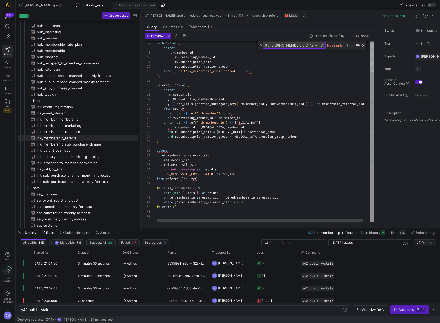
scroll to position [28, 0]
click at [304, 184] on div "with src as ( select rv . member_id , rv . referring_member_id , rv . subscript…" at bounding box center [269, 112] width 224 height 217
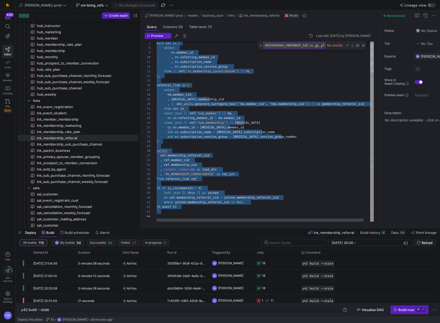
click at [226, 166] on div "with src as ( select rv . member_id , rv . referring_member_id , rv . subscript…" at bounding box center [269, 112] width 224 height 217
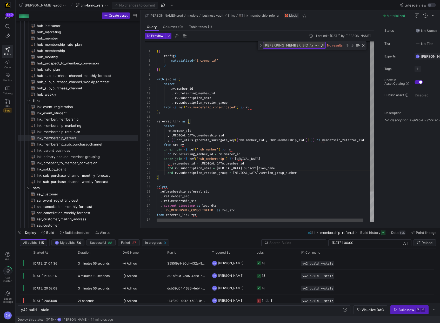
scroll to position [23, 101]
click at [276, 170] on div "with src as ( select rv . member_id , rv . referring_member_id , rv . subscript…" at bounding box center [269, 148] width 224 height 217
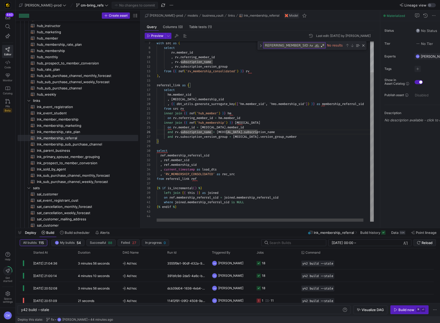
scroll to position [37, 0]
click at [282, 144] on div "with src as ( select rv . member_id , rv . referring_member_id , rv . subscript…" at bounding box center [269, 112] width 224 height 217
click at [283, 137] on div "with src as ( select rv . member_id , rv . referring_member_id , rv . subscript…" at bounding box center [269, 112] width 224 height 217
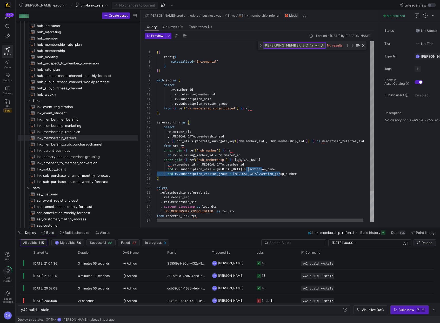
scroll to position [23, 56]
drag, startPoint x: 297, startPoint y: 175, endPoint x: 212, endPoint y: 171, distance: 84.5
click at [242, 169] on span "." at bounding box center [243, 169] width 2 height 4
click at [289, 173] on div "with src as ( select rv . member_id , rv . referring_member_id , rv . subscript…" at bounding box center [269, 149] width 224 height 217
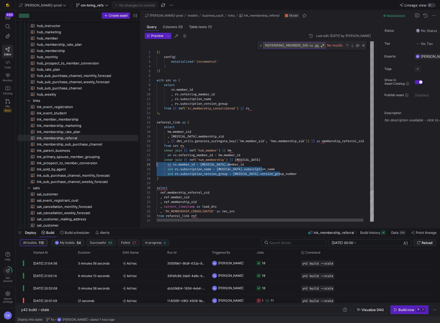
scroll to position [19, 0]
drag, startPoint x: 287, startPoint y: 173, endPoint x: 144, endPoint y: 166, distance: 143.3
click at [157, 166] on div "with src as ( select rv . member_id , rv . referring_member_id , rv . subscript…" at bounding box center [269, 149] width 224 height 217
click at [210, 173] on div "with src as ( select rv . member_id , rv . referring_member_id , rv . subscript…" at bounding box center [269, 149] width 224 height 217
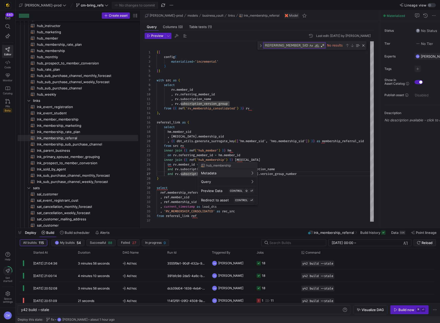
click at [309, 170] on div at bounding box center [220, 161] width 440 height 323
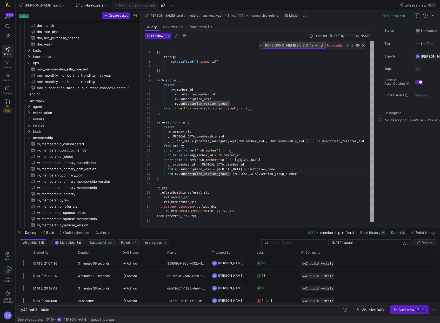
scroll to position [449, 0]
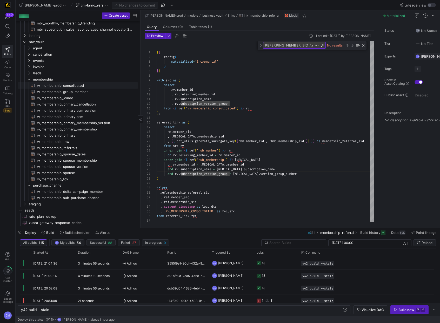
click at [86, 84] on span "rv_membership_consolidated​​​​​​​​​​" at bounding box center [84, 86] width 95 height 6
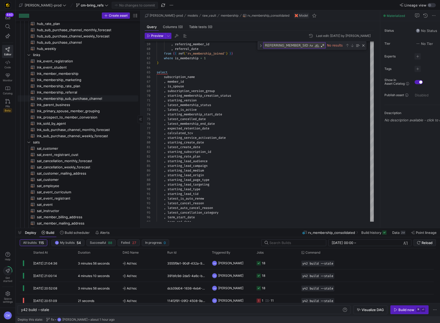
scroll to position [98, 0]
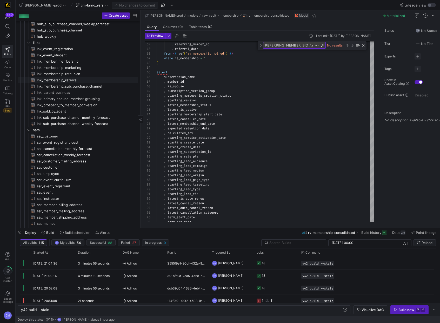
click at [62, 81] on span "lnk_membership_referral​​​​​​​​​​" at bounding box center [84, 80] width 95 height 6
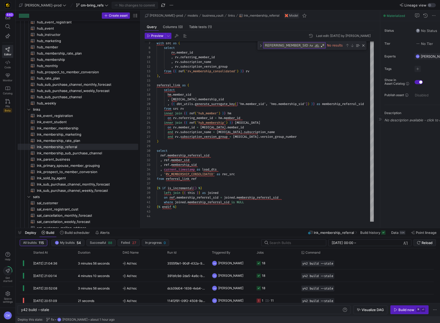
scroll to position [53, 0]
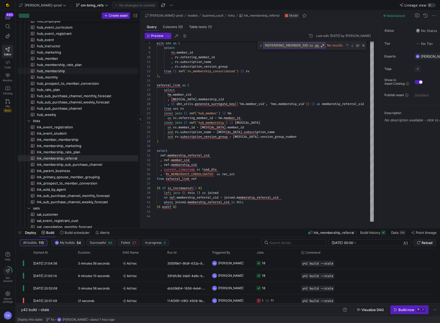
click at [62, 71] on span "hub_membership​​​​​​​​​​" at bounding box center [84, 71] width 95 height 6
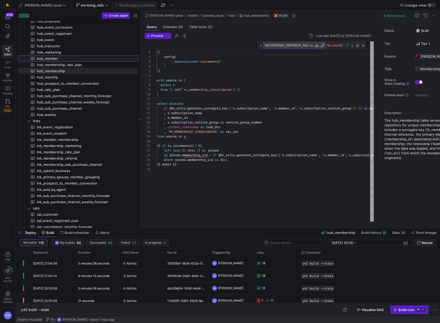
click at [59, 58] on span "hub_member​​​​​​​​​​" at bounding box center [84, 59] width 95 height 6
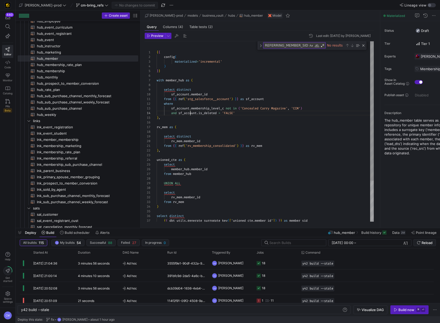
click at [189, 113] on div "from { { ref ( 'stg_salesforce__account' ) } } as sf_account where sf_account .…" at bounding box center [265, 157] width 217 height 233
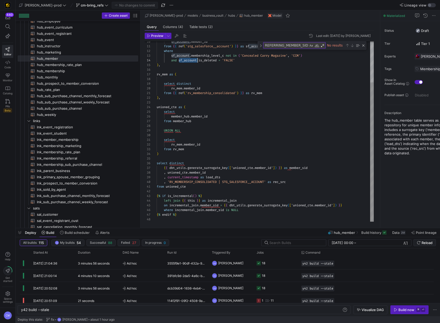
type textarea "from unioned_cte {% if is_incremental() %} left join {{ this }} as incremental_…"
click at [318, 204] on div "from { { ref ( 'stg_salesforce__account' ) } } as sf_account where sf_account .…" at bounding box center [265, 105] width 217 height 233
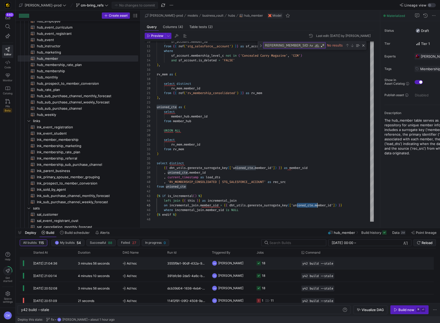
click at [289, 265] on y42-job-status-cell-renderer "18" at bounding box center [276, 263] width 38 height 12
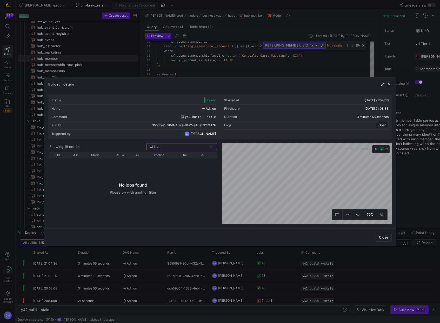
scroll to position [0, 0]
type input "hub"
click at [241, 65] on div at bounding box center [220, 161] width 440 height 323
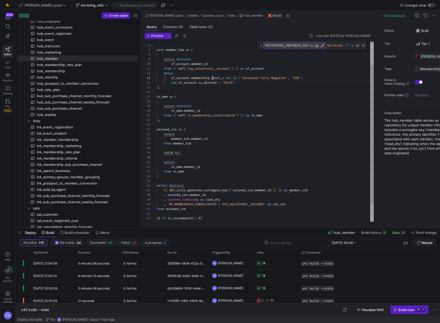
click at [214, 77] on div "from { { ref ( 'stg_salesforce__account' ) } } as sf_account where sf_account .…" at bounding box center [265, 127] width 217 height 233
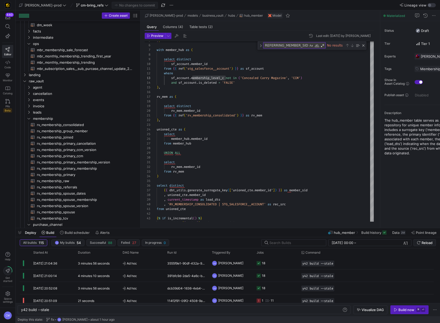
scroll to position [462, 0]
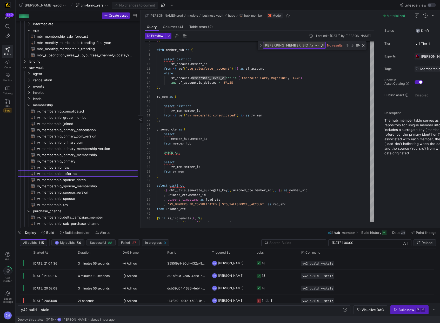
click at [77, 173] on span "rv_membership_referrals​​​​​​​​​​" at bounding box center [84, 174] width 95 height 6
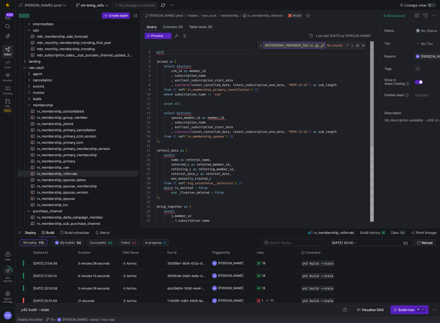
type textarea "referal_data as ( select name as referral_name, referred_c as referred_member_i…"
click at [269, 154] on div "crm_id as member_id , subscription_name , earliest_subscription_start_date , co…" at bounding box center [265, 195] width 217 height 308
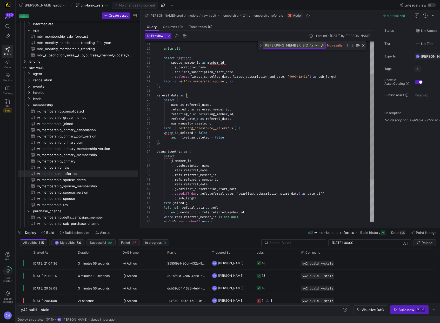
click at [252, 110] on div "where subscription_type != 'ccm' union all select distinct spouse_member_id as …" at bounding box center [265, 140] width 217 height 308
click at [81, 6] on span "cm-bring_refs" at bounding box center [92, 5] width 23 height 4
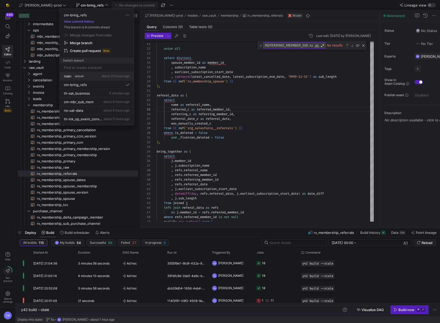
click at [90, 76] on div "main default about 23 hours ago" at bounding box center [97, 76] width 66 height 4
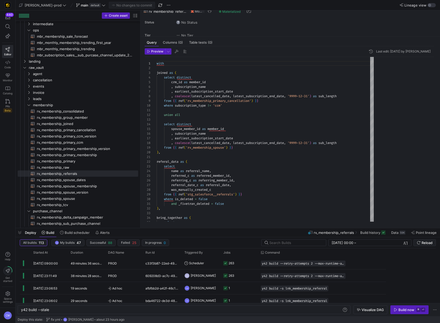
scroll to position [47, 0]
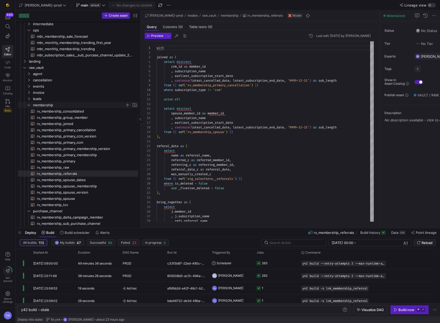
click at [52, 103] on span "membership" at bounding box center [79, 105] width 92 height 6
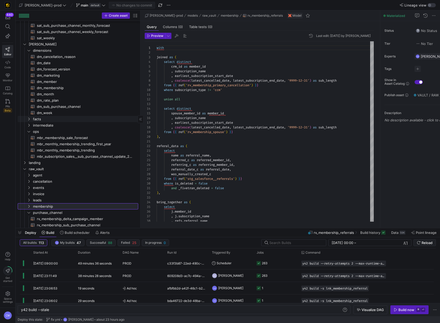
scroll to position [360, 0]
click at [73, 140] on span "mbr_membership_sale_forecast​​​​​​​​​​" at bounding box center [84, 138] width 95 height 6
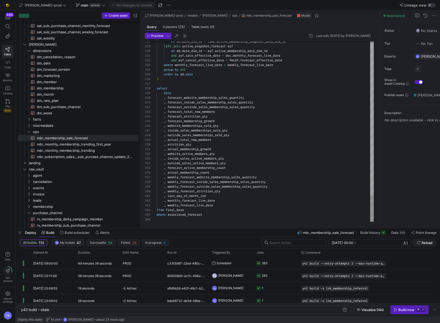
scroll to position [0, 56]
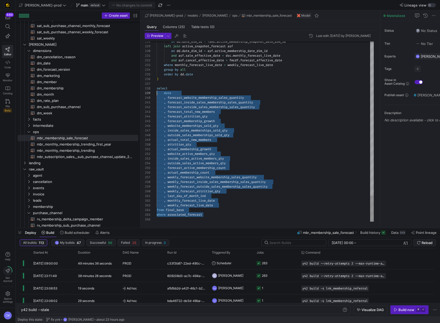
scroll to position [33, 0]
drag, startPoint x: 200, startPoint y: 209, endPoint x: 137, endPoint y: 89, distance: 135.4
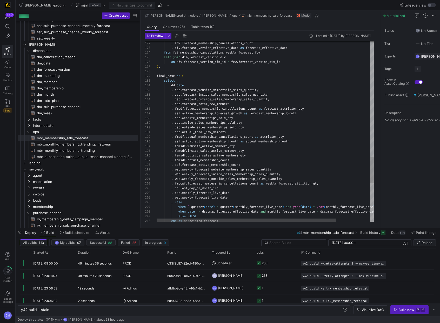
scroll to position [28, 75]
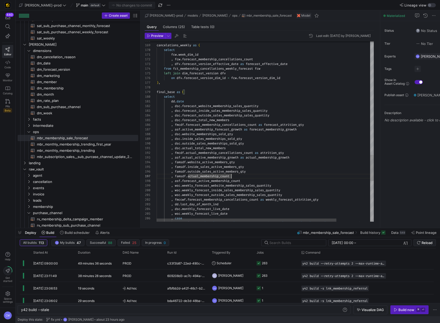
scroll to position [0, 28]
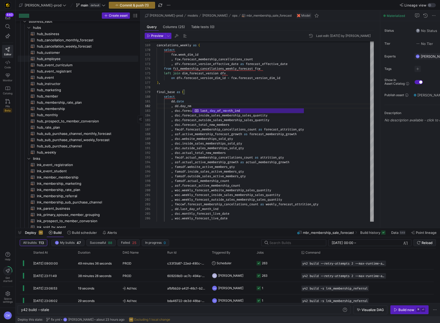
scroll to position [0, 0]
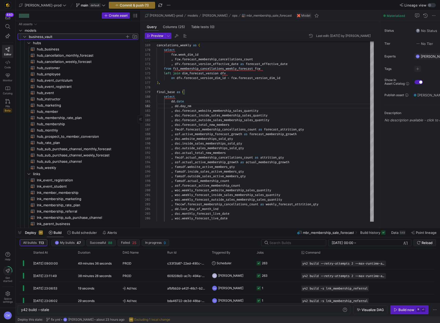
click at [53, 37] on span "business_vault" at bounding box center [77, 37] width 96 height 6
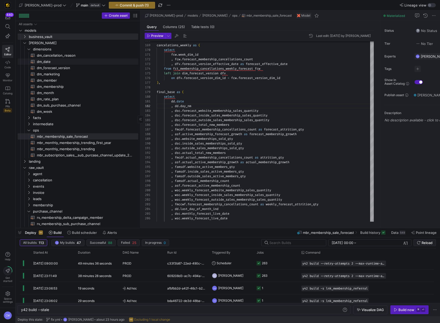
click at [72, 61] on span "dm_date​​​​​​​​​​" at bounding box center [84, 62] width 95 height 6
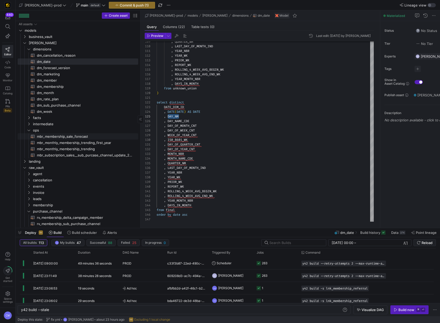
click at [82, 135] on span "mbr_membership_sale_forecast​​​​​​​​​​" at bounding box center [84, 137] width 95 height 6
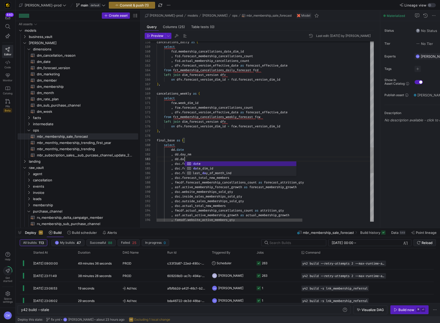
scroll to position [9, 30]
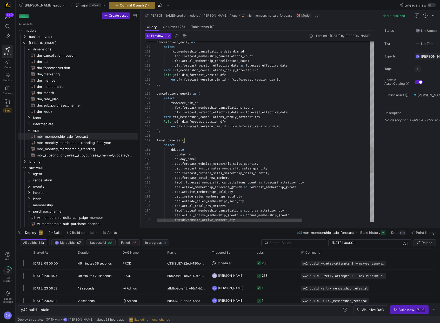
type textarea "dd.date , dd.day_nm , dd.day_name_ , dsc.forecast_website_membership_sales_quan…"
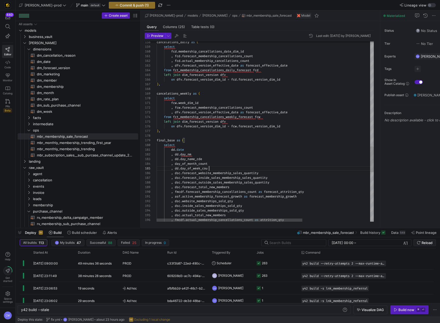
scroll to position [19, 56]
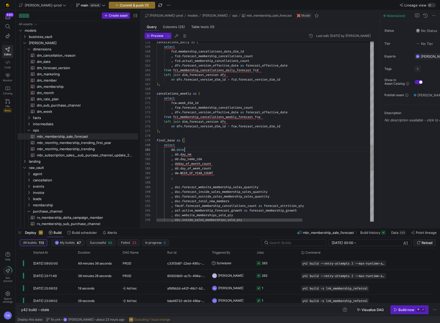
scroll to position [0, 28]
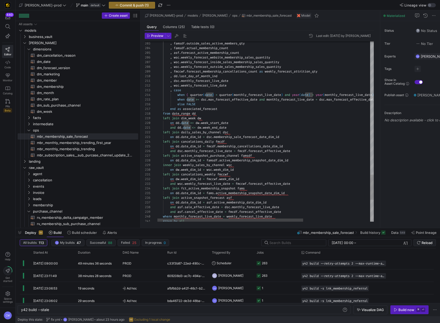
type textarea "[DOMAIN_NAME] , [DOMAIN_NAME]_nm , [DOMAIN_NAME]_name_cde , ddday_of_month_coun…"
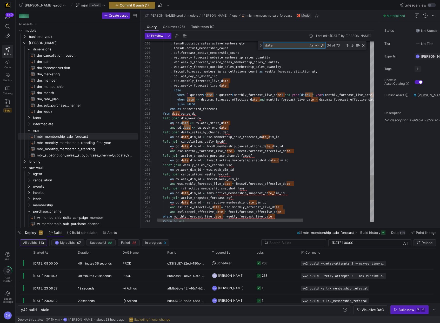
type textarea "i"
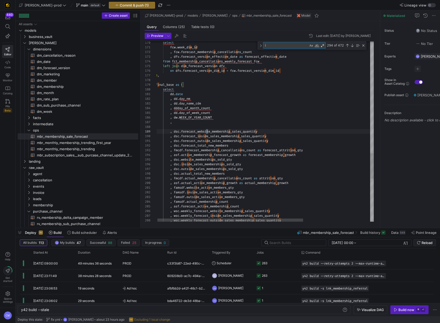
scroll to position [0, 52]
type textarea "), date_range as ( select distinct [DOMAIN_NAME] , [DOMAIN_NAME]_dim_id , dd.la…"
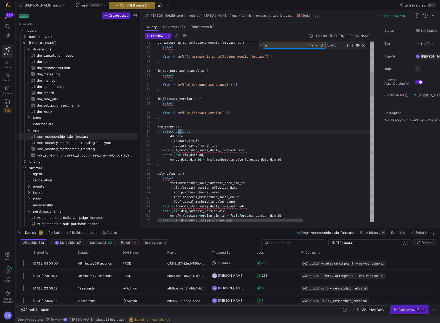
scroll to position [47, 26]
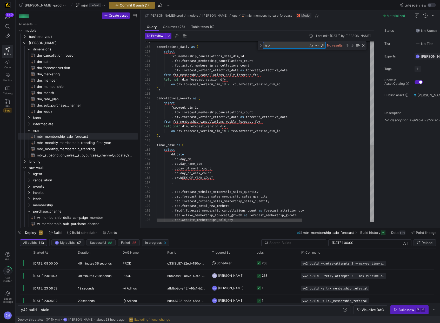
type textarea "iso"
click at [54, 62] on span "dm_date​​​​​​​​​​" at bounding box center [84, 62] width 95 height 6
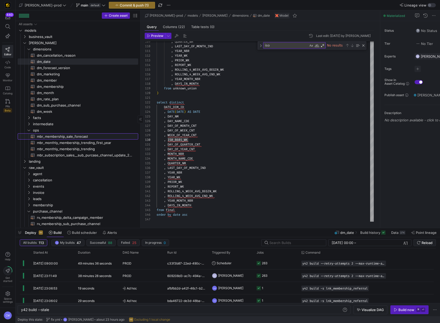
click at [63, 136] on span "mbr_membership_sale_forecast​​​​​​​​​​" at bounding box center [84, 137] width 95 height 6
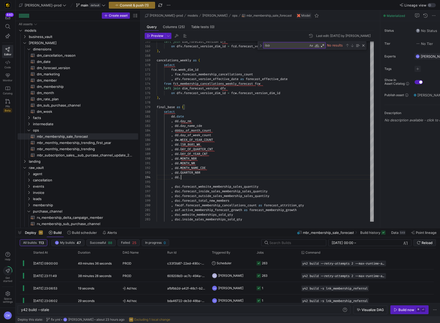
scroll to position [14, 43]
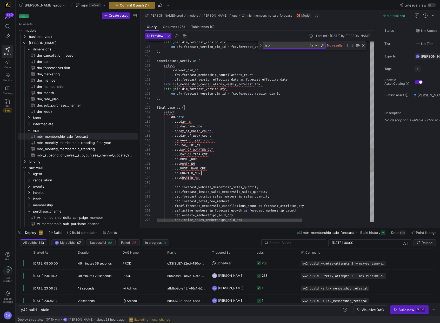
drag, startPoint x: 234, startPoint y: 172, endPoint x: 223, endPoint y: 167, distance: 12.9
click at [234, 172] on div ", dd . QUARTER_NBR" at bounding box center [316, 173] width 318 height 5
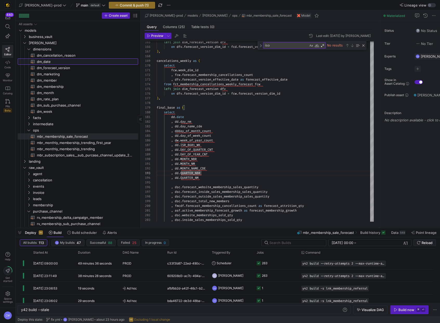
click at [59, 61] on span "dm_date​​​​​​​​​​" at bounding box center [84, 62] width 95 height 6
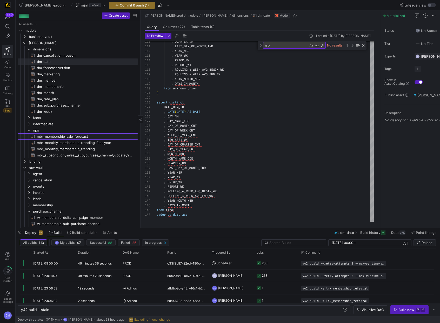
click at [78, 137] on span "mbr_membership_sale_forecast​​​​​​​​​​" at bounding box center [84, 137] width 95 height 6
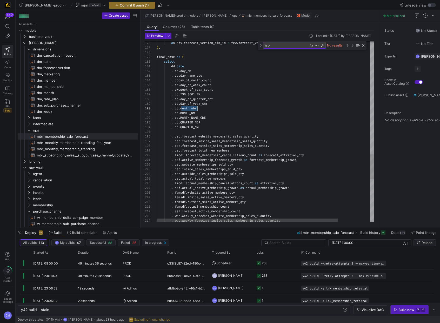
type textarea ", dd.MONTH_NM , dd.MONTH_NAME_CDE , dd.QUARTER_NBR , dd.QUARTER_NM , dsc.foreca…"
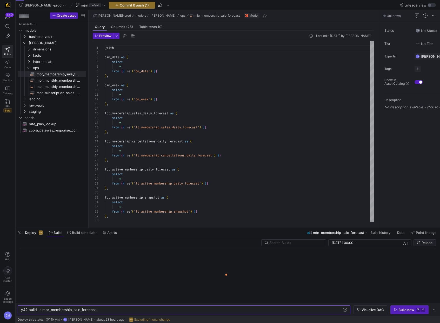
scroll to position [47, 0]
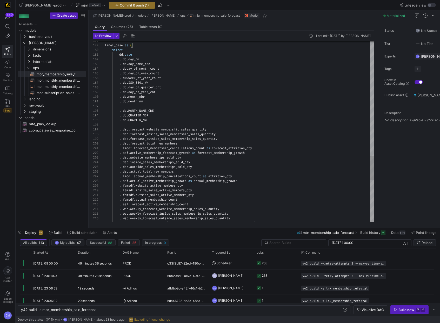
scroll to position [0, 39]
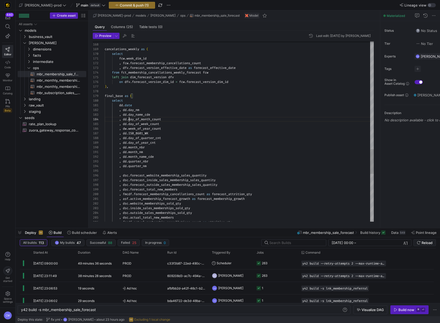
scroll to position [19, 0]
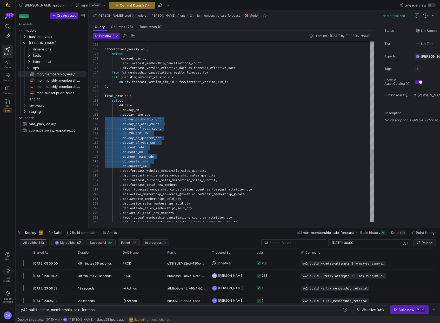
scroll to position [9, 0]
drag, startPoint x: 153, startPoint y: 167, endPoint x: 92, endPoint y: 114, distance: 80.8
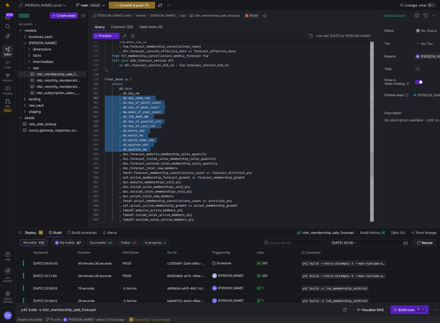
drag, startPoint x: 159, startPoint y: 148, endPoint x: 84, endPoint y: 93, distance: 93.1
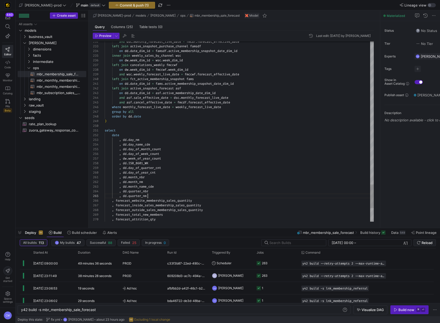
scroll to position [19, 15]
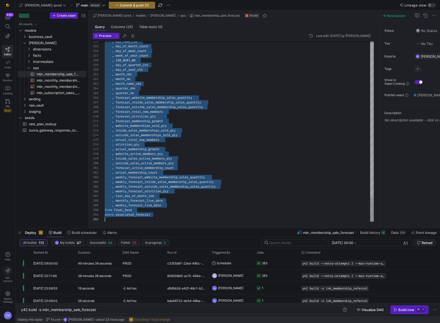
scroll to position [0, 0]
type textarea "_with dim_date as ( select * from {{ ref('dm_date') }} ), dim_week as ( select …"
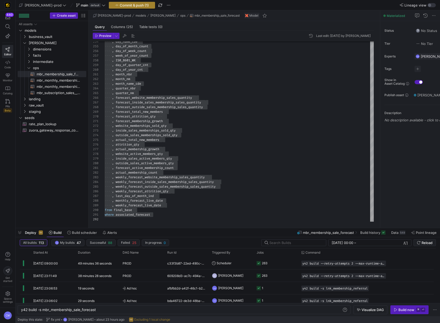
click at [120, 6] on span "Commit & push (1)" at bounding box center [134, 5] width 29 height 4
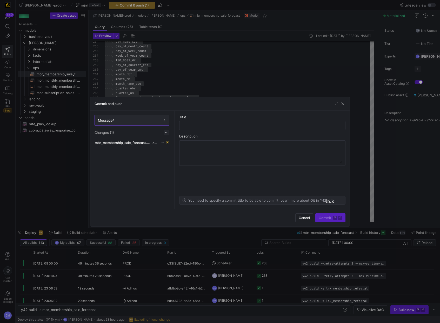
click at [168, 134] on span at bounding box center [166, 132] width 5 height 5
click at [175, 146] on span "Discard all changes" at bounding box center [186, 148] width 36 height 4
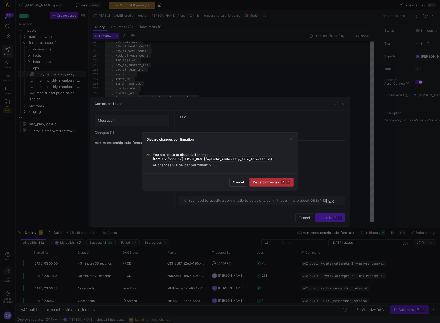
click at [260, 182] on span "Discard changes ⌘ ⏎" at bounding box center [271, 182] width 37 height 4
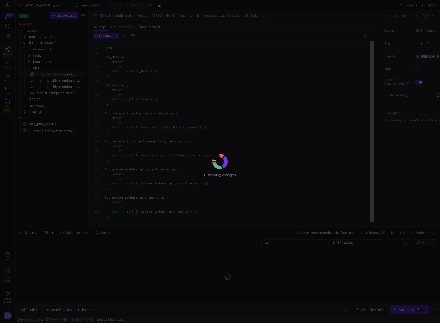
scroll to position [47, 0]
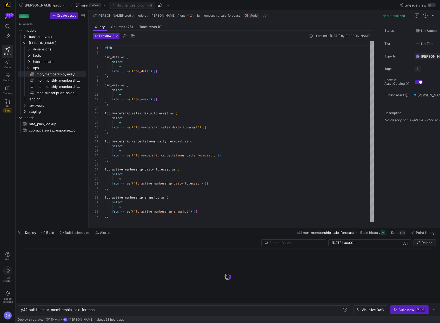
click at [81, 4] on span "main" at bounding box center [85, 5] width 8 height 4
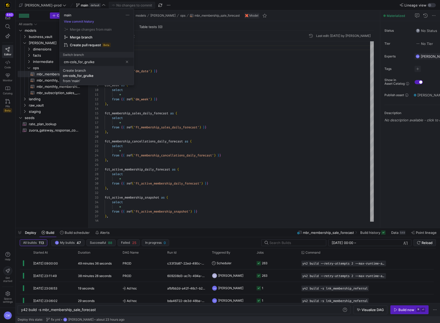
type input "cm-cols_for_grulke"
click at [78, 77] on div "cm-cols_for_grulke" at bounding box center [78, 76] width 31 height 4
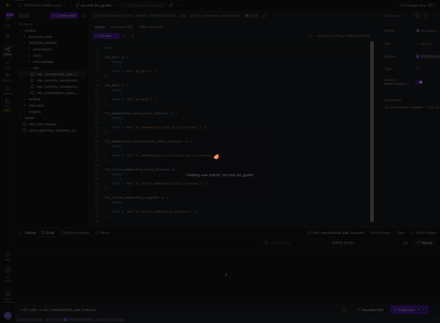
scroll to position [47, 0]
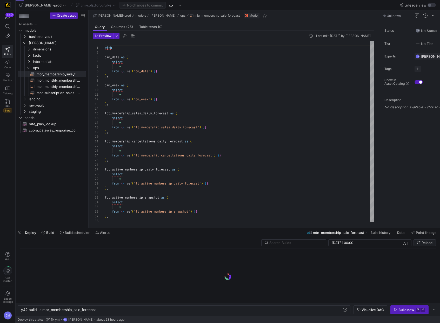
click at [67, 74] on span "mbr_membership_sale_forecast​​​​​​​​​​" at bounding box center [59, 74] width 44 height 6
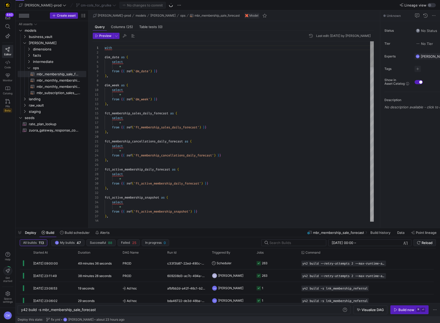
scroll to position [28, 17]
type textarea "with dim_date as ( select * from {{ ref('dm_date') }} ), dim_week as ( select ……"
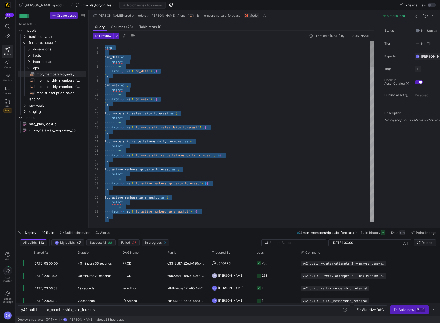
scroll to position [0, 0]
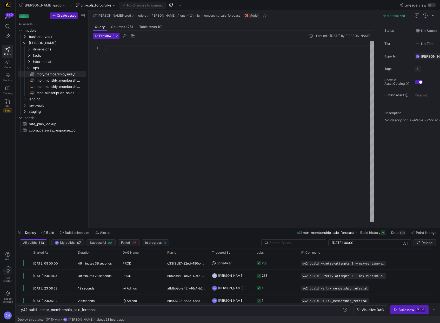
type textarea "where associated_forecast"
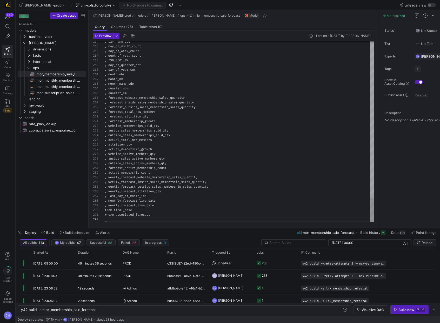
scroll to position [5, 0]
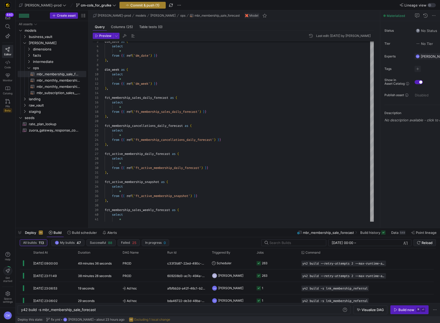
click at [131, 6] on span "Commit & push (1)" at bounding box center [144, 5] width 29 height 4
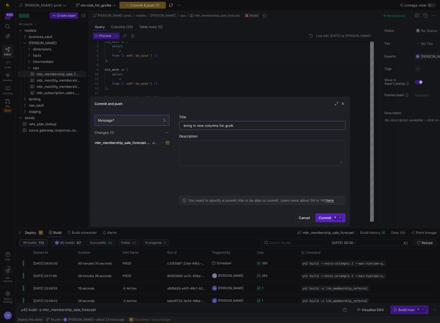
type input "bring in new columns for grulke"
click at [141, 142] on span "mbr_membership_sale_forecast.sql" at bounding box center [123, 143] width 57 height 4
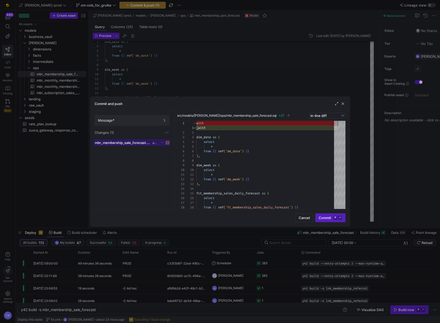
scroll to position [47, 0]
drag, startPoint x: 319, startPoint y: 217, endPoint x: 313, endPoint y: 211, distance: 9.0
click at [319, 217] on span "Commit ⌘ ⏎" at bounding box center [330, 218] width 23 height 4
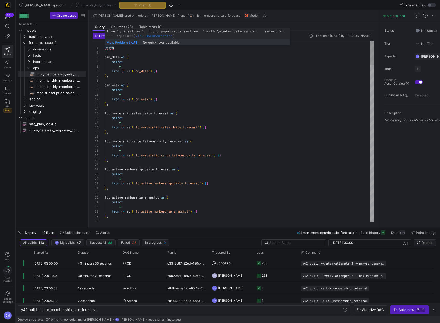
scroll to position [0, 2]
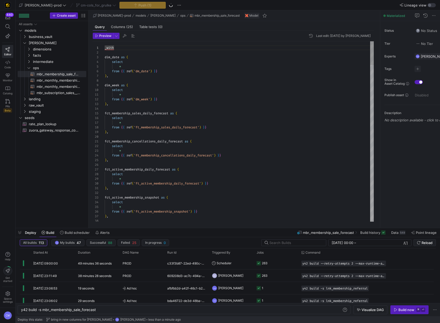
type textarea "with dim_date as ( select * from {{ ref('dm_date') }} ), dim_week as ( select"
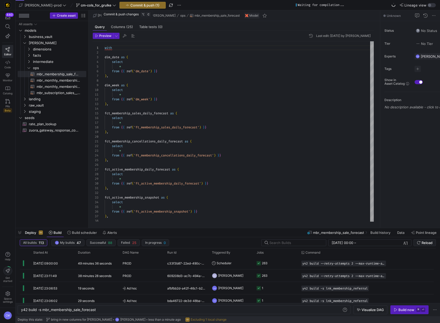
click at [130, 4] on span "Commit & push (1)" at bounding box center [144, 5] width 29 height 4
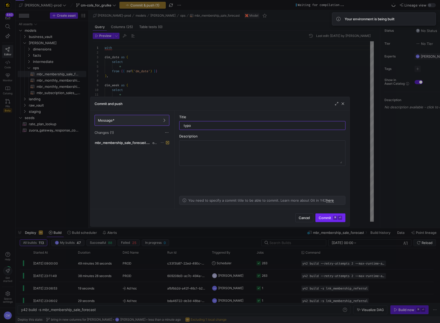
type input "typo"
click at [340, 219] on kbd "⏎" at bounding box center [340, 218] width 4 height 4
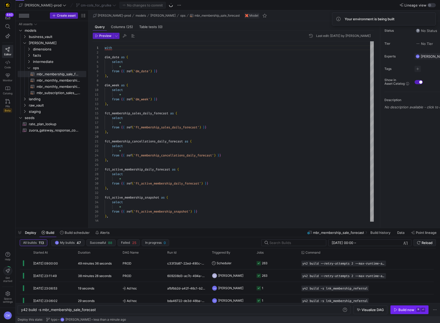
click at [398, 311] on div "Build now" at bounding box center [406, 310] width 16 height 4
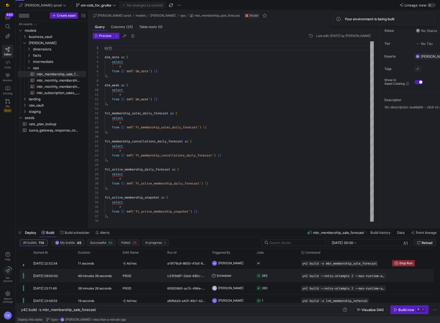
click at [244, 278] on y42-orchestration-triggered-by "Scheduler" at bounding box center [231, 276] width 38 height 12
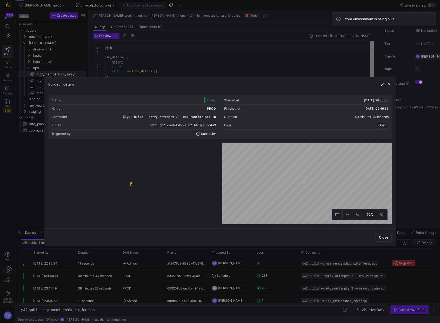
click at [244, 278] on div at bounding box center [220, 161] width 440 height 323
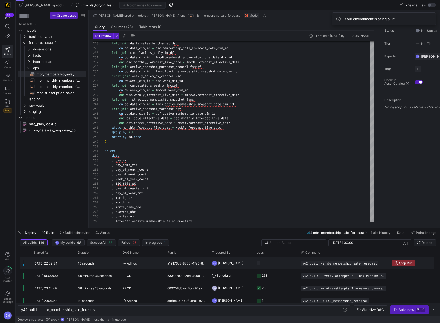
click at [158, 260] on span "Ad hoc" at bounding box center [142, 263] width 38 height 12
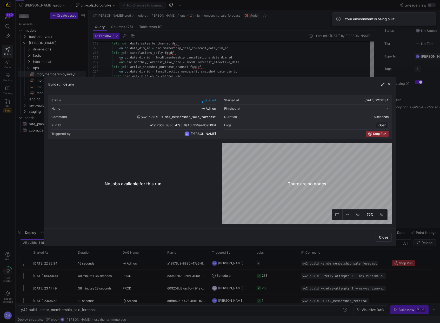
click at [156, 261] on div at bounding box center [220, 161] width 440 height 323
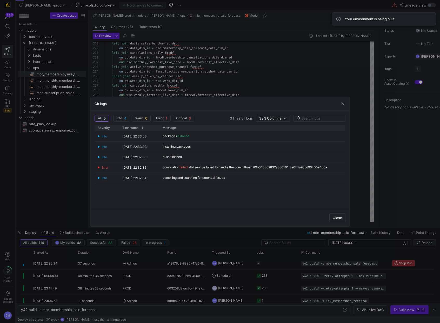
click at [241, 80] on div at bounding box center [220, 161] width 440 height 323
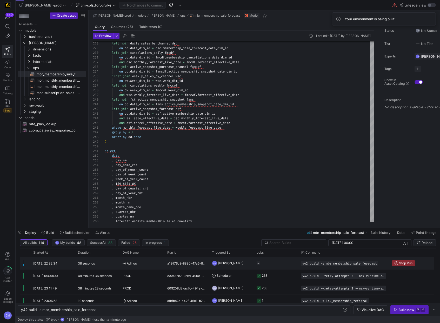
click at [273, 262] on y42-job-status-cell-renderer "Press SPACE to select this row." at bounding box center [276, 263] width 38 height 12
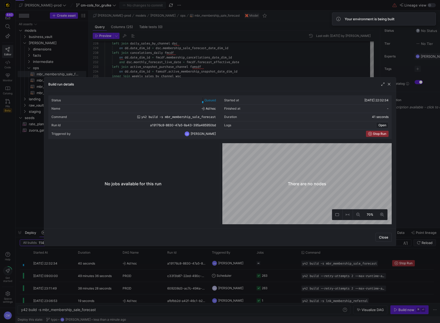
click at [273, 262] on div at bounding box center [220, 161] width 440 height 323
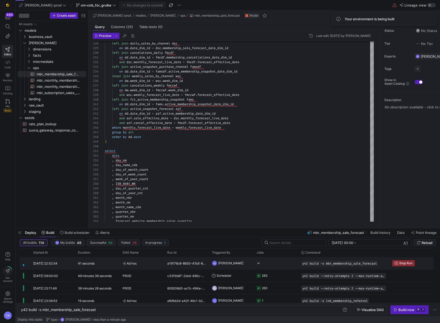
click at [273, 262] on y42-job-status-cell-renderer "Press SPACE to select this row." at bounding box center [276, 263] width 38 height 12
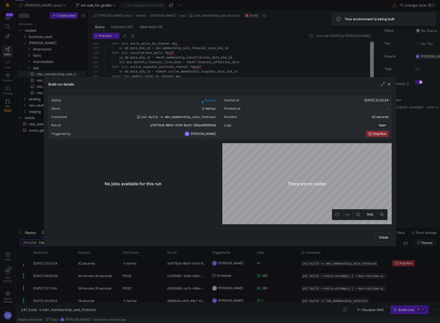
click at [273, 262] on div at bounding box center [220, 161] width 440 height 323
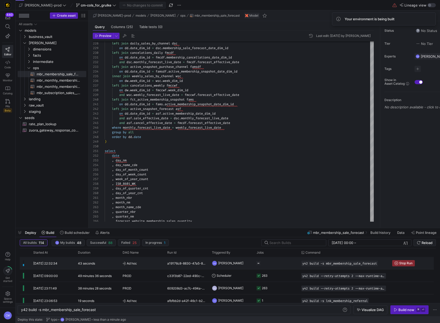
click at [273, 262] on y42-job-status-cell-renderer "Press SPACE to select this row." at bounding box center [276, 263] width 38 height 12
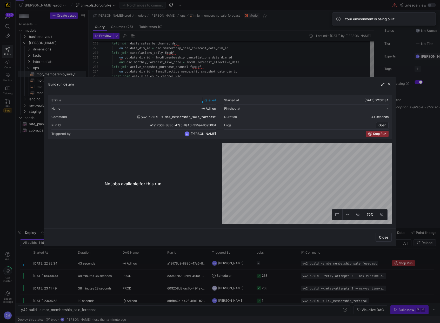
click at [273, 262] on div at bounding box center [220, 161] width 440 height 323
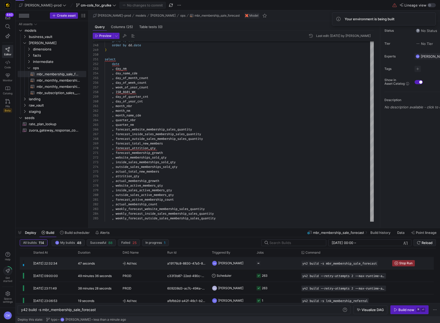
click at [273, 259] on y42-job-status-cell-renderer "Press SPACE to select this row." at bounding box center [276, 263] width 38 height 12
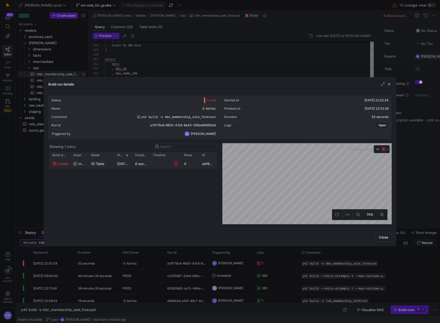
click at [148, 164] on y42-duration "8 seconds" at bounding box center [143, 164] width 17 height 4
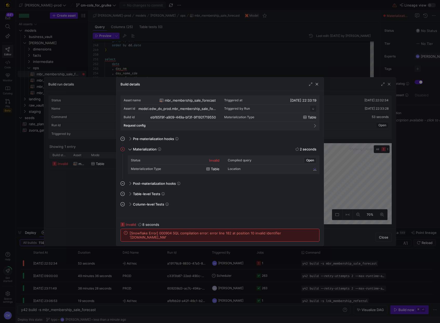
scroll to position [47, 0]
click at [288, 235] on span "[Snowflake Error] 000904 SQL compilation error: error line 182 at position 10 i…" at bounding box center [223, 235] width 187 height 8
copy span "DAY_NM"
click at [160, 61] on div at bounding box center [220, 161] width 440 height 323
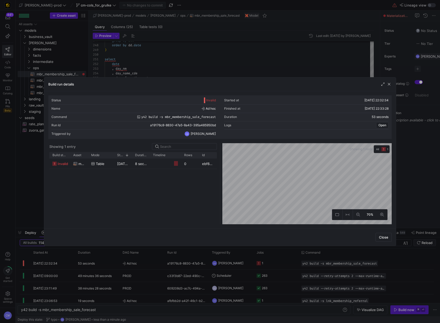
click at [159, 61] on div at bounding box center [220, 161] width 440 height 323
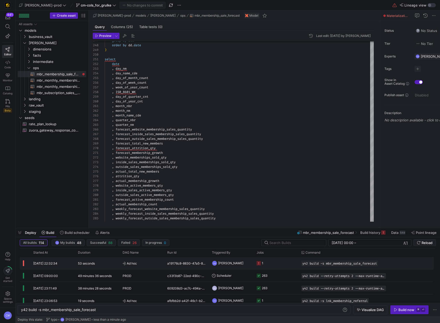
click at [202, 259] on div "a19176c8-8830-47a5-8a43-395a485950bd" at bounding box center [186, 263] width 45 height 12
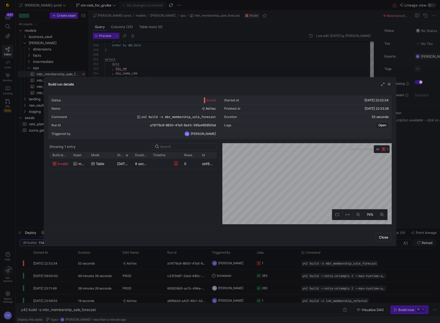
click at [198, 63] on div at bounding box center [220, 161] width 440 height 323
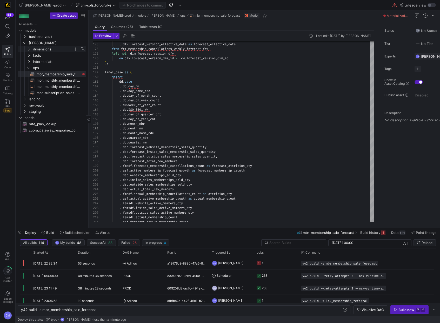
click at [52, 47] on span "dimensions" at bounding box center [53, 49] width 40 height 6
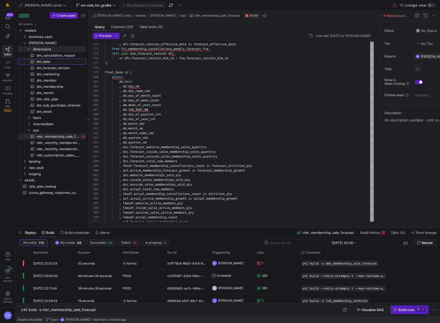
click at [55, 60] on span "dm_date​​​​​​​​​​" at bounding box center [59, 62] width 44 height 6
type textarea "y42 build -s dm_date"
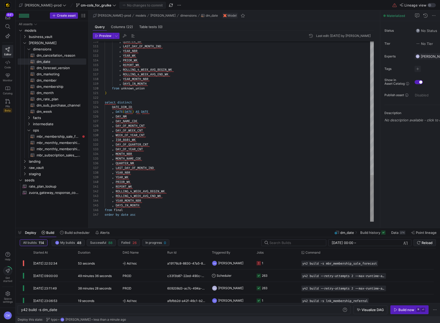
type textarea "select distinct DATE_DIM_ID , DATE(DATE) AS DATE , DAY_NM , DAY_NAME_CDE , DAY_…"
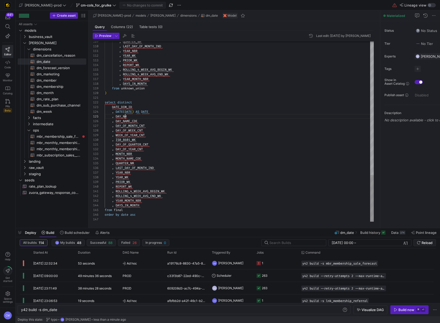
scroll to position [19, 22]
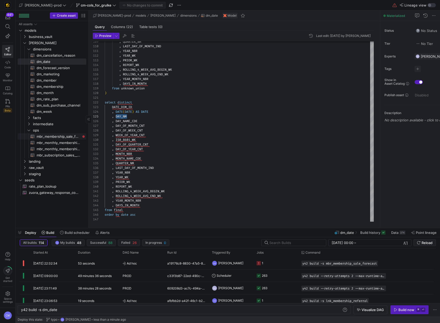
click at [62, 134] on span "mbr_membership_sale_forecast​​​​​​​​​​" at bounding box center [59, 137] width 44 height 6
type textarea "y42 build -s mbr_membership_sale_forecast"
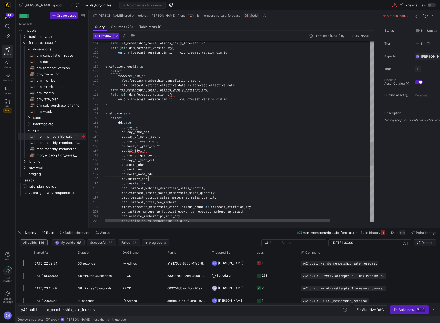
scroll to position [9, 45]
type textarea "dd.date , dd.day_nm , dd.day_name_cde , dd.day_of_month_count , dd.day_of_week_…"
drag, startPoint x: 166, startPoint y: 146, endPoint x: 123, endPoint y: 147, distance: 42.9
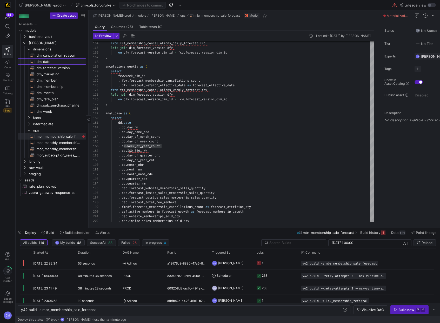
click at [57, 60] on span "dm_date​​​​​​​​​​" at bounding box center [59, 62] width 44 height 6
type textarea "y42 build -s dm_date"
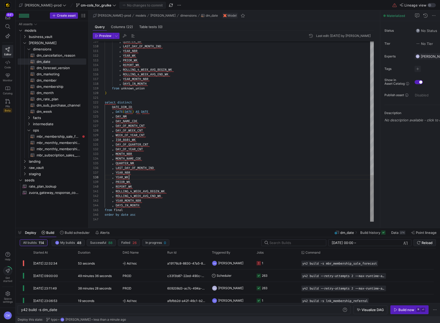
scroll to position [33, 24]
type textarea "select distinct DATE_DIM_ID , DATE(DATE) AS DATE , DAY_NM , DAY_NAME_CDE , DAY_…"
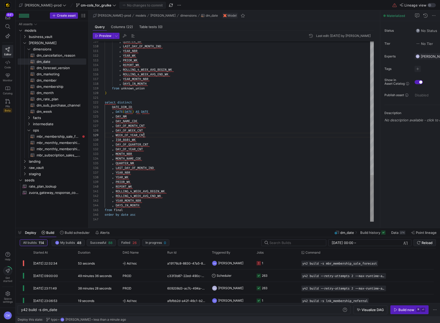
scroll to position [37, 41]
click at [67, 136] on span "mbr_membership_sale_forecast​​​​​​​​​​" at bounding box center [59, 137] width 44 height 6
type textarea "y42 build -s mbr_membership_sale_forecast"
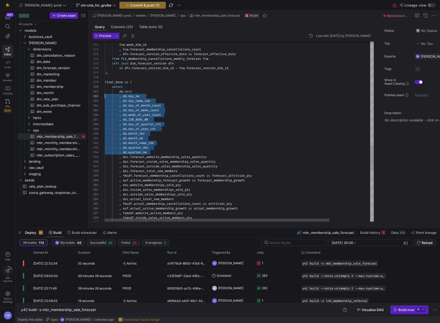
scroll to position [5, 0]
drag, startPoint x: 156, startPoint y: 152, endPoint x: 96, endPoint y: 98, distance: 80.9
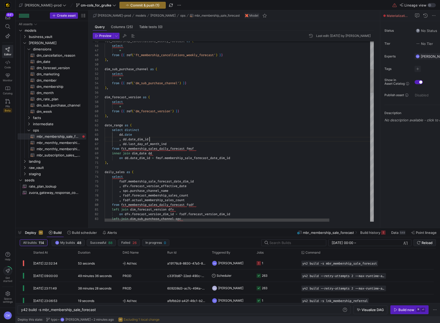
scroll to position [23, 45]
drag, startPoint x: 172, startPoint y: 144, endPoint x: 121, endPoint y: 140, distance: 50.5
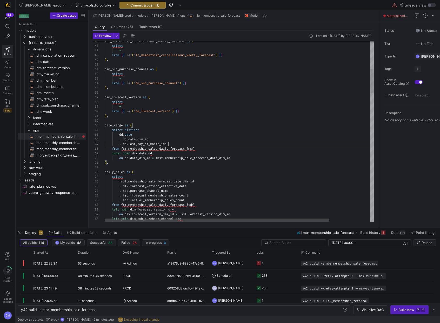
scroll to position [28, 64]
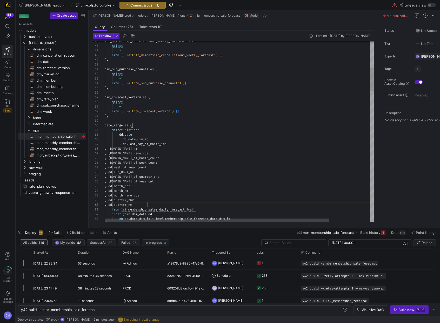
scroll to position [42, 43]
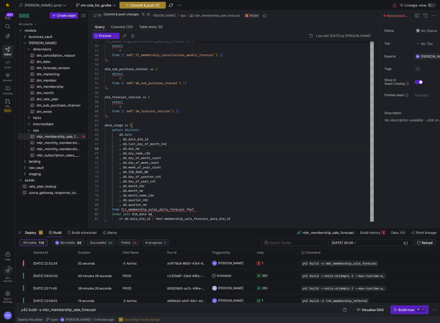
type textarea "), date_range as ( select distinct dd.date , dd.date_dim_id , dd.last_day_of_mo…"
click at [135, 4] on span "Commit & push (1)" at bounding box center [144, 5] width 29 height 4
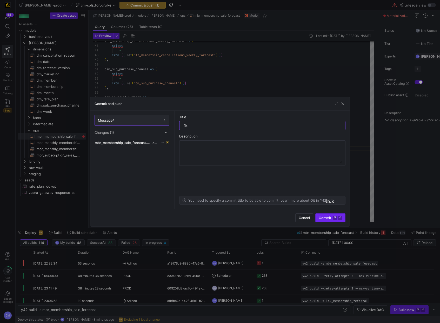
type input "fix"
click at [327, 216] on span "Commit ⌘ ⏎" at bounding box center [330, 218] width 23 height 4
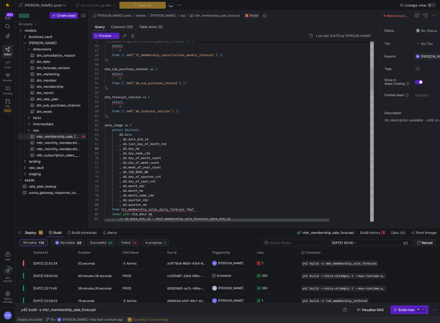
scroll to position [9, 45]
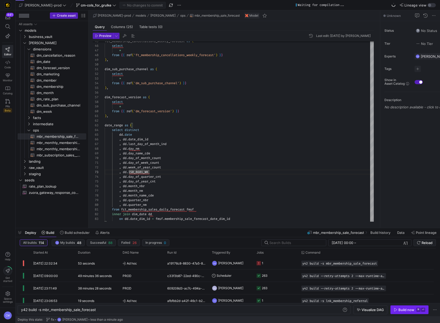
click at [401, 310] on div "Build now" at bounding box center [406, 310] width 16 height 4
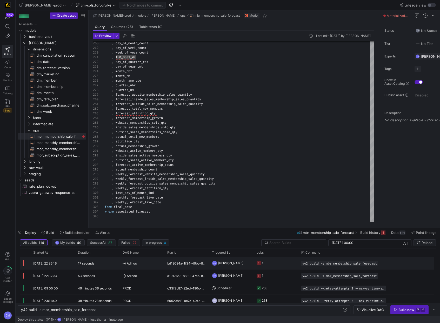
click at [182, 266] on div "bd19084a-1f34-49bb-8f85-ef021a98b116" at bounding box center [186, 263] width 45 height 12
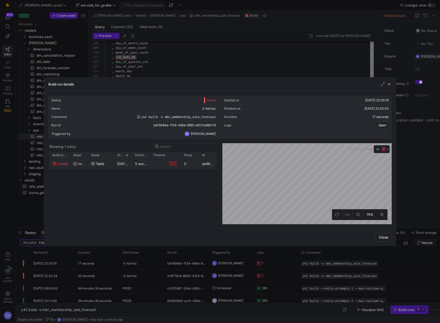
click at [144, 165] on y42-duration "5 seconds" at bounding box center [143, 164] width 17 height 4
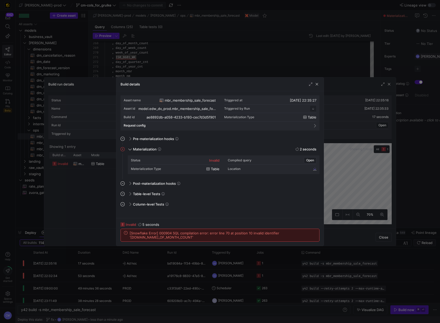
scroll to position [47, 0]
click at [202, 260] on div at bounding box center [220, 161] width 440 height 323
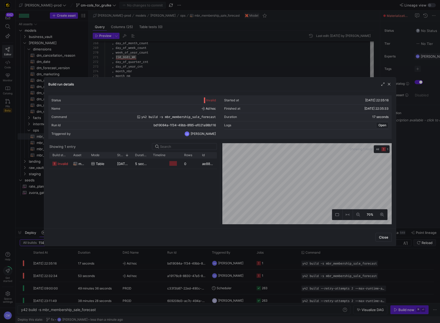
click at [202, 260] on div at bounding box center [220, 161] width 440 height 323
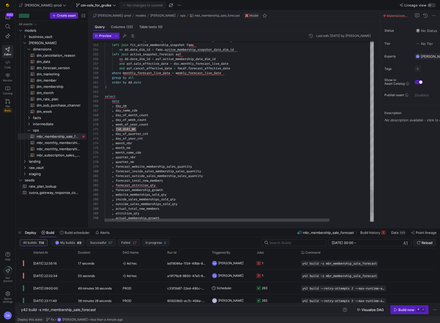
type textarea "order by dd.date ) select date , day_nm , day_name_cde , day_of_month_count , d…"
click at [44, 63] on span "dm_date​​​​​​​​​​" at bounding box center [59, 62] width 44 height 6
type textarea "y42 build -s dm_date"
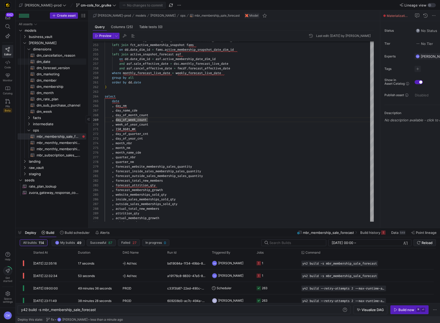
type textarea "{{ config( materialized='table' , post_hook= "alter table {{ this }} add primar…"
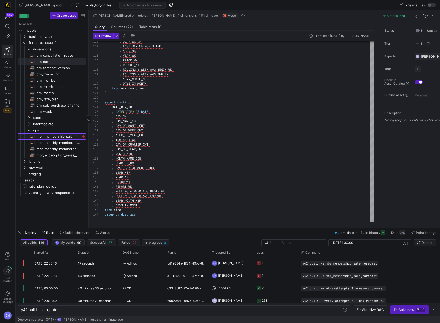
click at [60, 136] on span "mbr_membership_sale_forecast​​​​​​​​​​" at bounding box center [59, 137] width 44 height 6
type textarea "y42 build -s mbr_membership_sale_forecast"
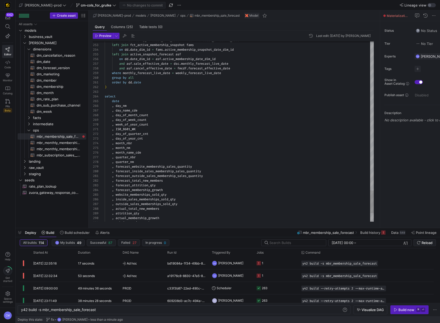
scroll to position [33, 43]
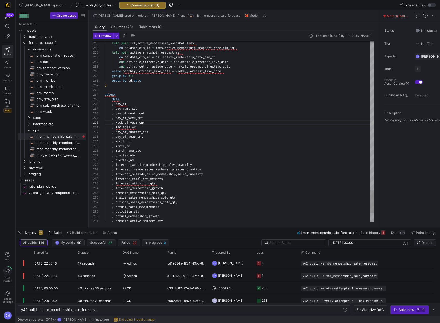
scroll to position [42, 37]
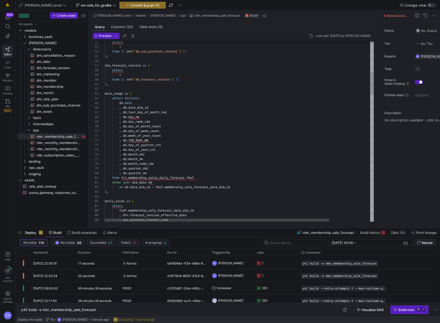
click at [157, 136] on span "week_of_year_count" at bounding box center [144, 136] width 33 height 4
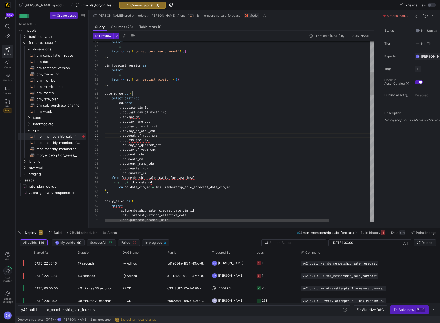
scroll to position [5, 50]
type textarea ", dd.day_of_week_cnt , dd.week_of_year_cnt , dd.IS0_8601_WK , dd.day_of_quarter…"
click at [130, 5] on span "Commit & push (1)" at bounding box center [144, 5] width 29 height 4
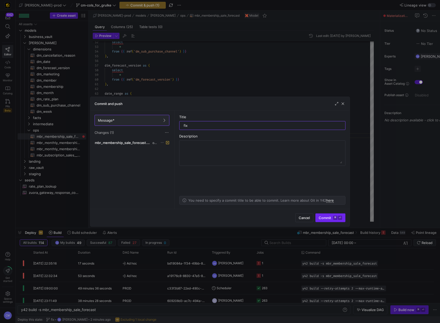
type input "fix"
click at [333, 214] on span "submit" at bounding box center [331, 218] width 30 height 8
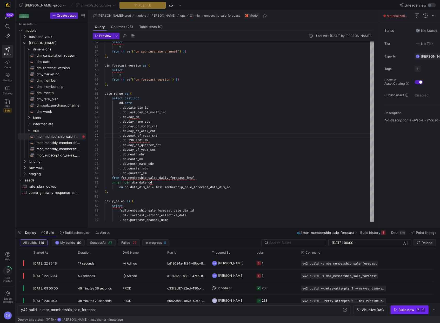
click at [407, 312] on span "button" at bounding box center [410, 309] width 38 height 8
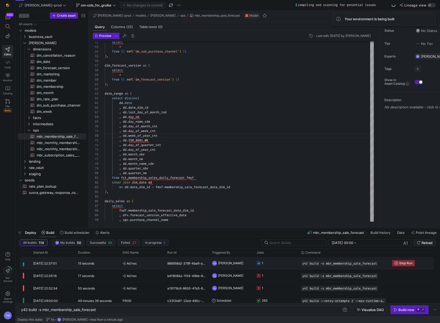
click at [231, 265] on span "[PERSON_NAME]" at bounding box center [230, 263] width 25 height 12
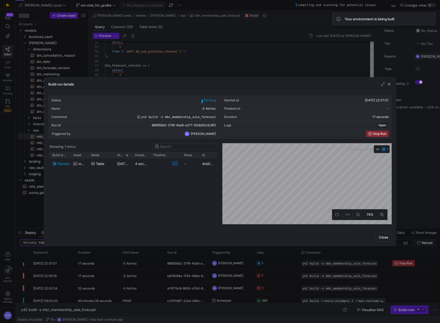
click at [187, 264] on div at bounding box center [220, 161] width 440 height 323
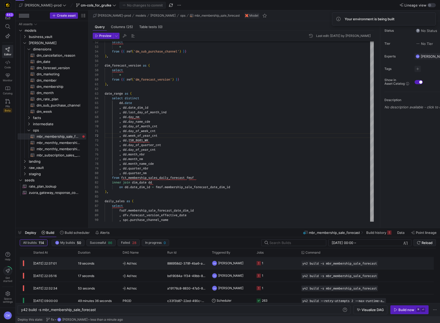
click at [188, 264] on div "886958d2-378f-4ba6-a277-63db50c5c8f3" at bounding box center [186, 263] width 45 height 12
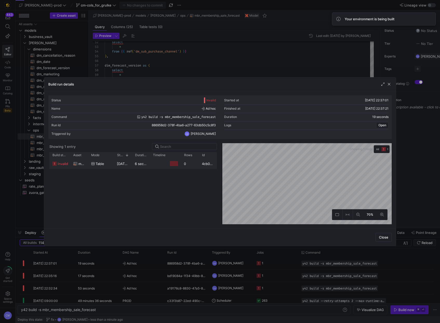
click at [130, 162] on span "20/08/25, 22:37:14" at bounding box center [130, 164] width 26 height 4
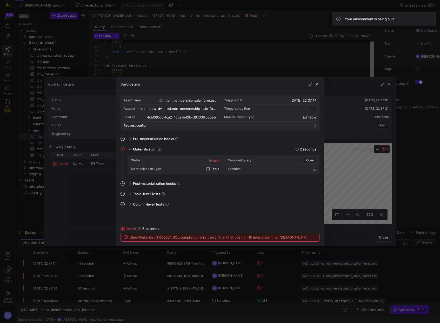
scroll to position [47, 0]
click at [292, 238] on span "[Snowflake Error] 000904 SQL compilation error: error line 77 at position 10 in…" at bounding box center [219, 237] width 178 height 4
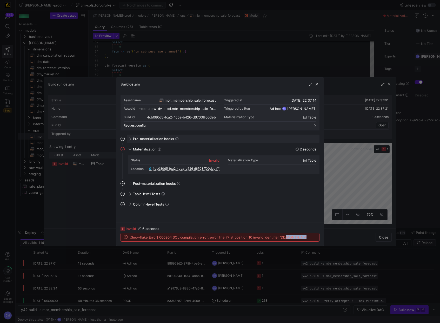
copy span "MONTH_NM"
drag, startPoint x: 210, startPoint y: 38, endPoint x: 208, endPoint y: 41, distance: 3.4
click at [210, 38] on div at bounding box center [220, 161] width 440 height 323
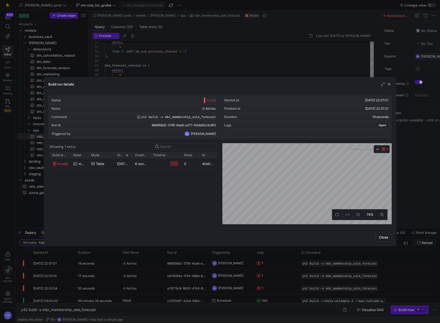
click at [199, 54] on div at bounding box center [220, 161] width 440 height 323
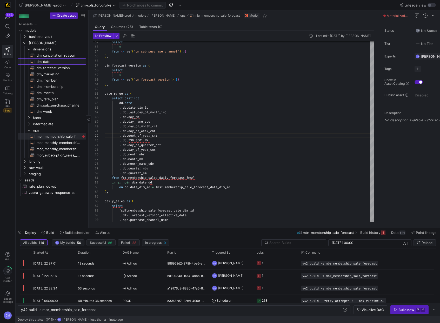
click at [58, 62] on span "dm_date​​​​​​​​​​" at bounding box center [59, 62] width 44 height 6
type textarea "y42 build -s dm_date"
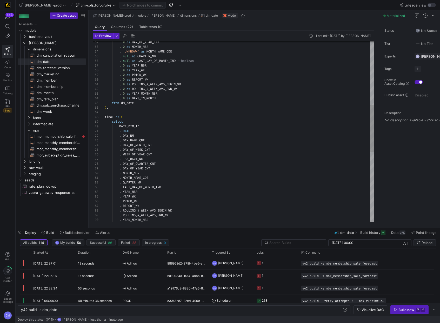
type textarea ", DATE , DAY_NM , DAY_NAME_CDE , DAY_OF_MONTH_CNT , DAY_OF_WEEK_CNT , WEEK_OF_Y…"
click at [211, 136] on div ", 0 as DAY_OF_YEAR_CNT , 0 as MONTH_NBR , 'UNKNOWN' as MONTH_NAME_CDE , null as…" at bounding box center [239, 142] width 269 height 691
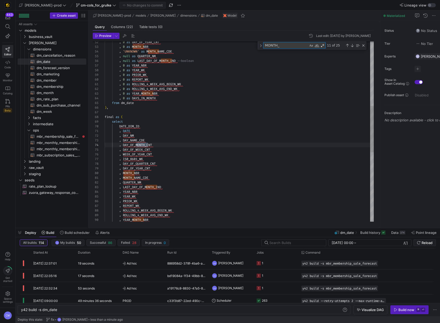
scroll to position [5, 43]
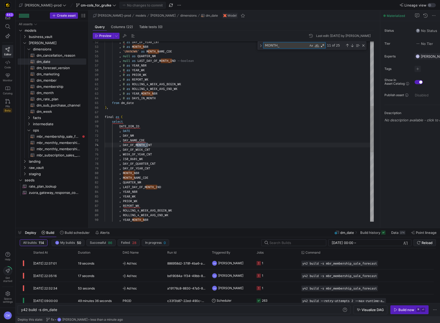
type textarea "MONTH_"
click at [138, 173] on div ", 0 as DAY_OF_YEAR_CNT , 0 as MONTH_NBR , 'UNKNOWN' as MONTH_NAME_CDE , null as…" at bounding box center [239, 141] width 269 height 696
click at [75, 135] on span "mbr_membership_sale_forecast​​​​​​​​​​" at bounding box center [59, 137] width 44 height 6
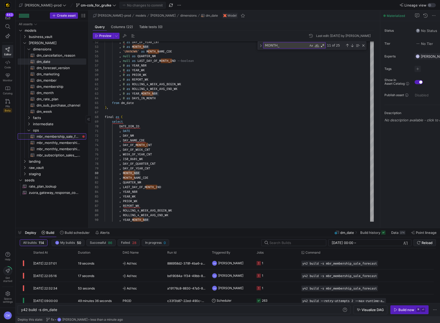
type textarea "y42 build -s mbr_membership_sale_forecast"
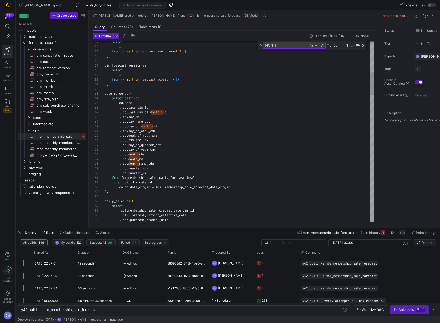
type textarea ", dd.day_of_week_cnt , dd.week_of_year_cnt , dd.IS0_8601_WK , dd.day_of_quarter…"
paste textarea "MONTH_NBR"
type textarea "MONTH_NBR"
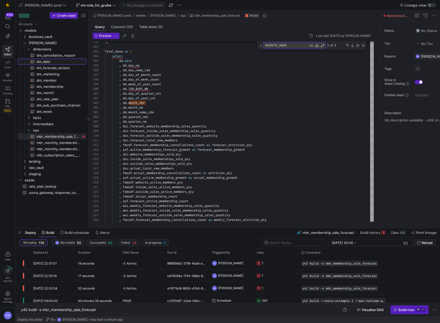
click at [58, 61] on span "dm_date​​​​​​​​​​" at bounding box center [59, 62] width 44 height 6
type textarea "y42 build -s dm_date"
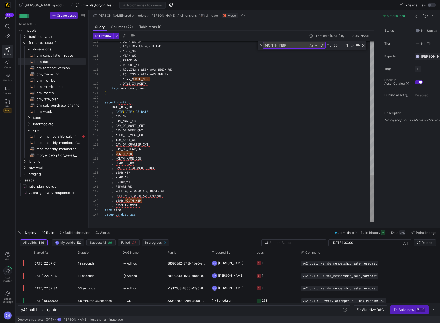
type textarea ", DAY_OF_QUARTER_CNT , DAY_OF_YEAR_CNT , MONTH_NBR , MONTH_NAME_CDE , QUARTER_N…"
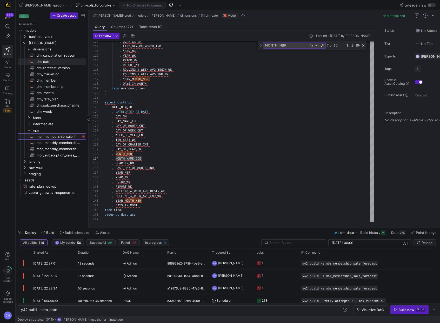
click at [68, 136] on span "mbr_membership_sale_forecast​​​​​​​​​​" at bounding box center [59, 137] width 44 height 6
type textarea "y42 build -s mbr_membership_sale_forecast"
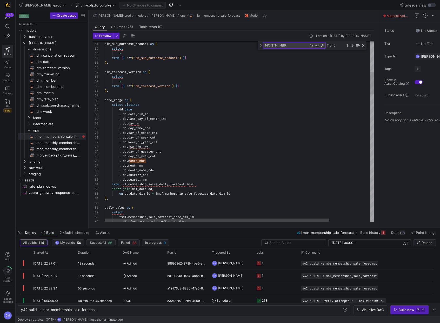
type textarea ", dd.day_of_week_cnt , dd.week_of_year_cnt , dd.IS0_8601_WK , dd.day_of_quarter…"
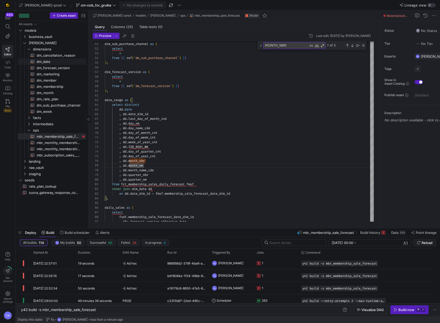
click at [55, 62] on span "dm_date​​​​​​​​​​" at bounding box center [59, 62] width 44 height 6
type textarea "y42 build -s dm_date"
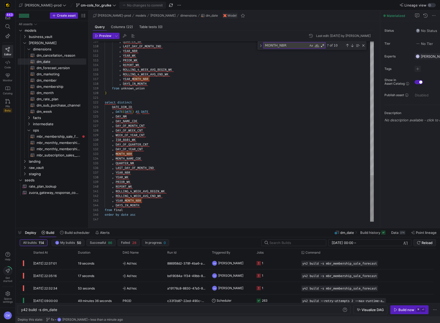
type textarea ", DAY_OF_QUARTER_CNT , DAY_OF_YEAR_CNT , MONTH_NBR , MONTH_NAME_CDE , QUARTER_N…"
type textarea "month_nm"
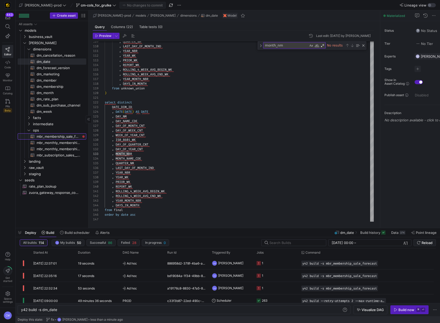
click at [71, 134] on span "mbr_membership_sale_forecast​​​​​​​​​​" at bounding box center [59, 137] width 44 height 6
type textarea "y42 build -s mbr_membership_sale_forecast"
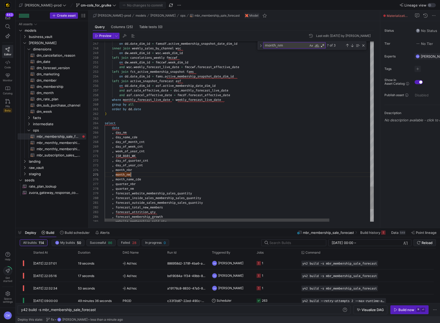
drag, startPoint x: 136, startPoint y: 174, endPoint x: 95, endPoint y: 176, distance: 40.3
click at [95, 176] on div "268 269 270 271 272 273 274 275 276 277 278 279 280 281 282 283 284 285 266 267…" at bounding box center [233, 131] width 281 height 180
type textarea ", IS0_8601_WK , day_of_quarter_cnt , day_of_year_cnt , month_nbr , month_name_c…"
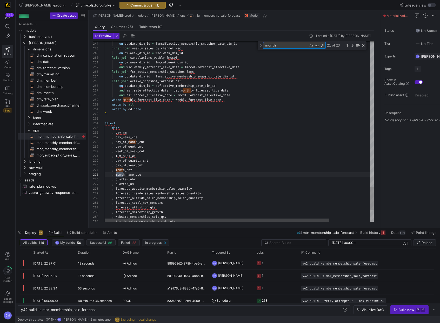
scroll to position [14, 21]
type textarea "month_n"
type textarea ", dd.day_of_week_cnt , dd.week_of_year_cnt , dd.IS0_8601_WK , dd.day_of_quarter…"
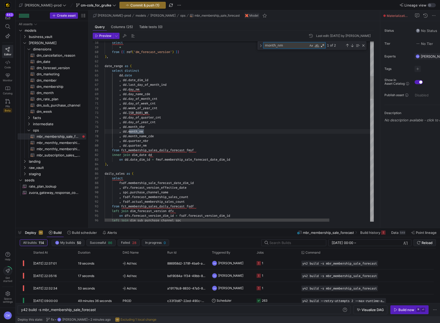
scroll to position [47, 39]
type textarea "month_nm"
drag, startPoint x: 150, startPoint y: 131, endPoint x: 100, endPoint y: 132, distance: 49.9
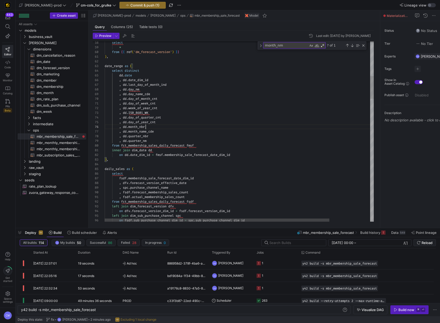
scroll to position [23, 41]
click at [352, 46] on div "Next Match (Enter)" at bounding box center [352, 45] width 4 height 4
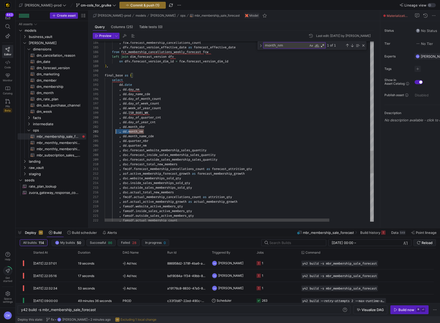
scroll to position [9, 0]
drag, startPoint x: 150, startPoint y: 132, endPoint x: 97, endPoint y: 132, distance: 53.0
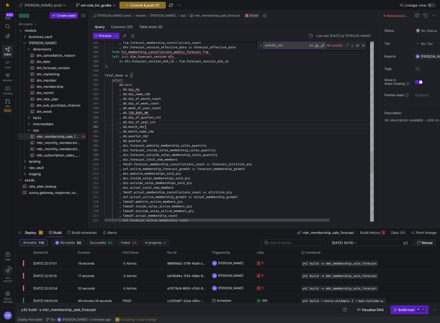
scroll to position [5, 41]
type textarea "final_base as ( select dd.date , dd.day_nm , dd.day_name_cde , dd.day_of_month_…"
click at [134, 2] on y42-button "Commit & push (1)" at bounding box center [142, 5] width 46 height 7
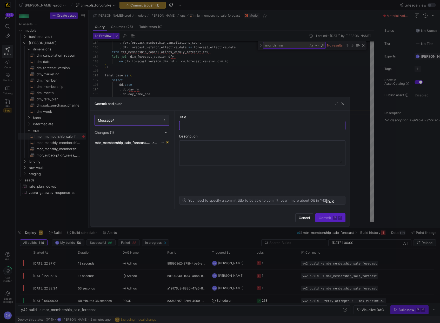
click at [132, 5] on div at bounding box center [220, 161] width 440 height 323
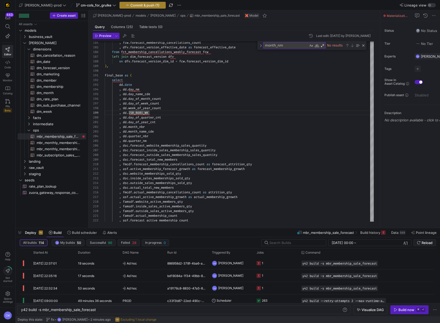
click at [138, 6] on span "Commit & push (1)" at bounding box center [144, 5] width 29 height 4
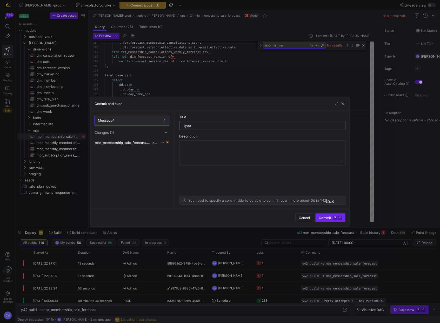
type input "typo"
click at [328, 217] on span "Commit ⌘ ⏎" at bounding box center [330, 218] width 23 height 4
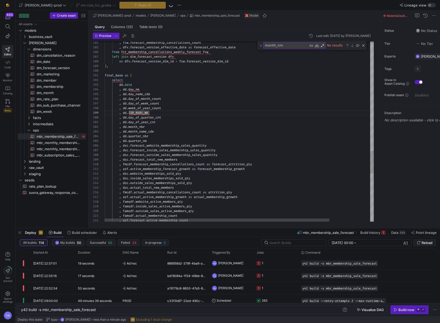
scroll to position [42, 151]
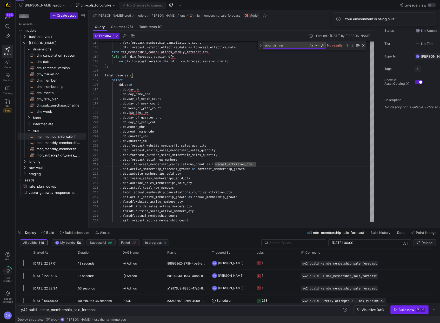
click at [406, 310] on div "Build now" at bounding box center [406, 310] width 16 height 4
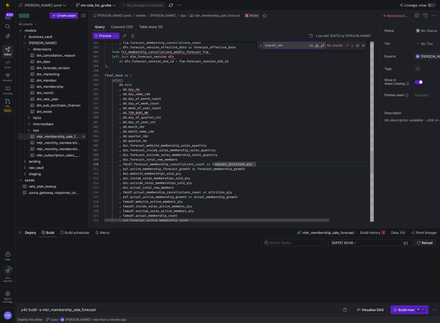
scroll to position [0, 144]
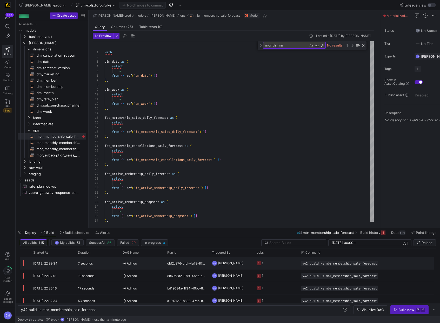
click at [276, 257] on y42-job-status-cell-renderer "1" at bounding box center [276, 263] width 38 height 12
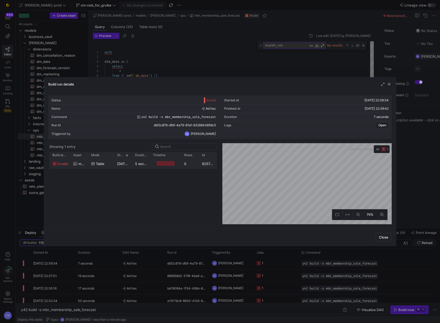
click at [132, 164] on div "5 seconds" at bounding box center [141, 163] width 18 height 10
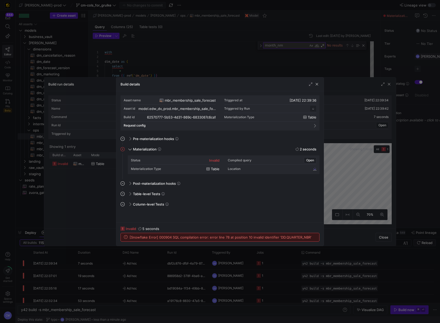
scroll to position [47, 0]
click at [289, 236] on span "[Snowflake Error] 000904 SQL compilation error: error line 78 at position 10 in…" at bounding box center [221, 237] width 182 height 4
drag, startPoint x: 289, startPoint y: 236, endPoint x: 285, endPoint y: 235, distance: 4.4
click at [289, 236] on span "[Snowflake Error] 000904 SQL compilation error: error line 78 at position 10 in…" at bounding box center [221, 237] width 182 height 4
click at [290, 236] on span "[Snowflake Error] 000904 SQL compilation error: error line 78 at position 10 in…" at bounding box center [221, 237] width 182 height 4
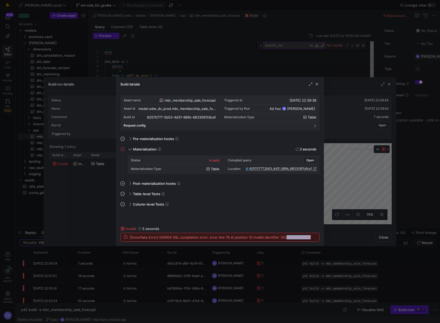
click at [290, 236] on span "[Snowflake Error] 000904 SQL compilation error: error line 78 at position 10 in…" at bounding box center [221, 237] width 182 height 4
copy span "QUARTER_NBR"
click at [160, 61] on div at bounding box center [220, 161] width 440 height 323
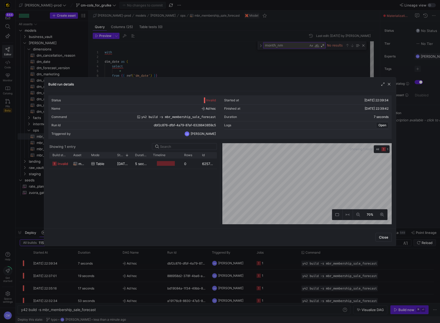
click at [160, 61] on div at bounding box center [220, 161] width 440 height 323
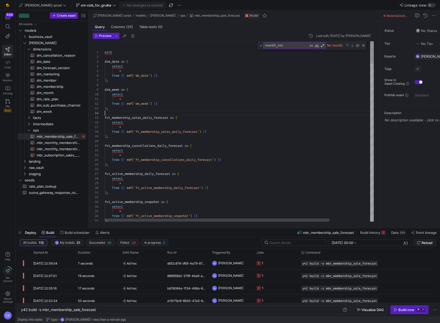
scroll to position [14, 0]
paste textarea "QUARTER_NBR"
type textarea ", dd.day_of_week_cnt , dd.week_of_year_cnt , dd.IS0_8601_WK , dd.day_of_quarter…"
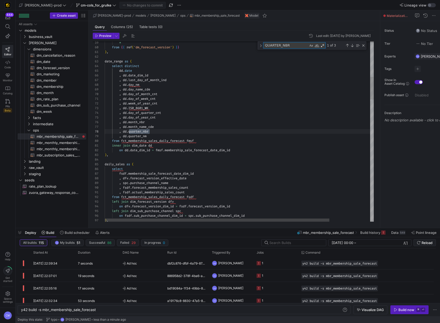
scroll to position [47, 45]
type textarea "QUARTER_NBR"
click at [56, 62] on span "dm_date​​​​​​​​​​" at bounding box center [59, 62] width 44 height 6
type textarea "y42 build -s dm_date"
type textarea "{{ config( materialized='table' , post_hook= "alter table {{ this }} add primar…"
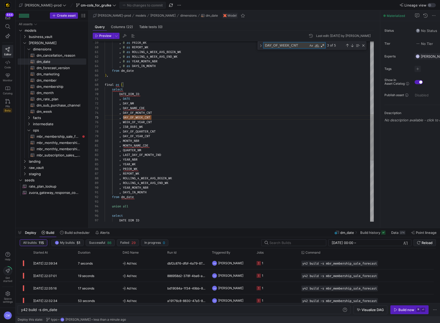
scroll to position [19, 47]
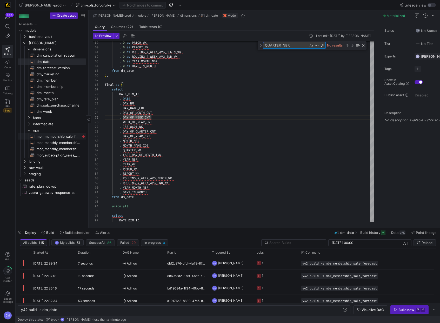
type textarea "QUARTER_NBR"
click at [61, 137] on span "mbr_membership_sale_forecast​​​​​​​​​​" at bounding box center [59, 137] width 44 height 6
type textarea "with dim_date as ( select * from {{ ref('dm_date') }} ), dim_week as ( select"
type textarea "y42 build -s mbr_membership_sale_forecast"
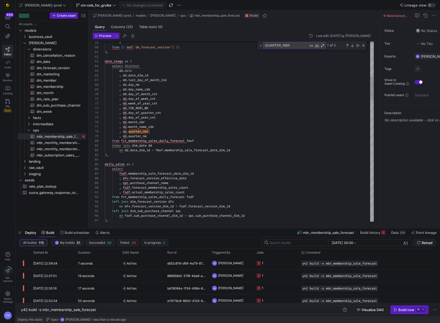
drag, startPoint x: 158, startPoint y: 131, endPoint x: 92, endPoint y: 130, distance: 66.3
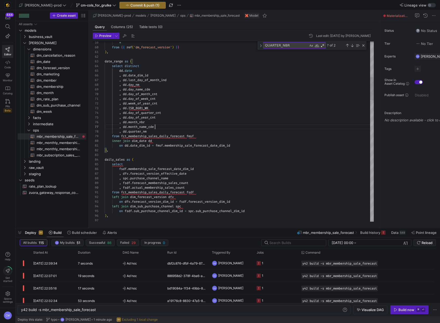
scroll to position [28, 50]
click at [354, 44] on div "Next Match (Enter)" at bounding box center [352, 45] width 4 height 4
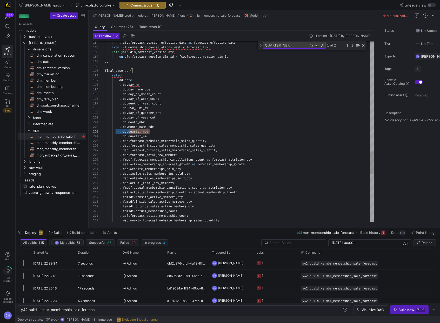
scroll to position [9, 0]
drag, startPoint x: 152, startPoint y: 130, endPoint x: 102, endPoint y: 131, distance: 49.9
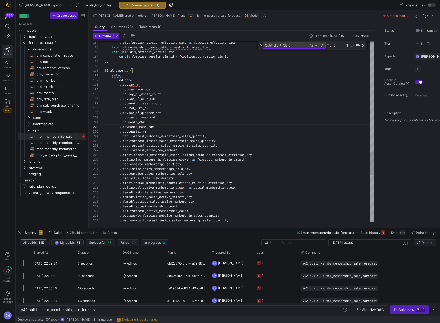
scroll to position [5, 50]
click at [351, 46] on div "Next Match (Enter)" at bounding box center [352, 45] width 4 height 4
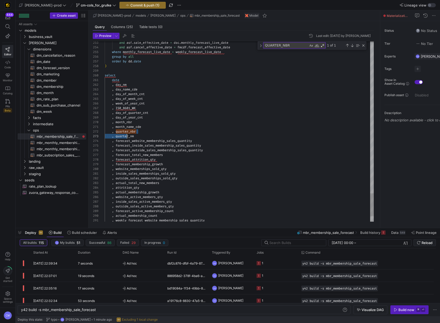
scroll to position [5, 0]
drag, startPoint x: 141, startPoint y: 133, endPoint x: 89, endPoint y: 133, distance: 52.0
type textarea "date , day_nm , day_name_cde , day_of_month_cnt , day_of_week_cnt , week_of_yea…"
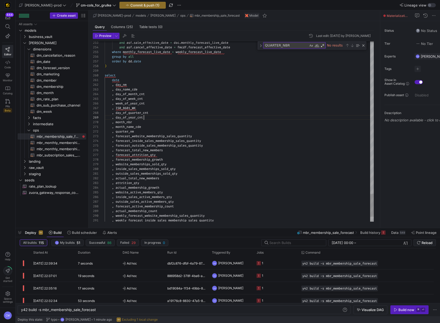
scroll to position [37, 39]
click at [130, 5] on span "Commit & push (1)" at bounding box center [144, 5] width 29 height 4
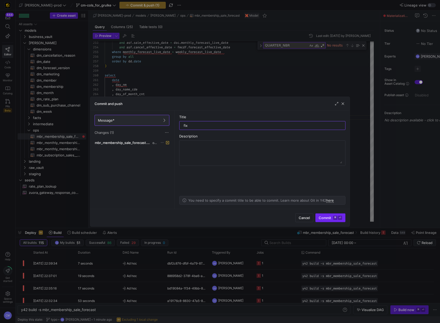
type input "fix"
click at [332, 217] on span "Commit ⌘ ⏎" at bounding box center [330, 218] width 23 height 4
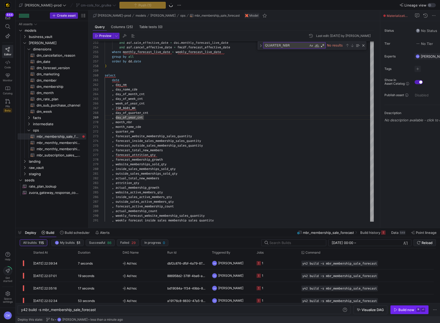
click at [407, 308] on div "Build now" at bounding box center [406, 310] width 16 height 4
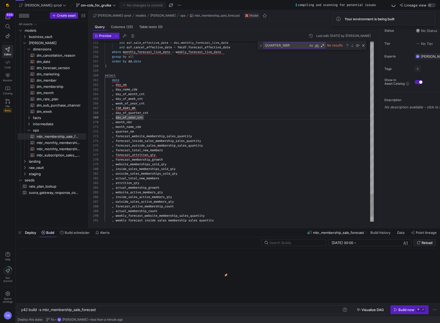
scroll to position [5, 30]
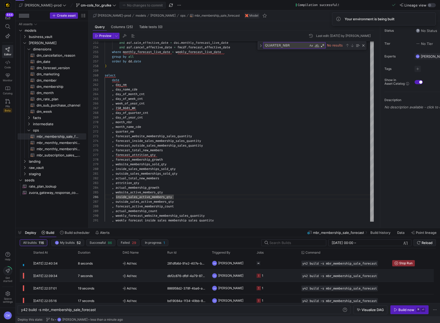
click at [221, 269] on div "CM [PERSON_NAME]" at bounding box center [231, 275] width 45 height 12
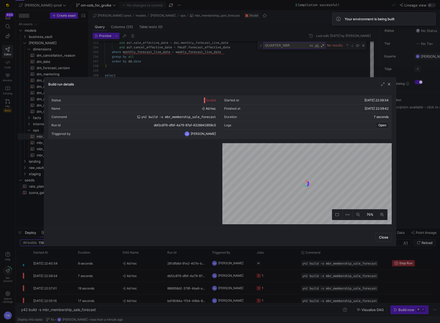
click at [220, 267] on div at bounding box center [220, 161] width 440 height 323
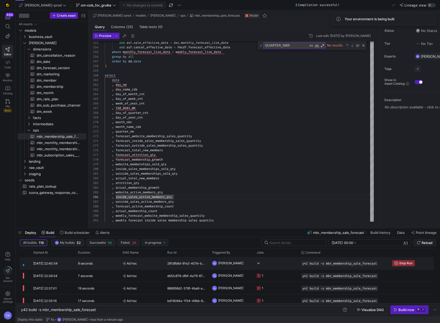
click at [219, 267] on span "[PERSON_NAME]" at bounding box center [230, 263] width 25 height 12
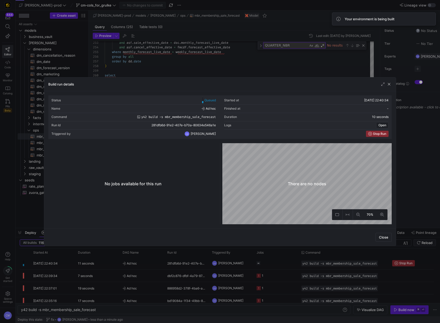
click at [219, 267] on div at bounding box center [220, 161] width 440 height 323
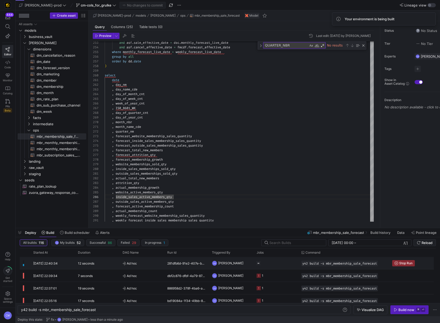
click at [214, 265] on div "CM" at bounding box center [214, 263] width 5 height 5
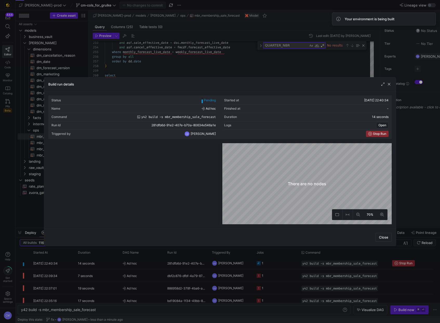
click at [214, 265] on div at bounding box center [220, 161] width 440 height 323
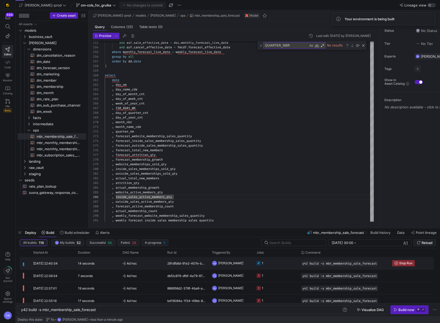
click at [214, 265] on div "CM" at bounding box center [214, 263] width 5 height 5
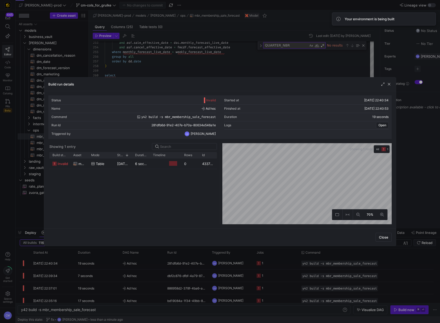
click at [214, 265] on div at bounding box center [220, 161] width 440 height 323
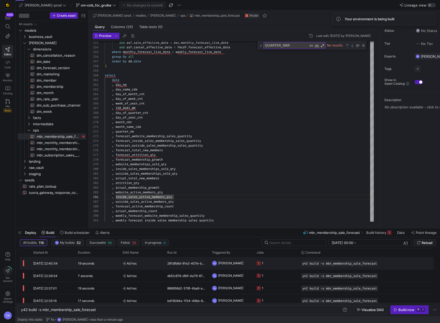
click at [214, 265] on div "CM" at bounding box center [214, 263] width 5 height 5
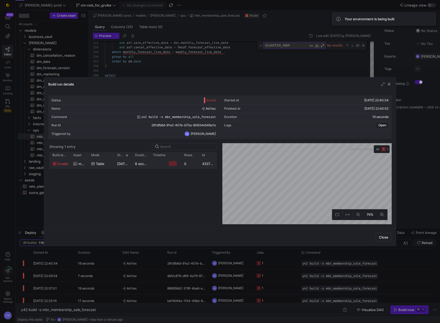
click at [124, 163] on span "20/08/25, 22:40:47" at bounding box center [130, 164] width 26 height 4
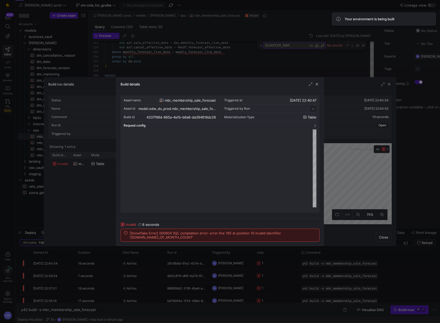
scroll to position [47, 0]
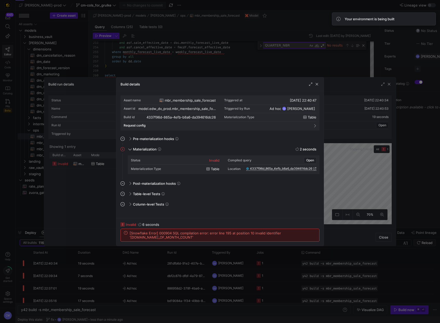
click at [159, 239] on div "[Snowflake Error] 000904 SQL compilation error: error line 195 at position 10 i…" at bounding box center [220, 235] width 198 height 12
click at [160, 237] on span "[Snowflake Error] 000904 SQL compilation error: error line 195 at position 10 i…" at bounding box center [223, 235] width 187 height 8
copy span "DAY_OF_MONTH_COUNT"
click at [152, 63] on div at bounding box center [220, 161] width 440 height 323
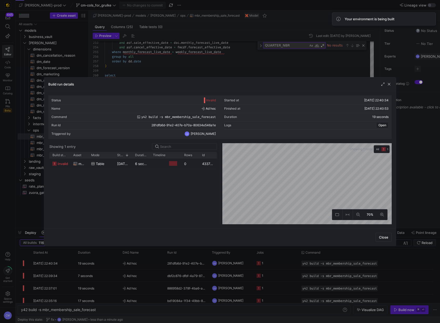
click at [152, 63] on div at bounding box center [220, 161] width 440 height 323
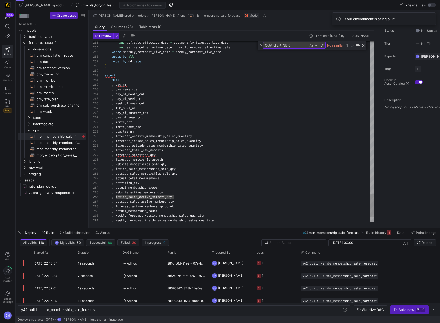
type textarea ", month_name_cde , quarter_nm , forecast_website_membership_sales_quantity , fo…"
type textarea "forecast_outside_sales_membership_sales_quantity"
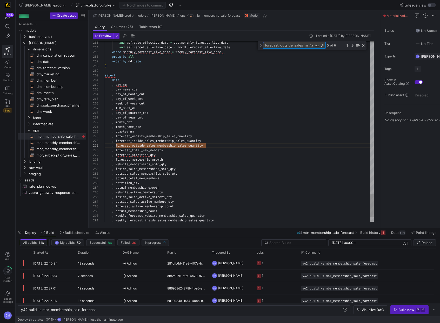
paste textarea "DAY_OF_MONTH_COUNT"
type textarea "select dd.date , dd.day_nm , dd.day_name_cde , dd.day_of_month_count , dd.day_o…"
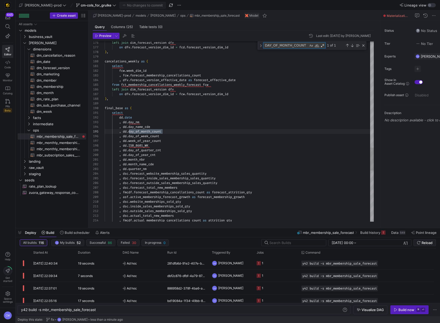
scroll to position [47, 58]
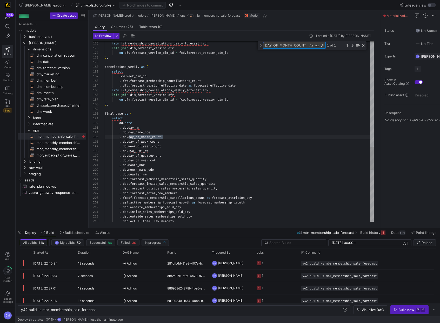
type textarea "DAY_OF_MONTH_COUNT"
type textarea "select dd.date , dd.day_nm , dd.day_name_cde , dd.day_of_month_cnt , dd.day_of_…"
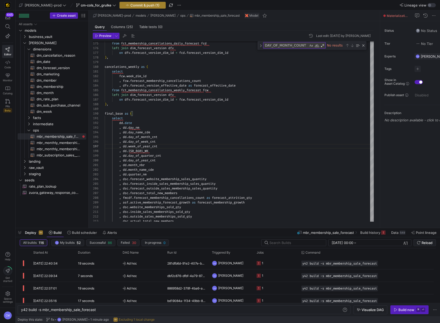
click at [130, 7] on span "Commit & push (1)" at bounding box center [144, 5] width 29 height 4
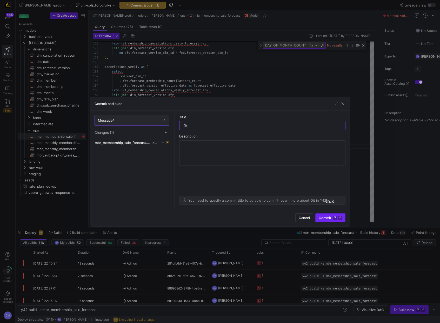
type input "fix"
click at [334, 216] on kbd "⌘" at bounding box center [335, 218] width 4 height 4
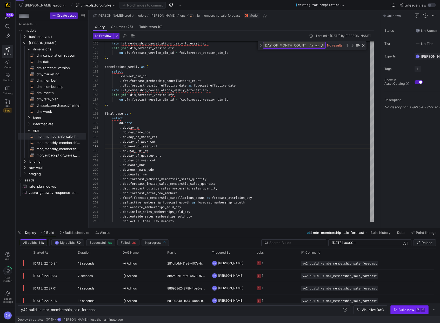
click at [402, 308] on div "Build now" at bounding box center [406, 310] width 16 height 4
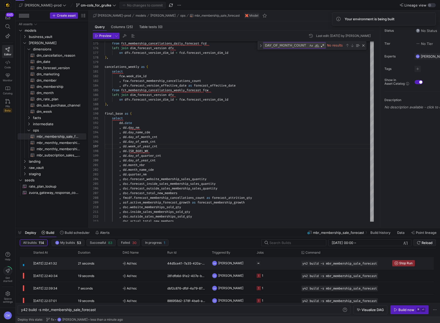
click at [235, 262] on span "[PERSON_NAME]" at bounding box center [230, 263] width 25 height 12
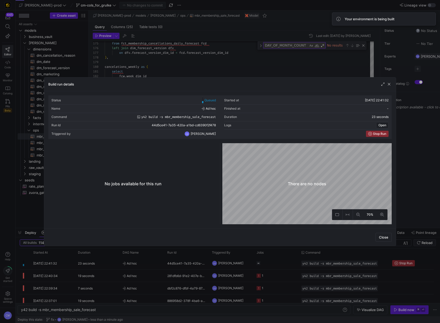
click at [235, 262] on div at bounding box center [220, 161] width 440 height 323
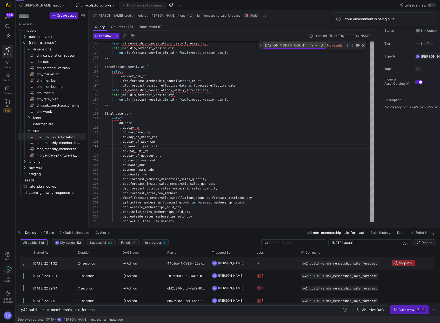
click at [235, 262] on span "[PERSON_NAME]" at bounding box center [230, 263] width 25 height 12
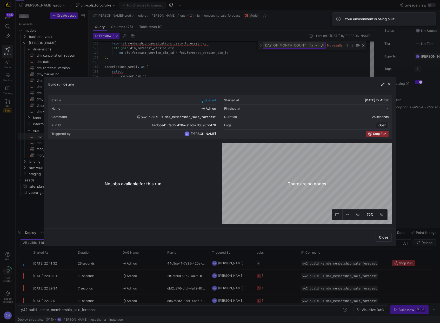
click at [235, 262] on div at bounding box center [220, 161] width 440 height 323
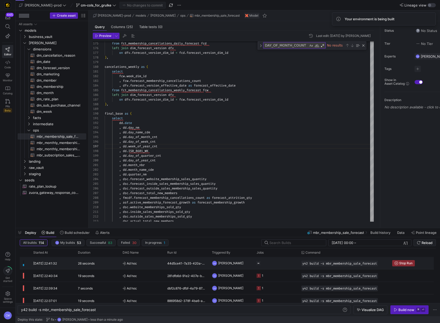
click at [235, 262] on span "[PERSON_NAME]" at bounding box center [230, 263] width 25 height 12
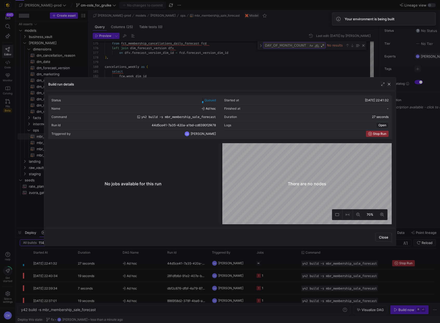
click at [235, 262] on div at bounding box center [220, 161] width 440 height 323
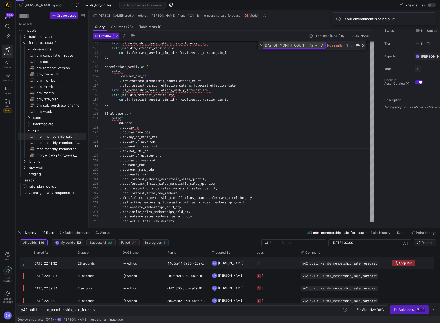
click at [235, 262] on span "[PERSON_NAME]" at bounding box center [230, 263] width 25 height 12
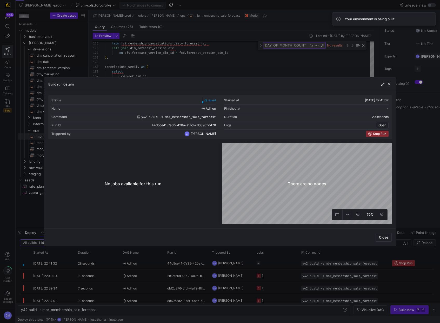
click at [235, 262] on div at bounding box center [220, 161] width 440 height 323
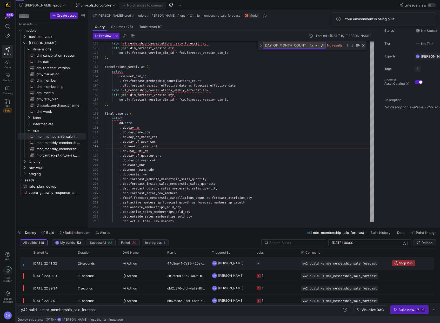
click at [235, 262] on span "[PERSON_NAME]" at bounding box center [230, 263] width 25 height 12
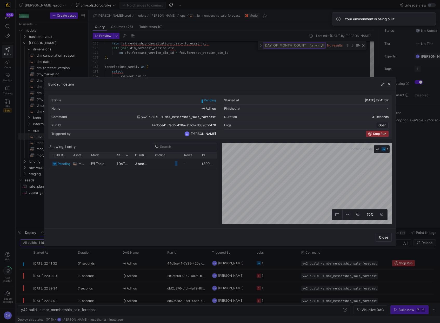
click at [235, 262] on div at bounding box center [220, 161] width 440 height 323
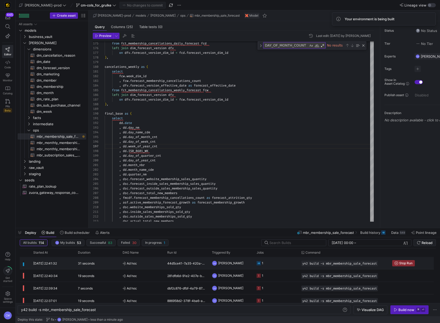
click at [235, 262] on span "[PERSON_NAME]" at bounding box center [230, 263] width 25 height 12
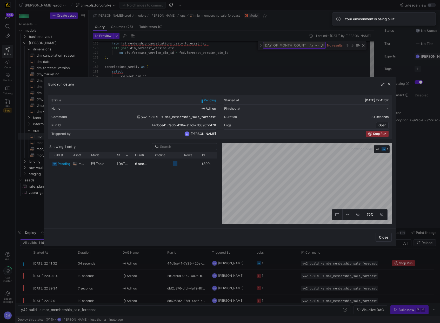
click at [235, 262] on div at bounding box center [220, 161] width 440 height 323
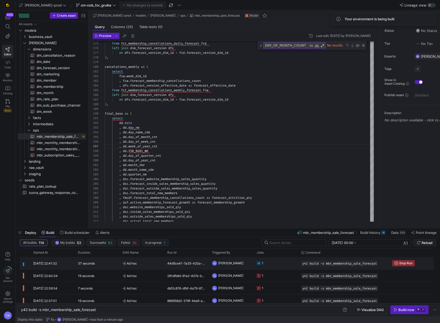
click at [235, 262] on span "[PERSON_NAME]" at bounding box center [230, 263] width 25 height 12
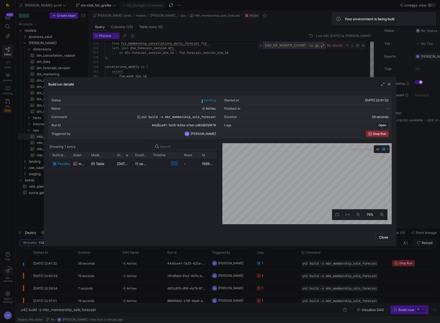
click at [235, 262] on div at bounding box center [220, 161] width 440 height 323
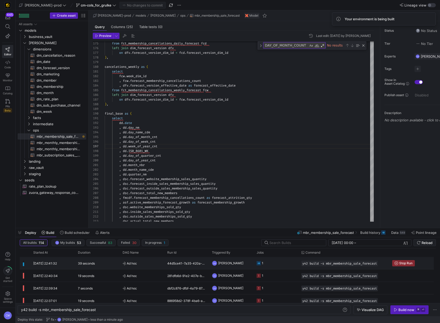
click at [235, 262] on span "[PERSON_NAME]" at bounding box center [230, 263] width 25 height 12
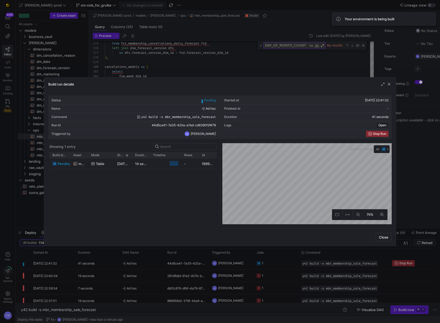
click at [235, 262] on div at bounding box center [220, 161] width 440 height 323
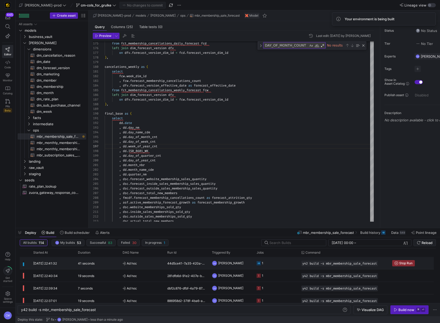
click at [235, 262] on span "[PERSON_NAME]" at bounding box center [230, 263] width 25 height 12
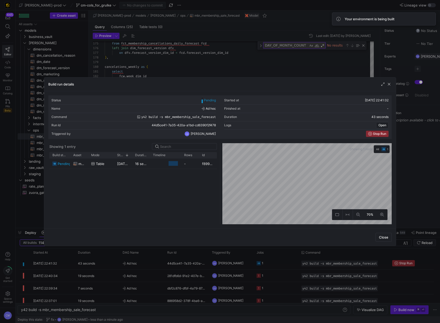
click at [235, 262] on div at bounding box center [220, 161] width 440 height 323
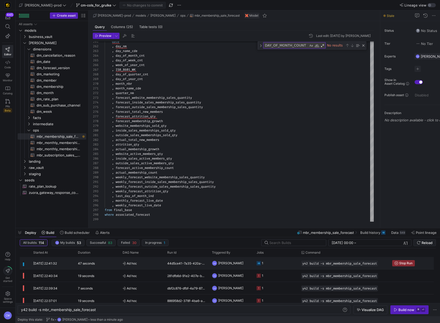
click at [279, 266] on y42-job-status-cell-renderer "1" at bounding box center [276, 263] width 38 height 12
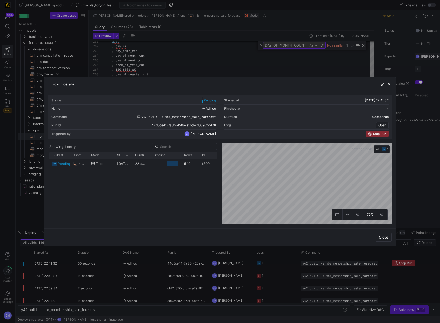
click at [279, 266] on div at bounding box center [220, 161] width 440 height 323
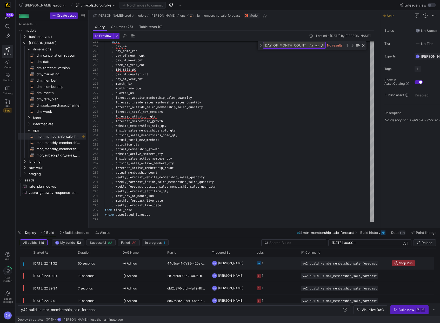
click at [279, 266] on y42-job-status-cell-renderer "1" at bounding box center [276, 263] width 38 height 12
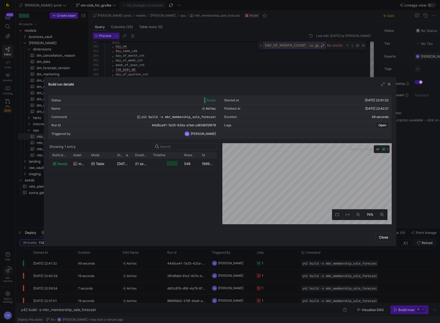
click at [227, 259] on div at bounding box center [220, 161] width 440 height 323
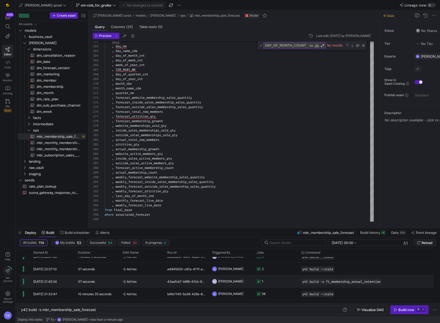
scroll to position [180, 0]
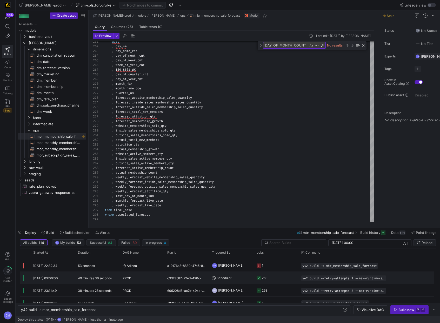
click at [245, 276] on y42-orchestration-triggered-by "Scheduler" at bounding box center [231, 278] width 38 height 12
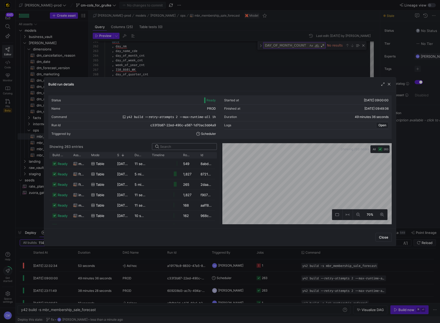
click at [171, 148] on input at bounding box center [187, 146] width 54 height 4
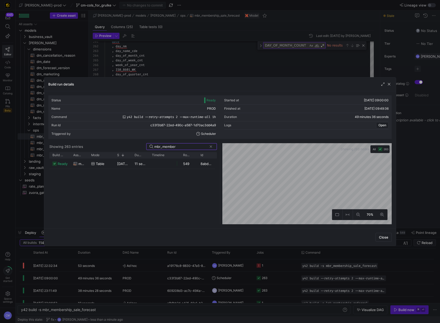
type input "mbr_member"
click at [202, 59] on div at bounding box center [220, 161] width 440 height 323
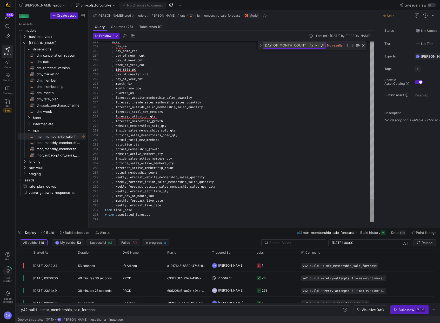
type textarea "date , day_nm , day_name_cde , day_of_month_cnt , day_of_week_cnt , week_of_yea…"
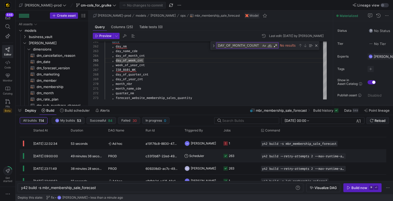
click at [237, 155] on y42-job-status-cell-renderer "263" at bounding box center [238, 156] width 31 height 12
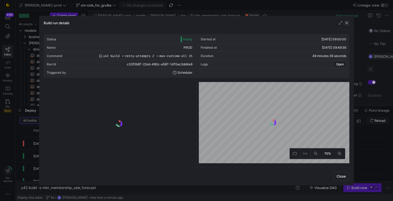
click at [346, 23] on span "button" at bounding box center [346, 22] width 5 height 5
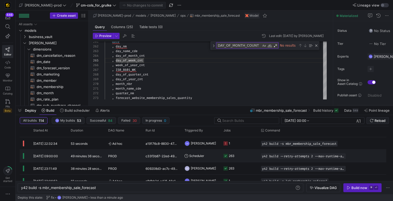
scroll to position [0, 0]
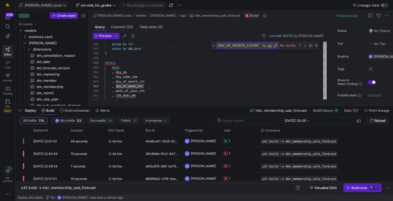
click at [63, 6] on icon at bounding box center [65, 5] width 4 height 4
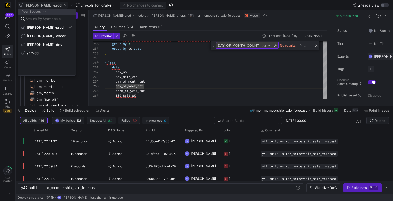
click at [81, 7] on div at bounding box center [196, 100] width 393 height 201
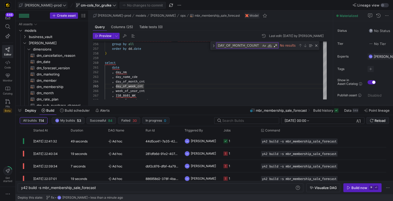
click at [81, 6] on span "cm-cols_for_grulke" at bounding box center [96, 5] width 31 height 4
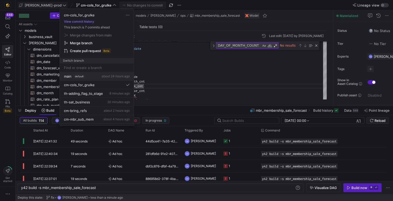
click at [94, 77] on div "main default about 24 hours ago" at bounding box center [97, 76] width 66 height 4
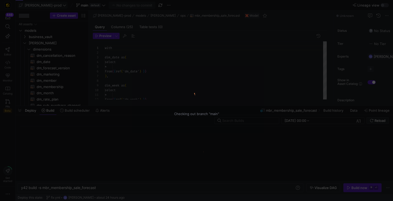
scroll to position [47, 0]
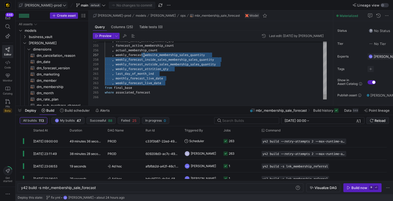
scroll to position [19, 28]
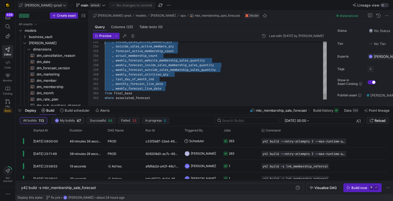
type textarea "and asf.sale_effective_date = dsc.monthly_forecast_live_date and asf.cancel_eff…"
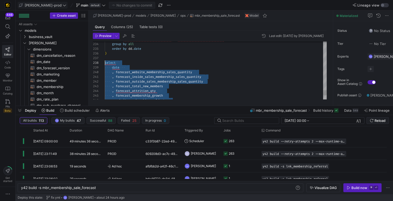
scroll to position [33, 0]
drag, startPoint x: 165, startPoint y: 83, endPoint x: 104, endPoint y: 64, distance: 63.4
click at [89, 6] on span "default" at bounding box center [94, 5] width 11 height 4
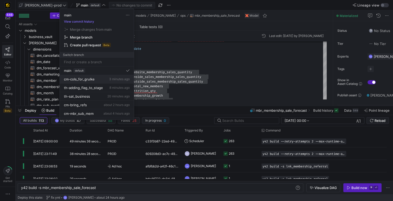
click at [83, 79] on span "cm-cols_for_grulke" at bounding box center [79, 79] width 31 height 4
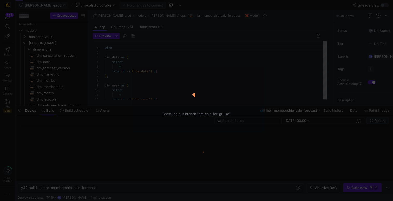
scroll to position [47, 0]
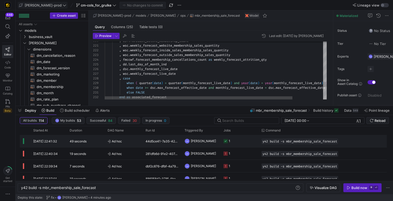
click at [221, 142] on div "1" at bounding box center [239, 141] width 38 height 12
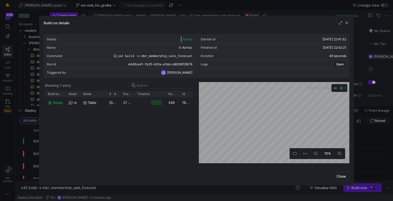
click at [111, 104] on span "20/08/25, 22:41:59" at bounding box center [122, 102] width 26 height 4
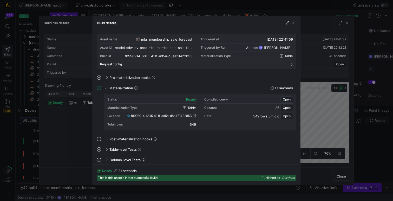
click at [149, 116] on span "f8998914_6815_411f_ad5a_d8a4f9422853" at bounding box center [161, 116] width 61 height 4
click at [183, 10] on div at bounding box center [196, 100] width 393 height 201
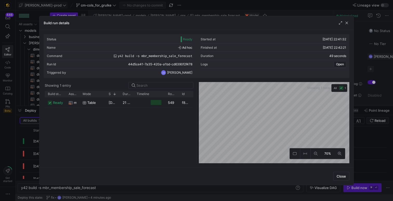
click at [187, 5] on div at bounding box center [196, 100] width 393 height 201
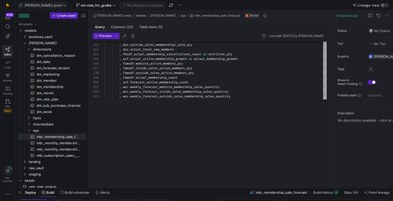
drag, startPoint x: 209, startPoint y: 106, endPoint x: 214, endPoint y: 207, distance: 100.4
click at [214, 201] on html "446 Editor Code Monitor Catalog PRs Beta Get started edw-dv-prod cm-cols_for_gr…" at bounding box center [196, 100] width 393 height 201
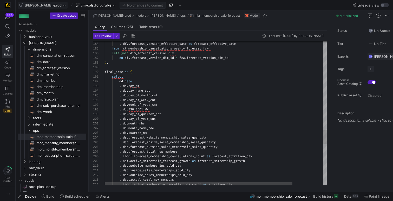
scroll to position [9, 43]
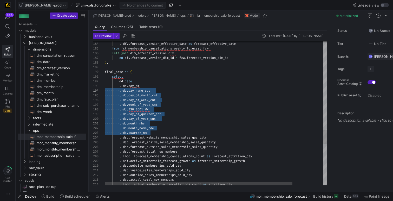
scroll to position [9, 0]
drag, startPoint x: 167, startPoint y: 134, endPoint x: 99, endPoint y: 87, distance: 82.3
type textarea "select dd.date , dd.day_nm , dd.day_name_cde , dd.day_of_month_cnt , dd.day_of_…"
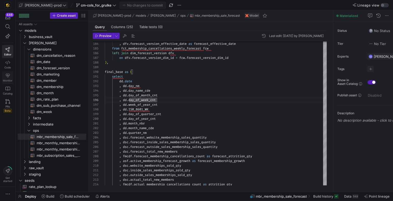
click at [10, 80] on span "Monitor" at bounding box center [8, 80] width 10 height 3
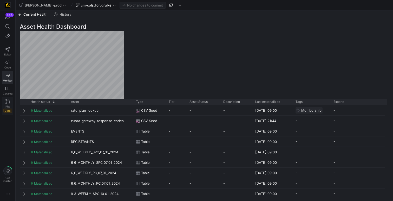
click at [11, 103] on link "PRs Beta" at bounding box center [7, 106] width 11 height 18
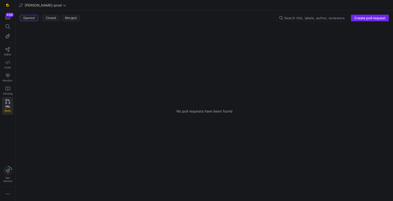
click at [367, 18] on span "Create pull request" at bounding box center [369, 18] width 31 height 4
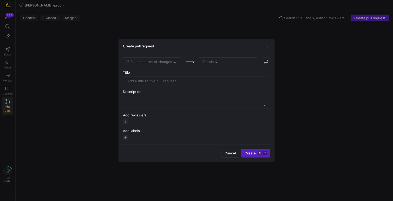
click at [172, 61] on div "Select source of changes" at bounding box center [152, 61] width 58 height 9
click at [172, 61] on span "Select source of changes" at bounding box center [151, 61] width 51 height 4
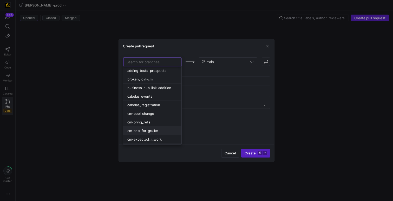
click at [161, 130] on div "cm-cols_for_grulke" at bounding box center [152, 130] width 50 height 4
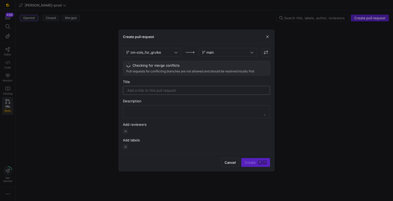
click at [184, 86] on div at bounding box center [196, 90] width 147 height 9
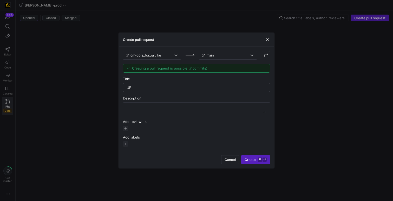
type input "J"
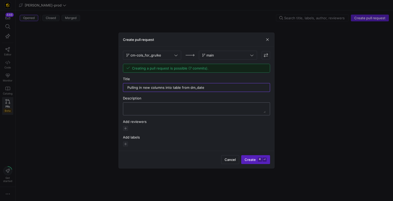
type input "Pulling in new columns into table from dm_date"
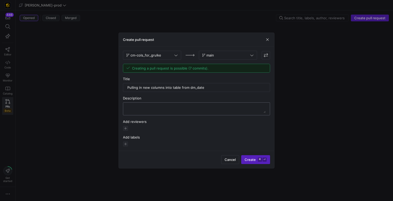
click at [180, 104] on div at bounding box center [196, 108] width 138 height 12
paste textarea "Pulling in new columns into table from dm_date"
type textarea "Pulling in new columns into table from dm_date"
click at [125, 127] on span "button" at bounding box center [125, 127] width 5 height 5
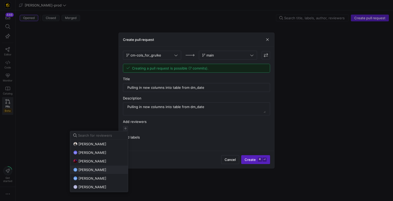
click at [104, 170] on span "[PERSON_NAME]" at bounding box center [92, 169] width 28 height 4
click at [100, 185] on span "[PERSON_NAME]" at bounding box center [92, 186] width 28 height 4
click at [256, 158] on div at bounding box center [196, 100] width 393 height 201
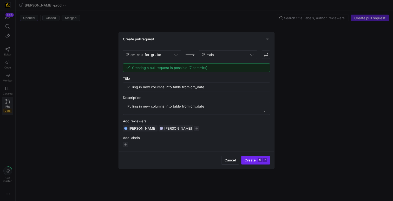
click at [255, 159] on span "Create ⌘ ⏎" at bounding box center [255, 160] width 22 height 4
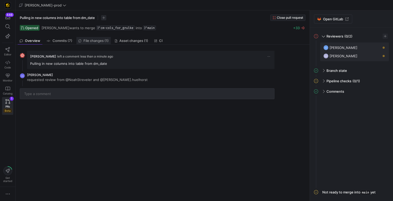
click at [90, 37] on link "File changes (1)" at bounding box center [93, 41] width 34 height 8
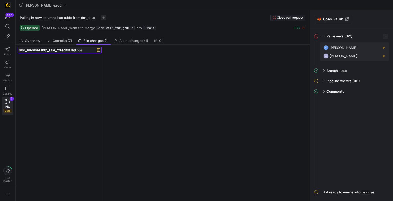
click at [79, 52] on span at bounding box center [59, 50] width 83 height 6
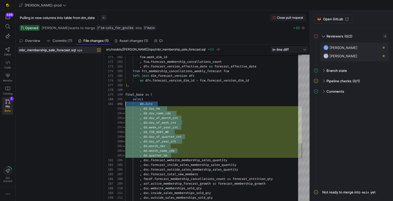
scroll to position [5, 0]
drag, startPoint x: 173, startPoint y: 154, endPoint x: 121, endPoint y: 104, distance: 72.8
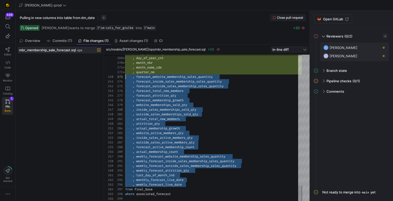
scroll to position [0, 0]
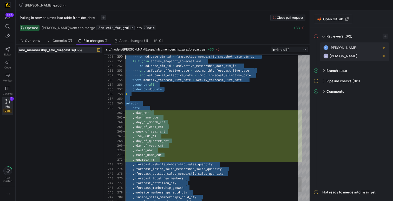
type textarea "left join active_snapshot_forecast asf on dd.date_dim_id = asf.active_membershi…"
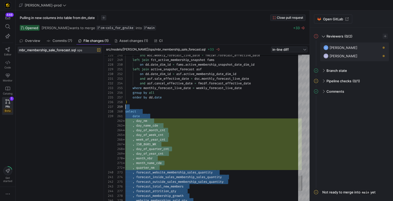
scroll to position [42, 0]
drag, startPoint x: 187, startPoint y: 186, endPoint x: 114, endPoint y: 112, distance: 103.2
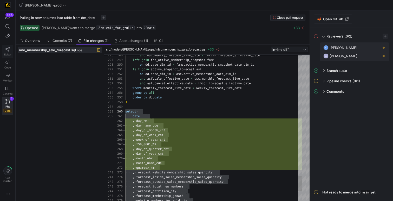
click at [6, 51] on icon at bounding box center [7, 49] width 5 height 5
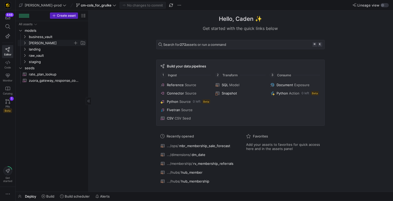
click at [56, 41] on span "[PERSON_NAME]" at bounding box center [51, 43] width 44 height 6
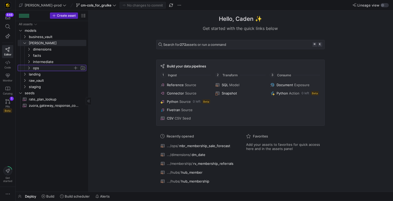
click at [50, 65] on span "ops" at bounding box center [53, 68] width 40 height 6
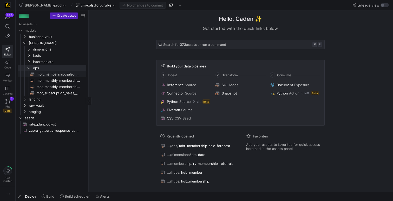
click at [62, 72] on span "mbr_membership_sale_forecast​​​​​​​​​​" at bounding box center [59, 74] width 44 height 6
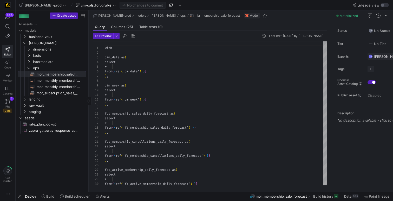
scroll to position [47, 0]
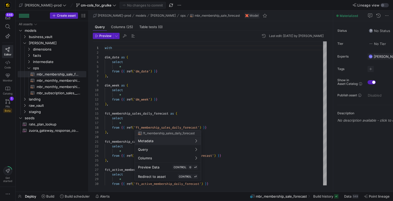
click at [210, 109] on div at bounding box center [196, 100] width 393 height 201
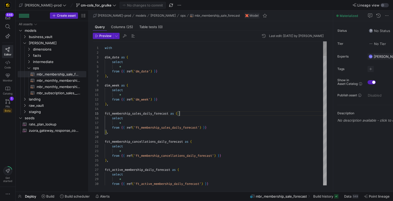
scroll to position [19, 75]
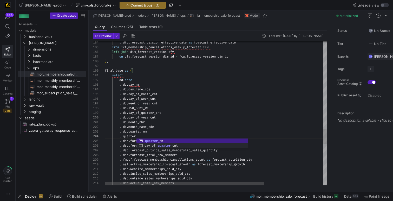
scroll to position [14, 34]
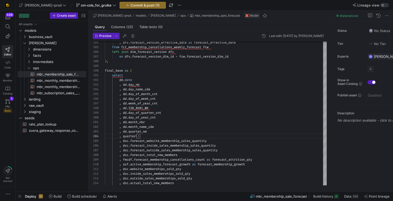
type textarea ", dd.month_nbr , dd.month_name_cde , dd.quarter_nm , quarter() , dsc.forecast_w…"
click at [6, 103] on icon at bounding box center [7, 101] width 5 height 5
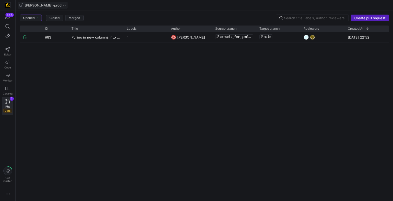
click at [28, 6] on span "[PERSON_NAME]-prod" at bounding box center [43, 5] width 37 height 4
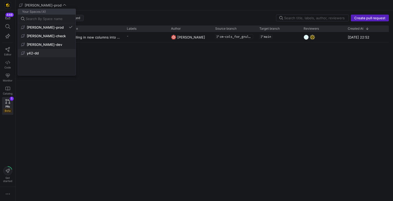
click at [35, 54] on span "y42-dd" at bounding box center [33, 53] width 12 height 4
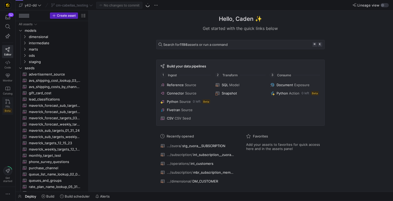
click at [8, 99] on icon at bounding box center [7, 101] width 5 height 5
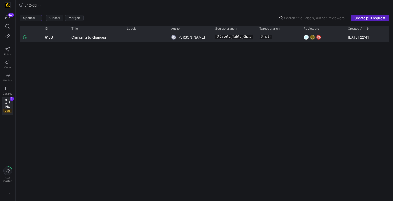
click at [124, 35] on div "-" at bounding box center [146, 37] width 44 height 10
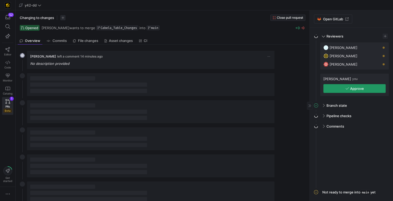
click at [349, 89] on span "Approve" at bounding box center [354, 88] width 18 height 4
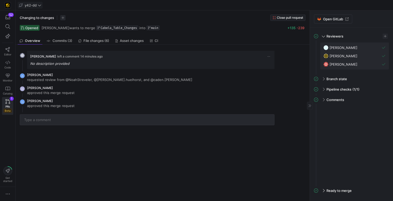
click at [33, 4] on span "y42-dd" at bounding box center [31, 5] width 12 height 4
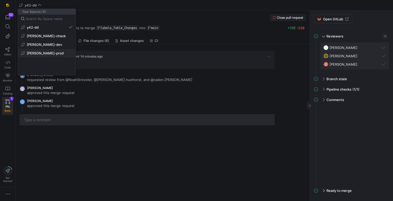
click at [44, 52] on span "[PERSON_NAME]-prod" at bounding box center [45, 53] width 37 height 4
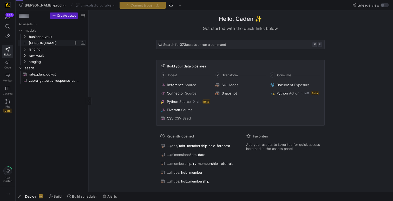
click at [38, 44] on span "[PERSON_NAME]" at bounding box center [51, 43] width 44 height 6
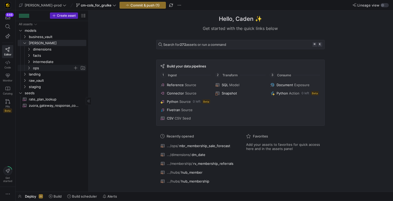
click at [42, 65] on span "ops" at bounding box center [53, 68] width 40 height 6
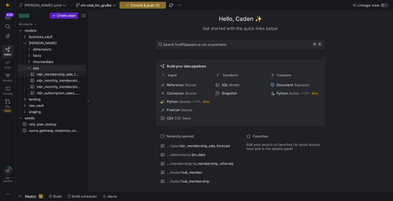
click at [58, 73] on span "mbr_membership_sale_forecast​​​​​​​​​​" at bounding box center [59, 74] width 44 height 6
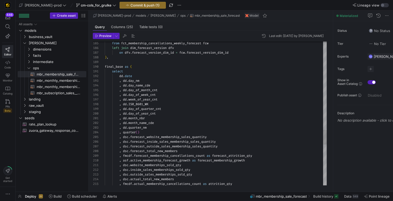
scroll to position [14, 34]
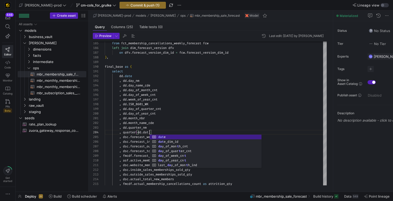
scroll to position [14, 47]
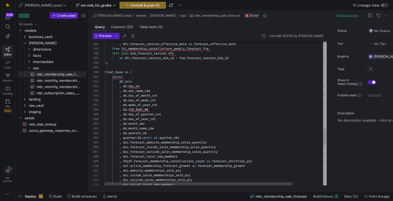
type textarea "select dd.date , dd.day_nm , dd.day_name_cde , dd.day_of_month_cnt , dd.day_of_…"
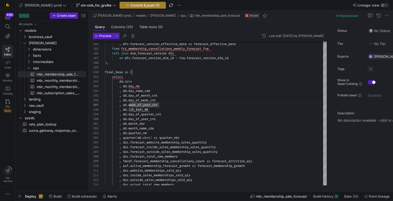
click at [141, 4] on span "Commit & push (1)" at bounding box center [144, 5] width 29 height 4
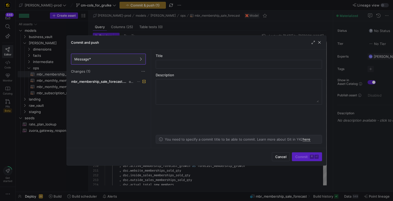
click at [115, 77] on div "Message* Changes (1)" at bounding box center [108, 63] width 83 height 29
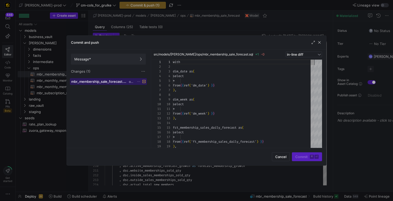
click at [115, 80] on span "mbr_membership_sale_forecast.sql" at bounding box center [99, 81] width 57 height 4
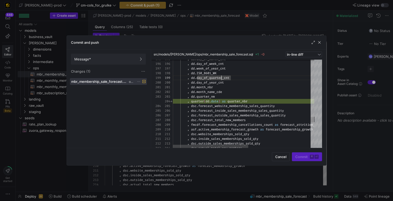
type textarea ", dd.month_nbr , dd.month_name_cde , dd.quarter_nm , quarter(dd.date) as quarte…"
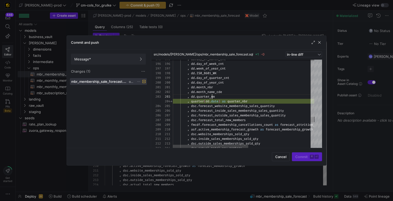
click at [130, 19] on div at bounding box center [196, 100] width 393 height 201
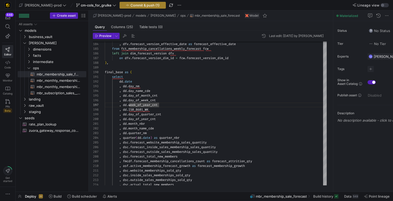
click at [130, 4] on span "Commit & push (1)" at bounding box center [144, 5] width 29 height 4
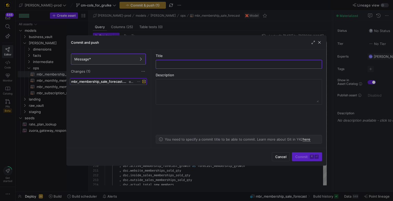
click at [137, 79] on span at bounding box center [108, 81] width 76 height 6
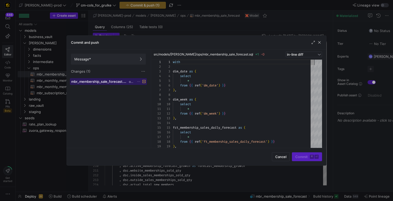
scroll to position [47, 0]
click at [145, 69] on span at bounding box center [143, 71] width 5 height 5
click at [147, 81] on button "Stash all changes" at bounding box center [162, 78] width 42 height 8
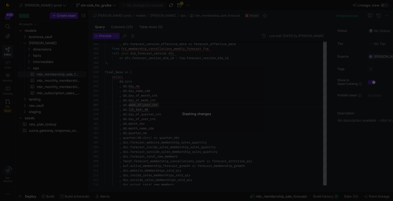
type textarea "with dim_date as ( select * from {{ ref('dm_date') }} ), dim_week as ( select"
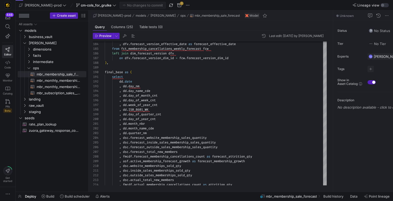
click at [88, 6] on div "cm-cols_for_grulke" at bounding box center [96, 5] width 43 height 7
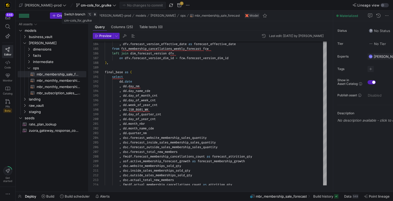
click at [88, 6] on span "cm-cols_for_grulke" at bounding box center [96, 5] width 31 height 4
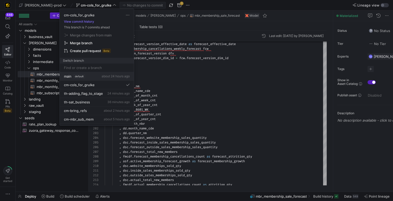
click at [87, 73] on button "main default about 24 hours ago" at bounding box center [97, 76] width 74 height 9
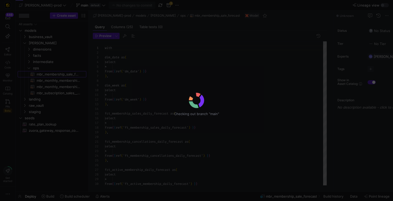
scroll to position [47, 0]
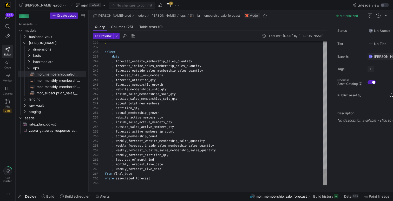
type textarea ", actual_membership_growth , website_active_members_qty , inside_sales_active_m…"
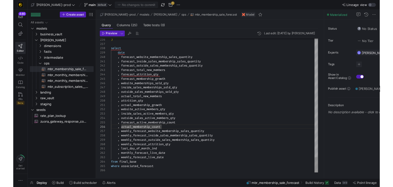
scroll to position [9, 69]
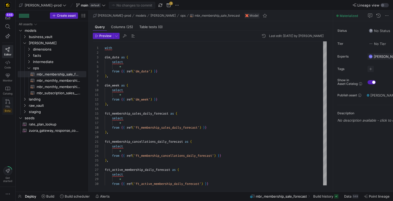
click at [4, 104] on link "PRs Beta" at bounding box center [7, 106] width 11 height 18
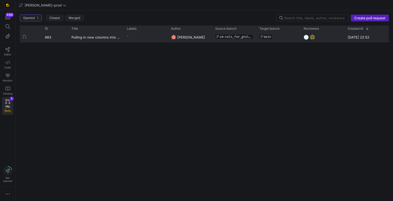
click at [235, 36] on span "cm-cols_for_grulke" at bounding box center [235, 37] width 32 height 4
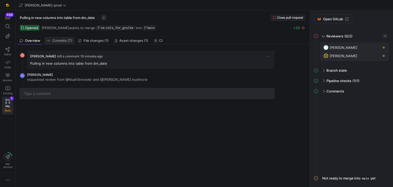
click at [66, 40] on span "Commits (7)" at bounding box center [62, 40] width 20 height 3
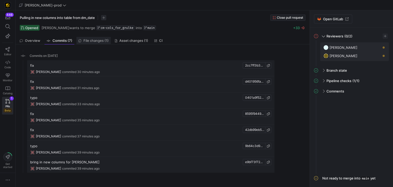
click at [87, 38] on link "File changes (1)" at bounding box center [93, 41] width 34 height 8
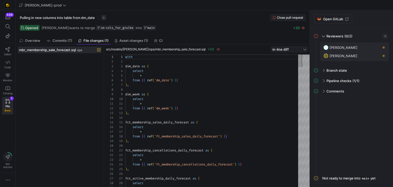
scroll to position [47, 0]
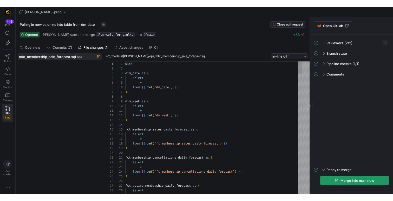
scroll to position [47, 0]
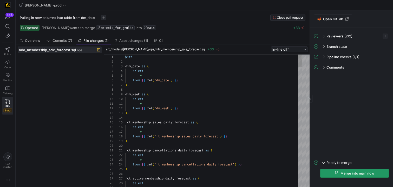
click at [334, 174] on span "button" at bounding box center [354, 173] width 68 height 8
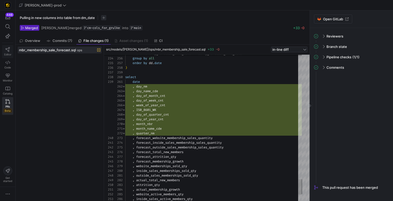
click at [8, 52] on link "Editor" at bounding box center [7, 51] width 11 height 13
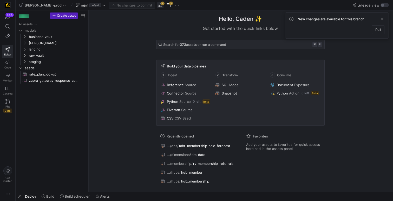
click at [157, 4] on span "button" at bounding box center [160, 5] width 6 height 6
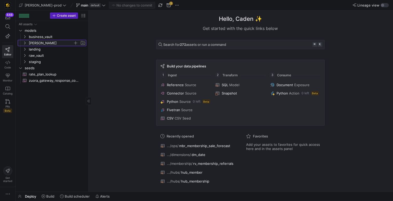
click at [44, 44] on span "[PERSON_NAME]" at bounding box center [51, 43] width 44 height 6
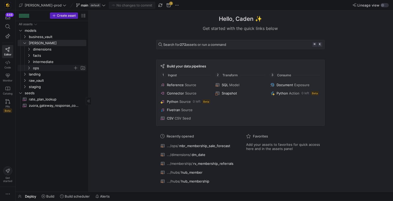
click at [47, 68] on span "ops" at bounding box center [53, 68] width 40 height 6
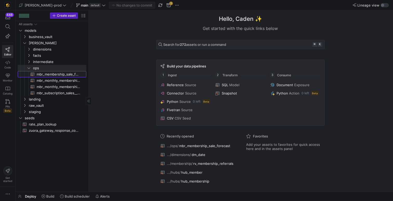
click at [58, 73] on span "mbr_membership_sale_forecast​​​​​​​​​​" at bounding box center [59, 74] width 44 height 6
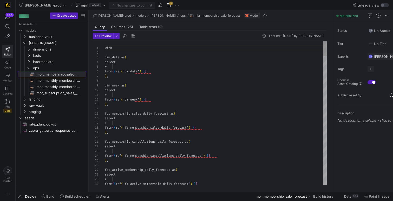
scroll to position [47, 0]
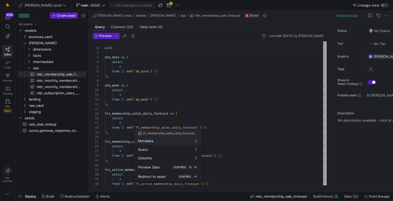
click at [216, 86] on div at bounding box center [196, 100] width 393 height 201
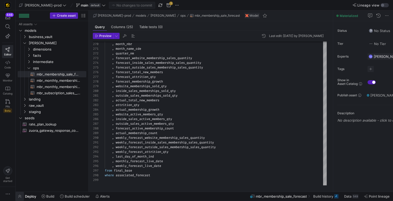
click at [19, 187] on span "button" at bounding box center [20, 195] width 8 height 9
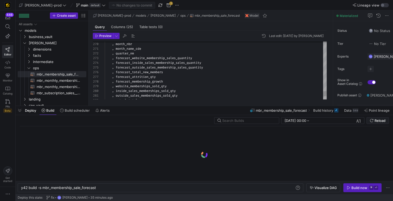
scroll to position [0, 75]
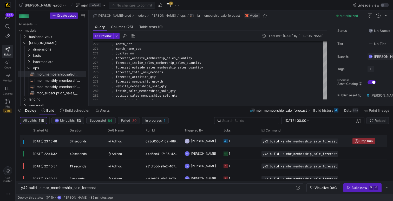
click at [129, 142] on span "Ad hoc" at bounding box center [124, 141] width 32 height 12
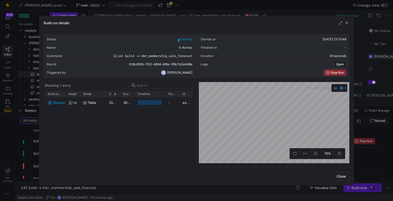
click at [36, 143] on div at bounding box center [196, 100] width 393 height 201
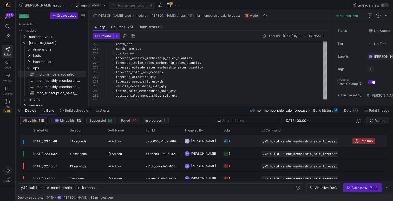
click at [103, 145] on div "41 seconds" at bounding box center [85, 141] width 38 height 12
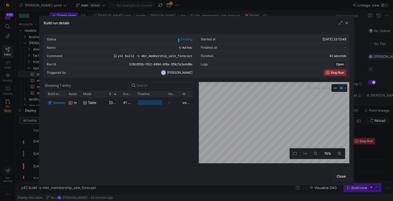
click at [29, 142] on div at bounding box center [196, 100] width 393 height 201
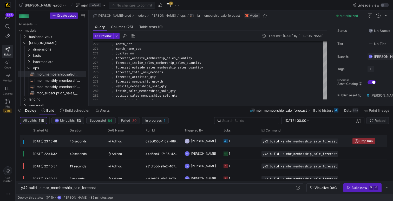
click at [89, 144] on div "45 seconds" at bounding box center [85, 141] width 38 height 12
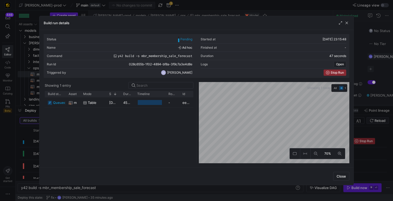
click at [33, 145] on div at bounding box center [196, 100] width 393 height 201
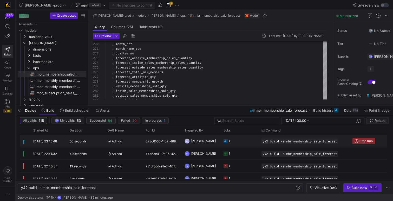
click at [100, 144] on div "50 seconds" at bounding box center [85, 141] width 38 height 12
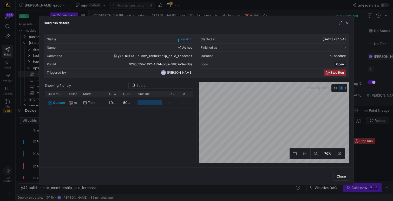
click at [34, 145] on div at bounding box center [196, 100] width 393 height 201
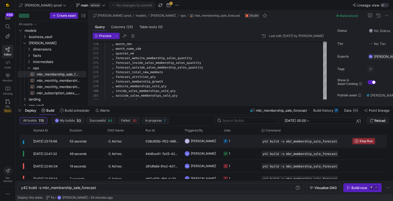
click at [101, 143] on div "53 seconds" at bounding box center [85, 141] width 38 height 12
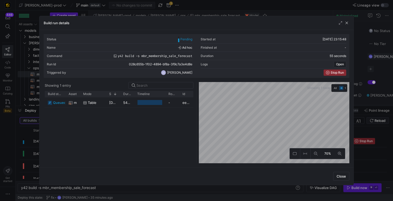
click at [37, 143] on div at bounding box center [196, 100] width 393 height 201
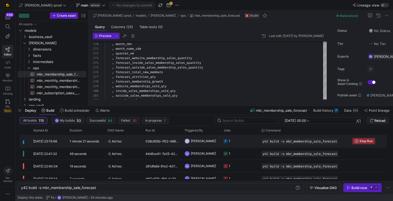
click at [37, 143] on div "[DATE] 23:15:48" at bounding box center [48, 141] width 36 height 12
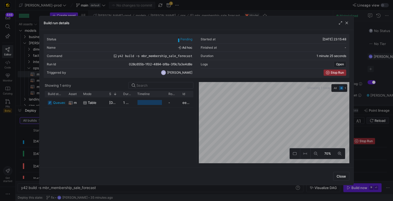
click at [30, 139] on div at bounding box center [196, 100] width 393 height 201
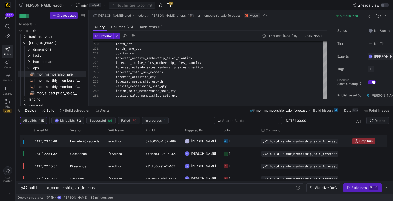
click at [53, 143] on div "[DATE] 23:15:48" at bounding box center [48, 141] width 36 height 12
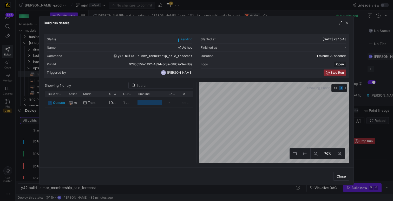
click at [34, 140] on div at bounding box center [196, 100] width 393 height 201
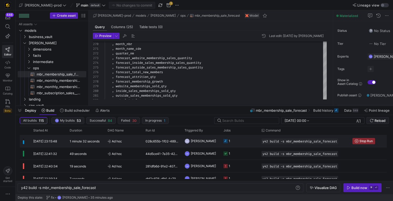
click at [105, 142] on div "Ad hoc" at bounding box center [123, 141] width 38 height 12
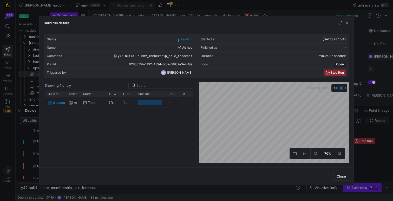
click at [31, 145] on div at bounding box center [196, 100] width 393 height 201
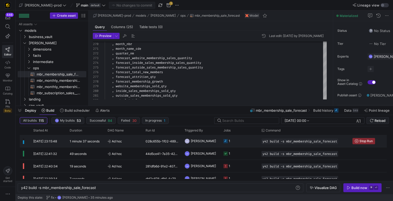
click at [98, 143] on div "1 minute 37 seconds" at bounding box center [85, 141] width 38 height 12
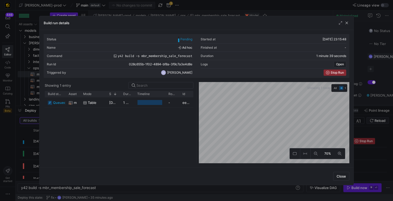
click at [34, 144] on div at bounding box center [196, 100] width 393 height 201
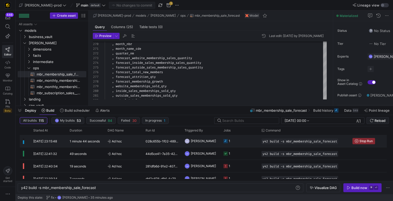
click at [70, 145] on div "1 minute 44 seconds" at bounding box center [85, 141] width 38 height 12
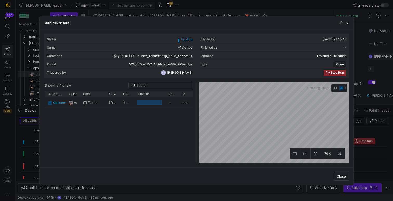
click at [26, 141] on div at bounding box center [196, 100] width 393 height 201
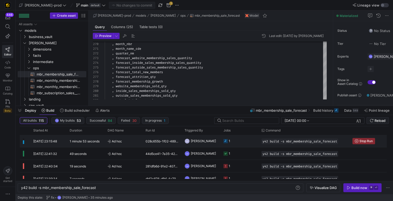
click at [71, 140] on y42-duration "1 minute 53 seconds" at bounding box center [85, 141] width 30 height 4
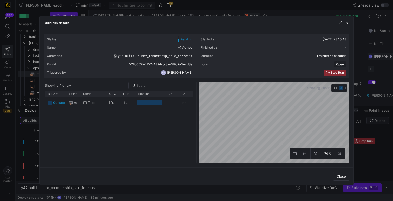
click at [37, 141] on div at bounding box center [196, 100] width 393 height 201
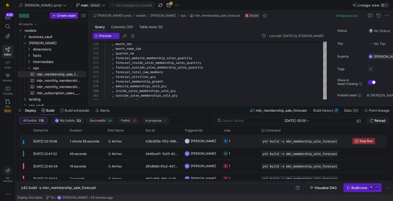
click at [85, 142] on y42-duration "1 minute 58 seconds" at bounding box center [85, 141] width 30 height 4
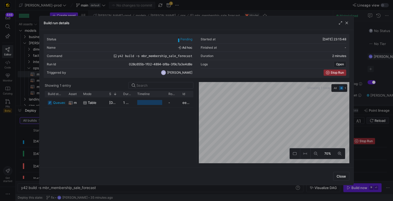
click at [38, 143] on div at bounding box center [196, 100] width 393 height 201
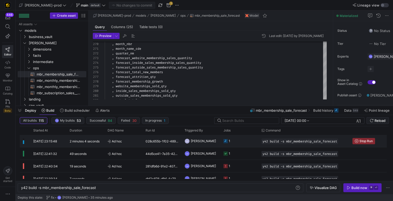
click at [38, 143] on div "[DATE] 23:15:48" at bounding box center [48, 141] width 36 height 12
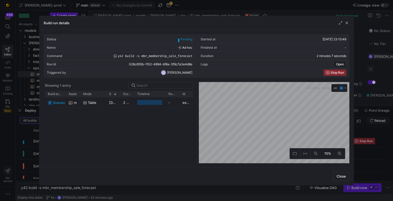
click at [31, 139] on div at bounding box center [196, 100] width 393 height 201
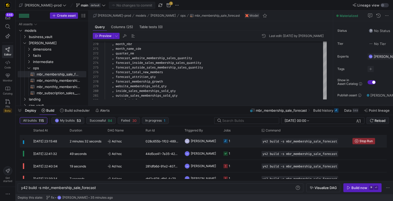
click at [31, 139] on div "[DATE] 23:15:48" at bounding box center [48, 141] width 36 height 12
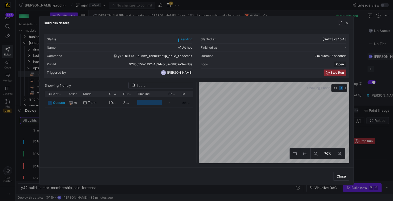
click at [31, 139] on div at bounding box center [196, 100] width 393 height 201
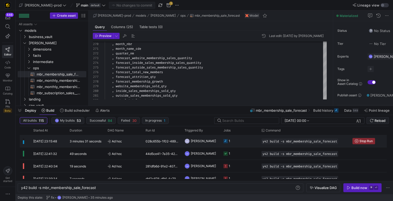
click at [76, 141] on y42-duration "3 minutes 31 seconds" at bounding box center [86, 141] width 32 height 4
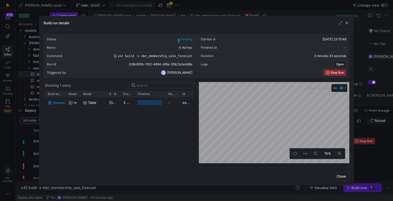
click at [32, 145] on div at bounding box center [196, 100] width 393 height 201
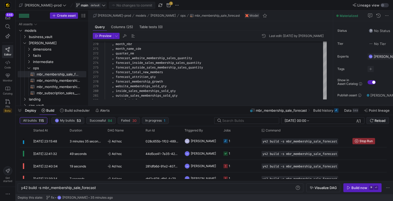
click at [81, 3] on span "main" at bounding box center [85, 5] width 8 height 4
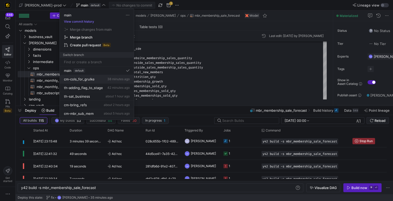
click at [97, 81] on button "cm-cols_for_grulke 38 minutes ago" at bounding box center [97, 79] width 74 height 9
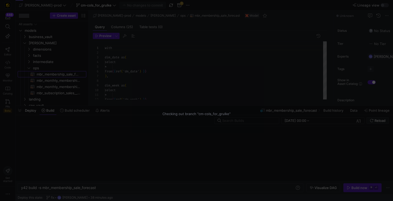
scroll to position [47, 0]
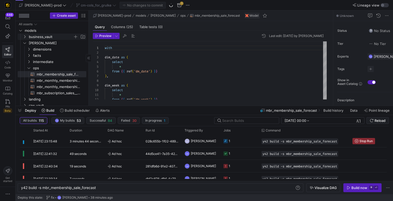
click at [48, 38] on span "business_vault" at bounding box center [51, 37] width 44 height 6
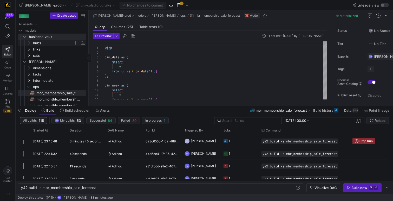
click at [48, 41] on span "hubs" at bounding box center [53, 43] width 40 height 6
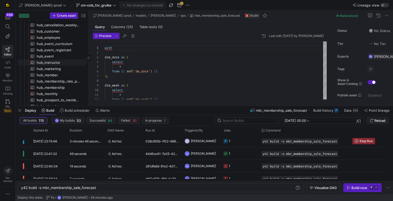
scroll to position [0, 0]
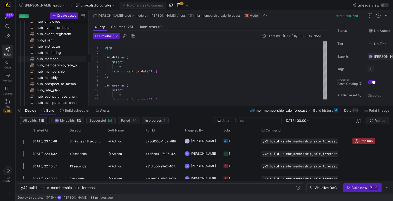
click at [60, 59] on span "hub_member​​​​​​​​​​" at bounding box center [59, 59] width 44 height 6
type textarea "y42 build -s hub_member"
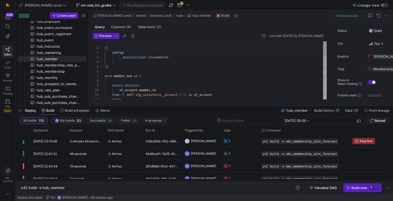
click at [142, 65] on div "{ { config ( materialized = 'incremental' ) } } with member_hub as ( select dis…" at bounding box center [216, 155] width 222 height 229
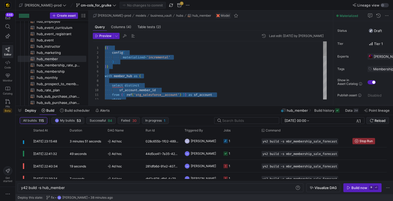
click at [186, 58] on div "{ { config ( materialized = 'incremental' ) } } with member_hub as ( select dis…" at bounding box center [216, 155] width 222 height 229
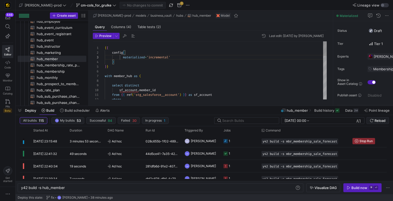
type textarea "{{ config( materialized='incremental' ) }} with member_hub as ( select distinct…"
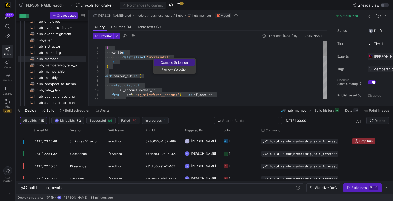
click at [163, 61] on span "Compile Selection" at bounding box center [174, 62] width 41 height 3
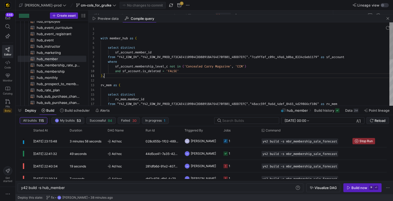
scroll to position [0, 4]
click at [158, 74] on div "with member_hub as ( select distinct sf_account . member_id from "Y42_EDW_DV" .…" at bounding box center [247, 115] width 292 height 187
type textarea "with member_hub as ( select distinct sf_account.member_id from "Y42_EDW_DV"."Y4…"
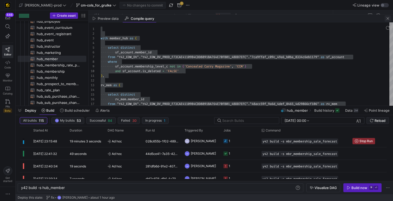
click at [388, 17] on span "button" at bounding box center [387, 18] width 6 height 6
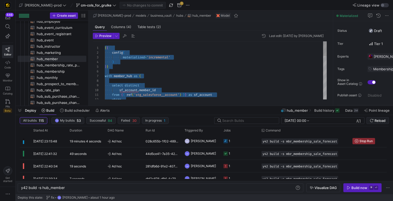
type textarea "{{ config( materialized='incremental' ) }} with member_hub as ( select distinct…"
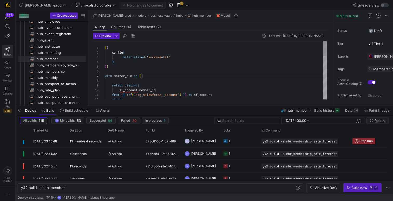
scroll to position [28, 37]
click at [194, 74] on div "{ { config ( materialized = 'incremental' ) } } with member_hub as ( select dis…" at bounding box center [216, 155] width 222 height 229
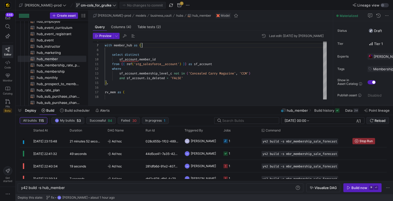
click at [86, 5] on span "cm-cols_for_grulke" at bounding box center [96, 5] width 31 height 4
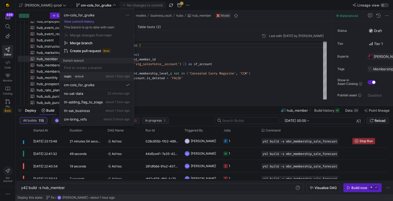
click at [85, 74] on div "main default about 1 hour ago" at bounding box center [97, 76] width 66 height 4
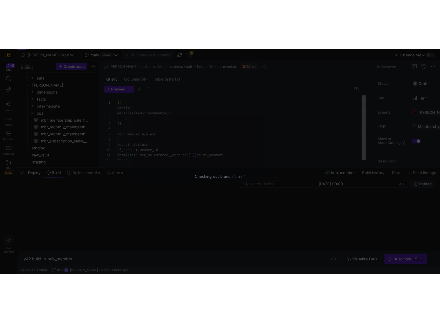
scroll to position [47, 0]
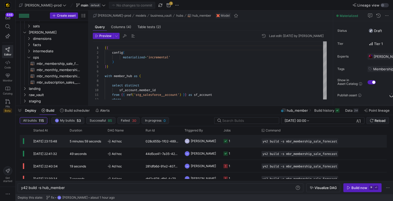
click at [208, 143] on span "[PERSON_NAME]" at bounding box center [203, 141] width 25 height 12
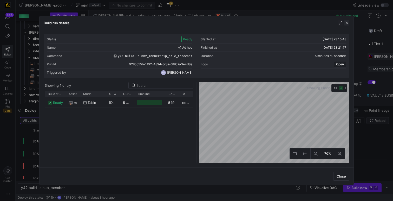
click at [344, 23] on span "button" at bounding box center [346, 22] width 5 height 5
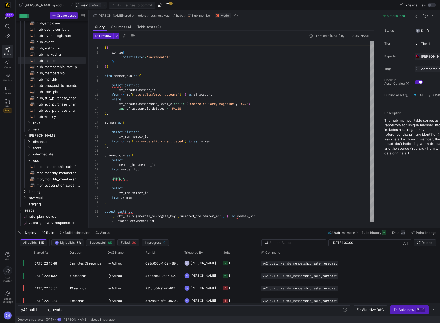
click at [89, 5] on span "default" at bounding box center [94, 5] width 11 height 4
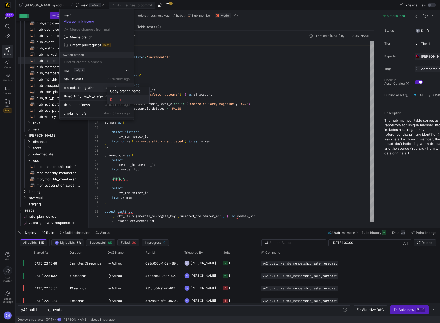
click at [119, 96] on button "Delete" at bounding box center [128, 99] width 42 height 8
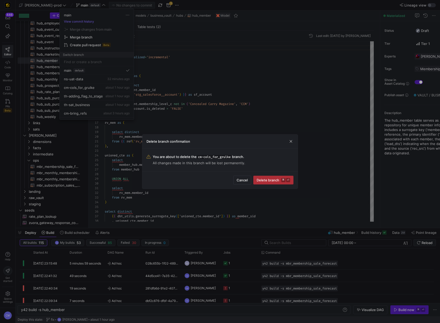
click at [272, 179] on span "Delete branch ⌘ ⏎" at bounding box center [274, 180] width 34 height 4
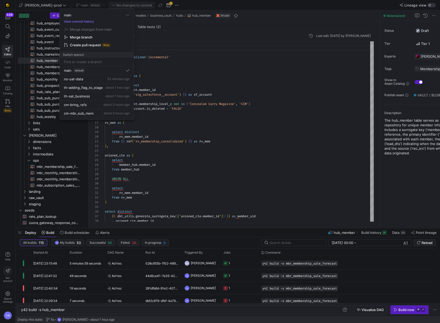
click at [202, 124] on div at bounding box center [220, 161] width 440 height 323
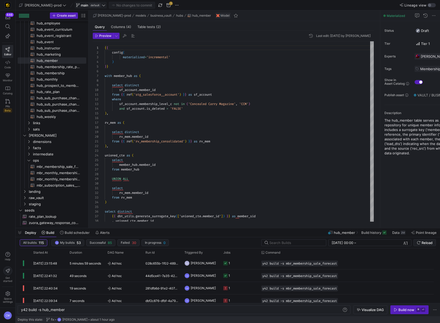
click at [76, 5] on icon at bounding box center [78, 5] width 4 height 4
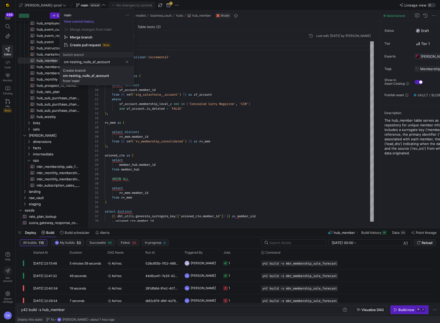
type input "cm-testing_nulls_sf_account"
click at [94, 75] on div "cm-testing_nulls_sf_account" at bounding box center [86, 76] width 46 height 4
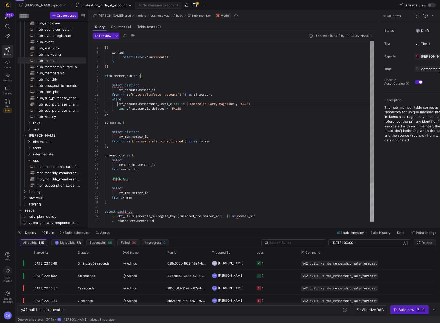
scroll to position [9, 13]
click at [118, 105] on div "{ { config ( materialized = 'incremental' ) } } with member_hub as ( select dis…" at bounding box center [239, 155] width 269 height 229
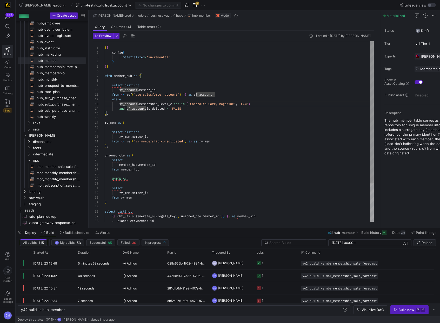
scroll to position [9, 17]
drag, startPoint x: 259, startPoint y: 104, endPoint x: 268, endPoint y: 104, distance: 9.1
click at [259, 104] on div "( sf_account . membership_level_c not in ( 'Concealed Carry Magazine' , 'CCM' )" at bounding box center [239, 104] width 269 height 5
click at [327, 102] on div "{ { config ( materialized = 'incremental' ) } } with member_hub as ( select dis…" at bounding box center [239, 155] width 269 height 229
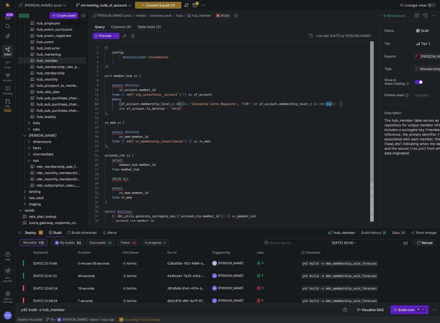
scroll to position [9, 226]
click at [327, 102] on div "{ { config ( materialized = 'incremental' ) } } with member_hub as ( select dis…" at bounding box center [239, 155] width 269 height 229
type textarea "{{ config( materialized='incremental' ) }} with member_hub as ( select distinct…"
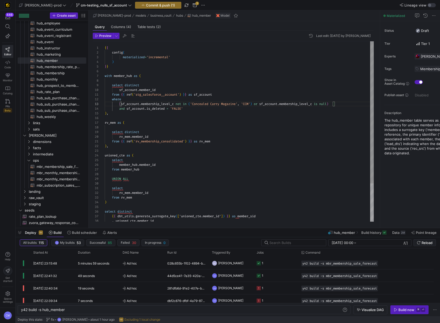
click at [248, 77] on div "{ { config ( materialized = 'incremental' ) } } with member_hub as ( select dis…" at bounding box center [239, 155] width 269 height 229
click at [146, 3] on span "Commit & push (1)" at bounding box center [160, 5] width 29 height 4
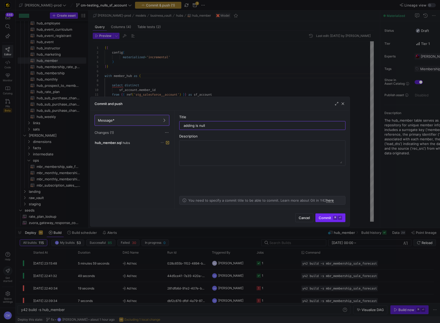
type input "adding is null"
click at [323, 187] on span "Commit ⌘ ⏎" at bounding box center [330, 218] width 23 height 4
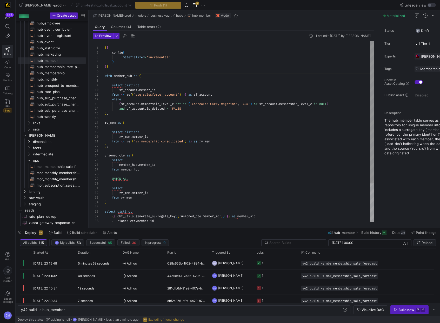
type textarea "from {{ ref('rv_membership_consolidated') }} as rv_mem ), unioned_cte as ( sele…"
click at [240, 161] on div "{ { config ( materialized = 'incremental' ) } } with member_hub as ( select dis…" at bounding box center [239, 155] width 269 height 229
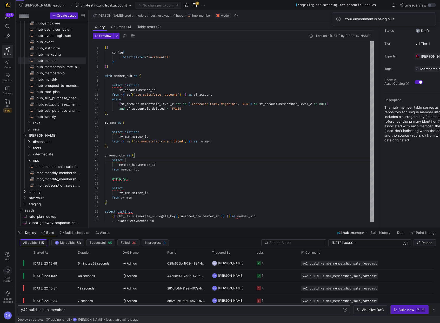
click at [58, 187] on div "y42 build -s hub_member" at bounding box center [181, 310] width 321 height 4
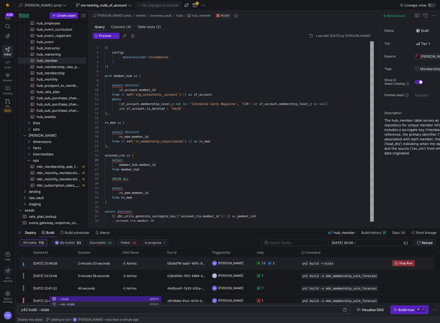
type textarea "y42 build --stale"
click at [243, 187] on y42-orchestration-triggered-by "CM [PERSON_NAME]" at bounding box center [231, 263] width 38 height 12
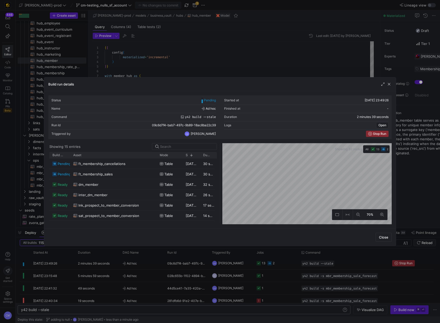
drag, startPoint x: 88, startPoint y: 155, endPoint x: 156, endPoint y: 160, distance: 68.8
click at [156, 160] on div "Build status Asset Mode 1" at bounding box center [132, 188] width 167 height 72
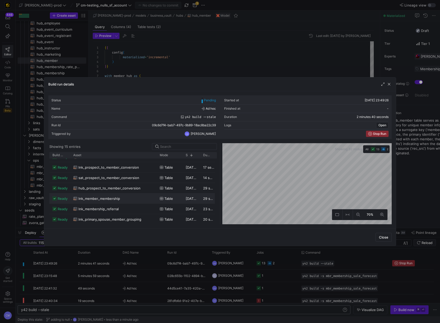
scroll to position [62, 0]
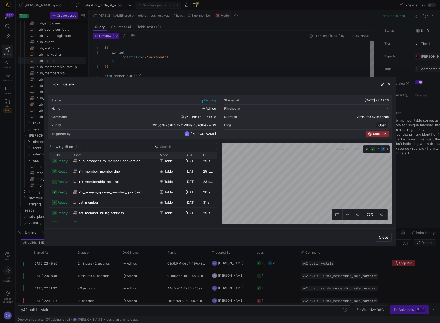
click at [123, 172] on div "lnk_member_membership" at bounding box center [113, 171] width 80 height 10
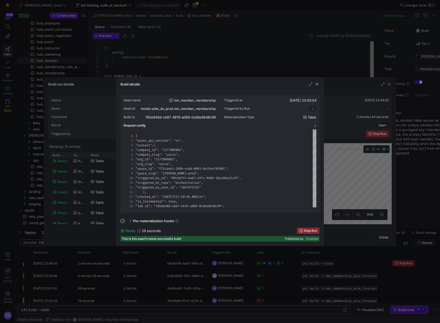
scroll to position [47, 0]
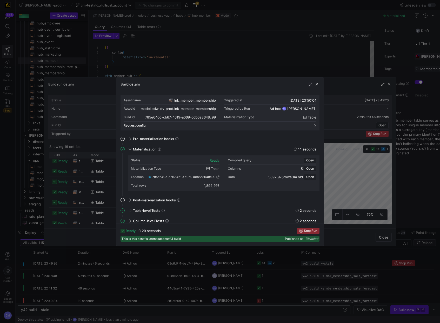
click at [181, 177] on span "785e640d_cb67_4619_a069_0cb6e8648c99" at bounding box center [183, 177] width 63 height 4
click at [205, 73] on div at bounding box center [220, 161] width 440 height 323
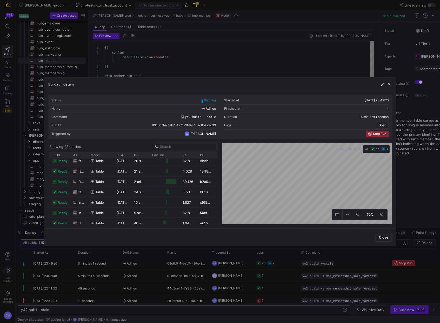
click at [205, 73] on div at bounding box center [220, 161] width 440 height 323
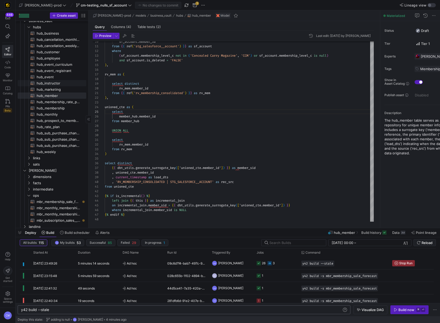
scroll to position [5, 0]
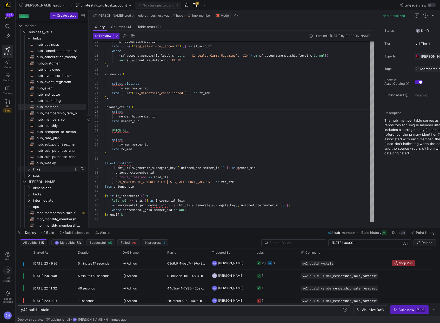
click at [48, 169] on span "links" at bounding box center [53, 169] width 40 height 6
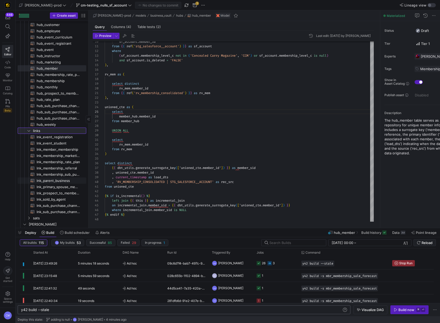
scroll to position [46, 0]
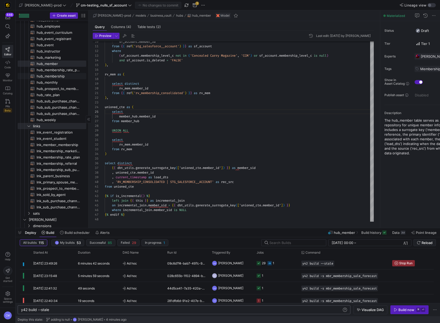
click at [73, 76] on span "hub_membership​​​​​​​​​​" at bounding box center [59, 76] width 44 height 6
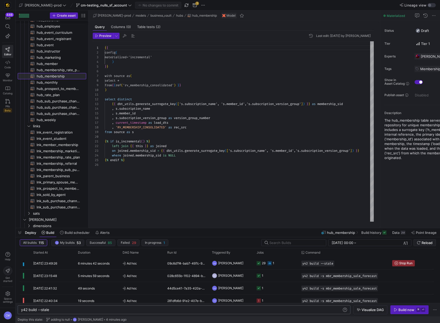
scroll to position [47, 0]
click at [57, 145] on span "lnk_member_membership​​​​​​​​​​" at bounding box center [59, 145] width 44 height 6
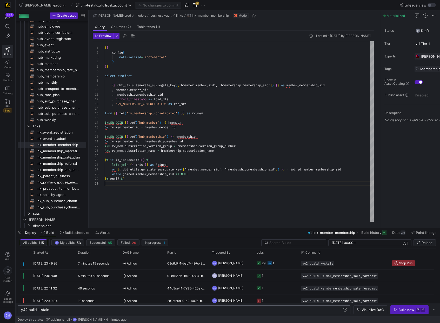
click at [228, 185] on div "{ { config ( materialized = 'incremental' ) } } select distinct { { dbt_utils .…" at bounding box center [239, 131] width 269 height 180
type textarea "{{ config( materialized='incremental' ) }} select distinct {{ dbt_utils.generat…"
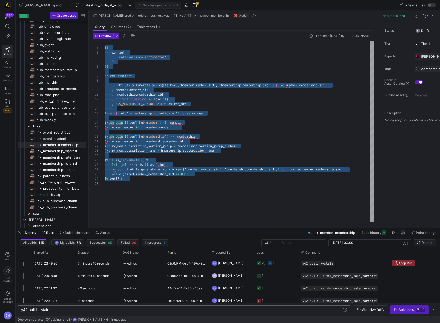
scroll to position [0, 0]
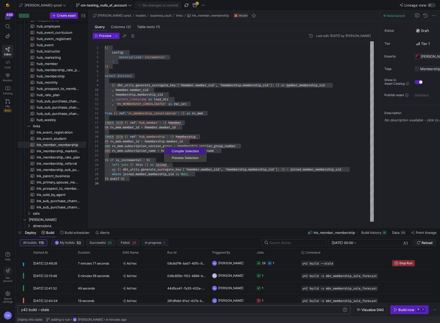
click at [174, 149] on span "Compile Selection" at bounding box center [185, 150] width 41 height 3
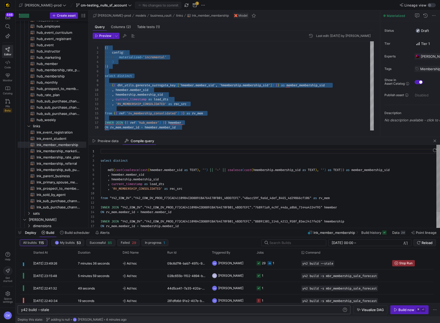
scroll to position [47, 0]
click at [177, 179] on div ", hmembership . membership_sid" at bounding box center [271, 179] width 340 height 5
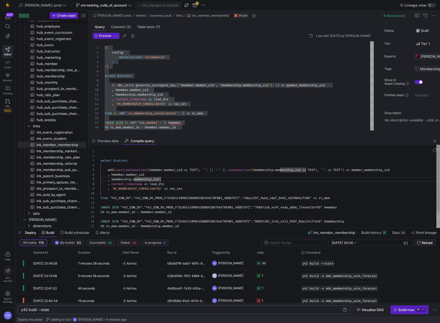
type textarea "select distinct md5(cast(coalesce(cast(hmember.member_sid as TEXT), '') || '-' …"
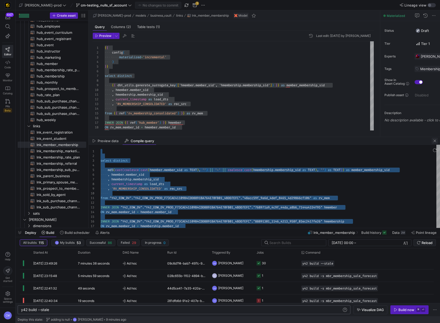
click at [392, 140] on span "button" at bounding box center [435, 141] width 6 height 6
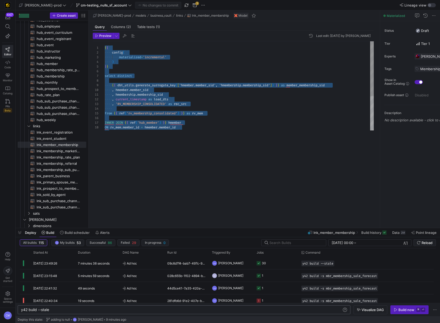
type textarea ", hmembership.membership_sid , current_timestamp as load_dts , 'RV_MEMBERSHIP_C…"
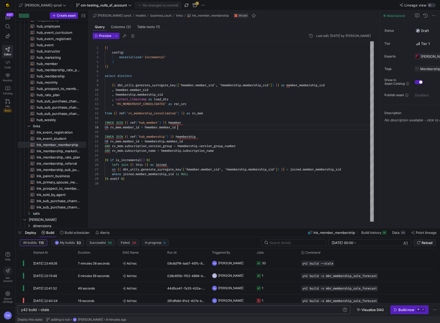
click at [269, 129] on div "{ { config ( materialized = 'incremental' ) } } select distinct { { dbt_utils .…" at bounding box center [239, 131] width 269 height 180
click at [81, 6] on span "cm-testing_nulls_sf_account" at bounding box center [104, 5] width 46 height 4
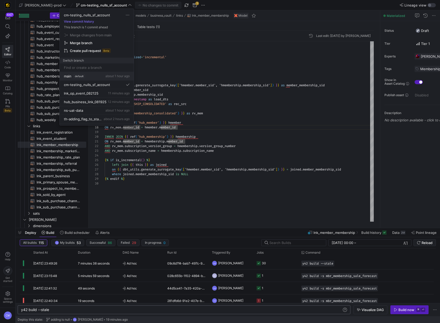
click at [100, 75] on div "main default about 1 hour ago" at bounding box center [97, 76] width 66 height 4
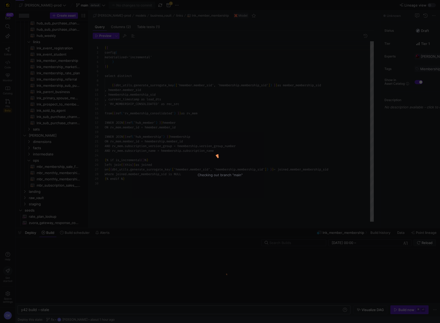
scroll to position [47, 0]
